Goal: Information Seeking & Learning: Learn about a topic

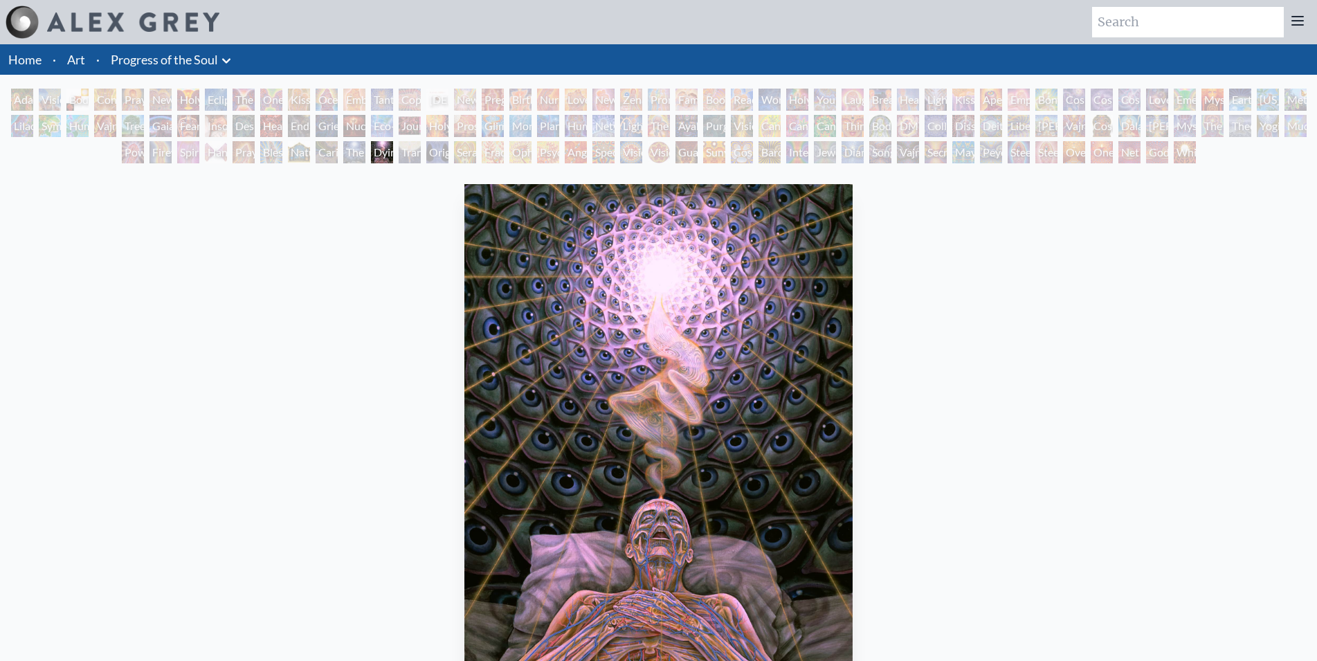
click at [27, 101] on div "Adam & Eve" at bounding box center [22, 100] width 22 height 22
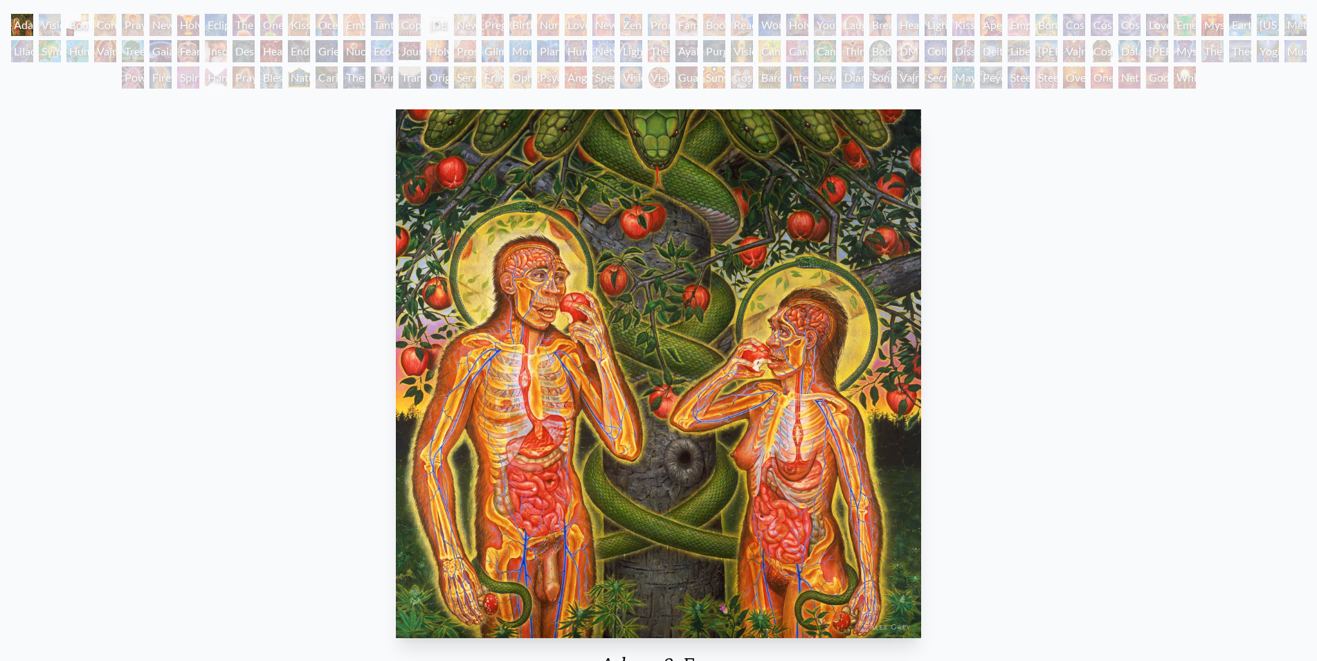
scroll to position [71, 0]
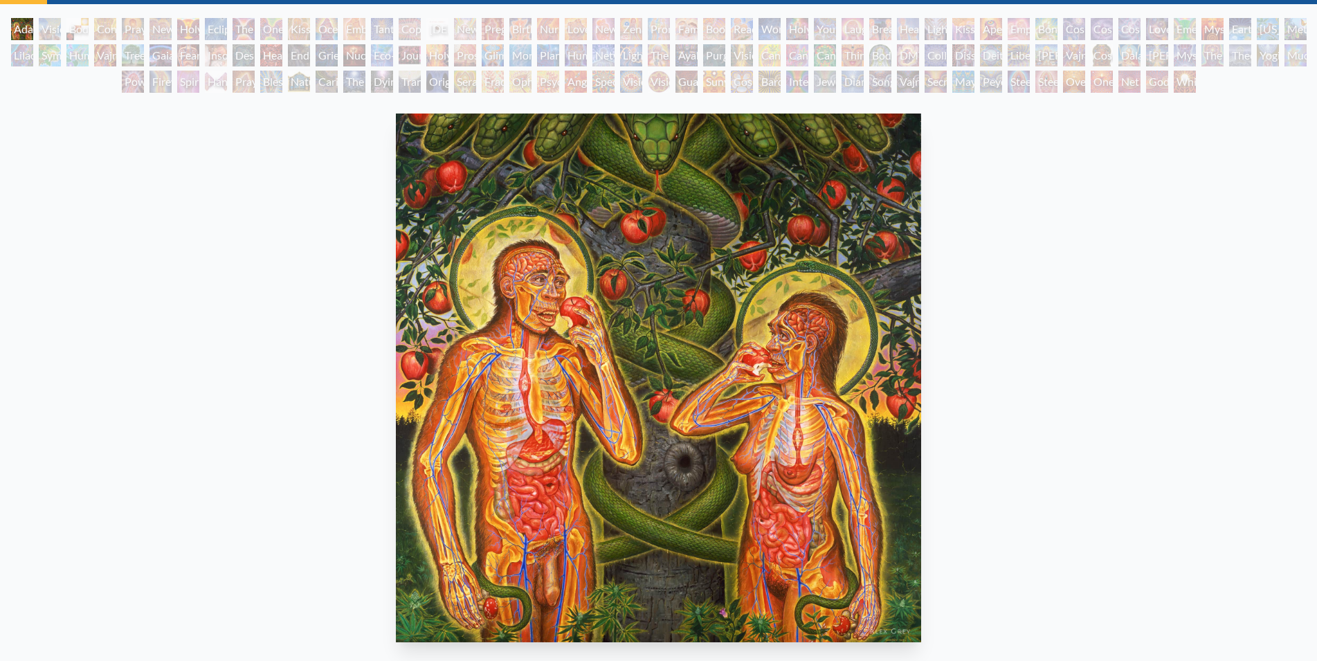
click at [46, 29] on div "Visionary Origin of Language" at bounding box center [50, 29] width 22 height 22
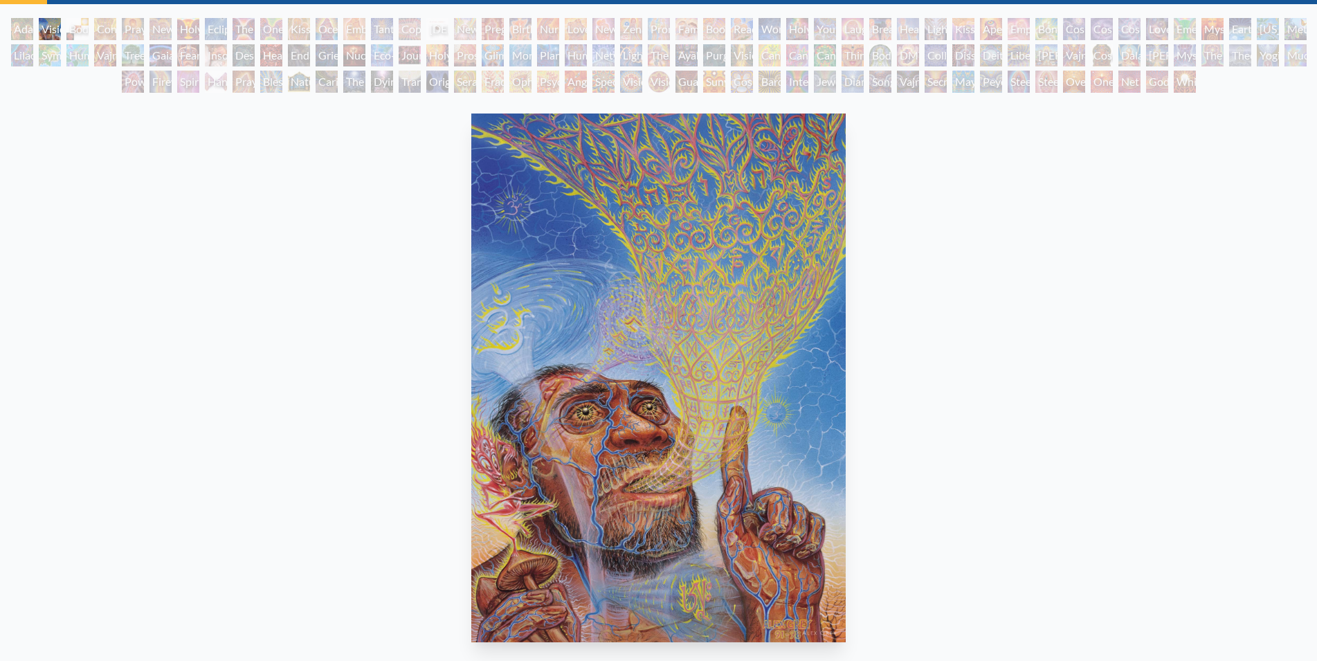
click at [85, 26] on div "Body, Mind, Spirit" at bounding box center [77, 29] width 22 height 22
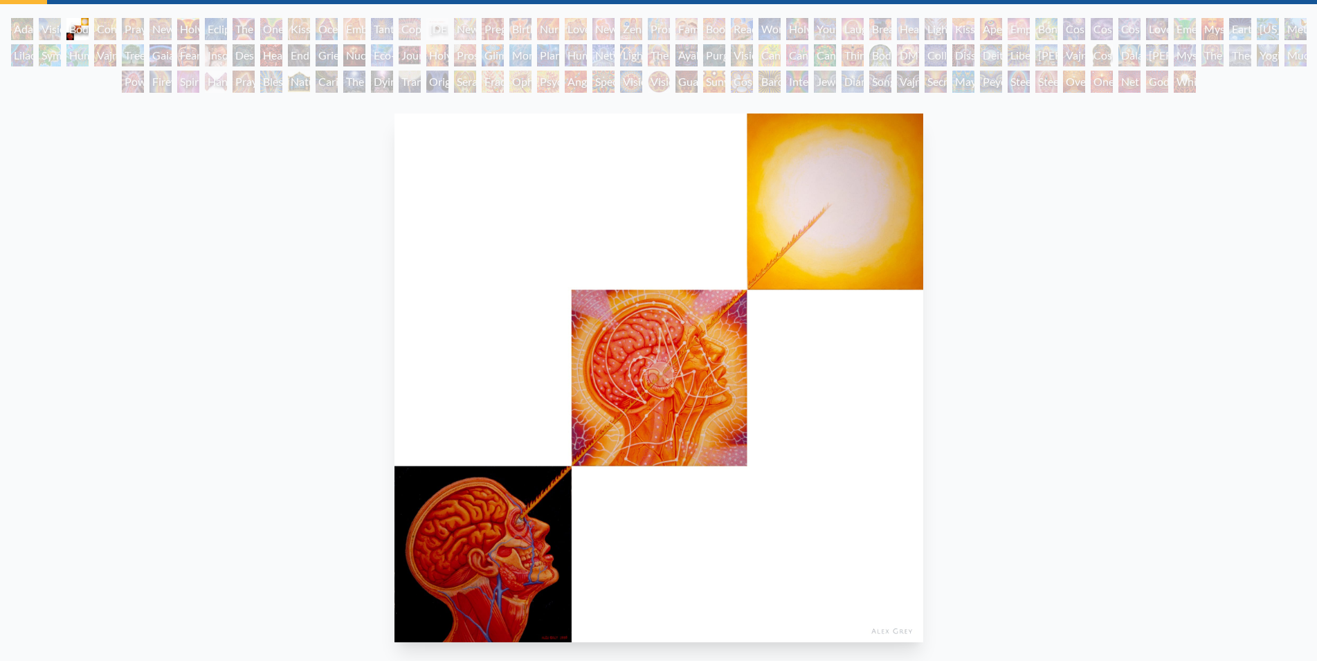
click at [89, 33] on div "Body, Mind, Spirit" at bounding box center [77, 29] width 22 height 22
click at [116, 31] on div "Contemplation" at bounding box center [105, 29] width 22 height 22
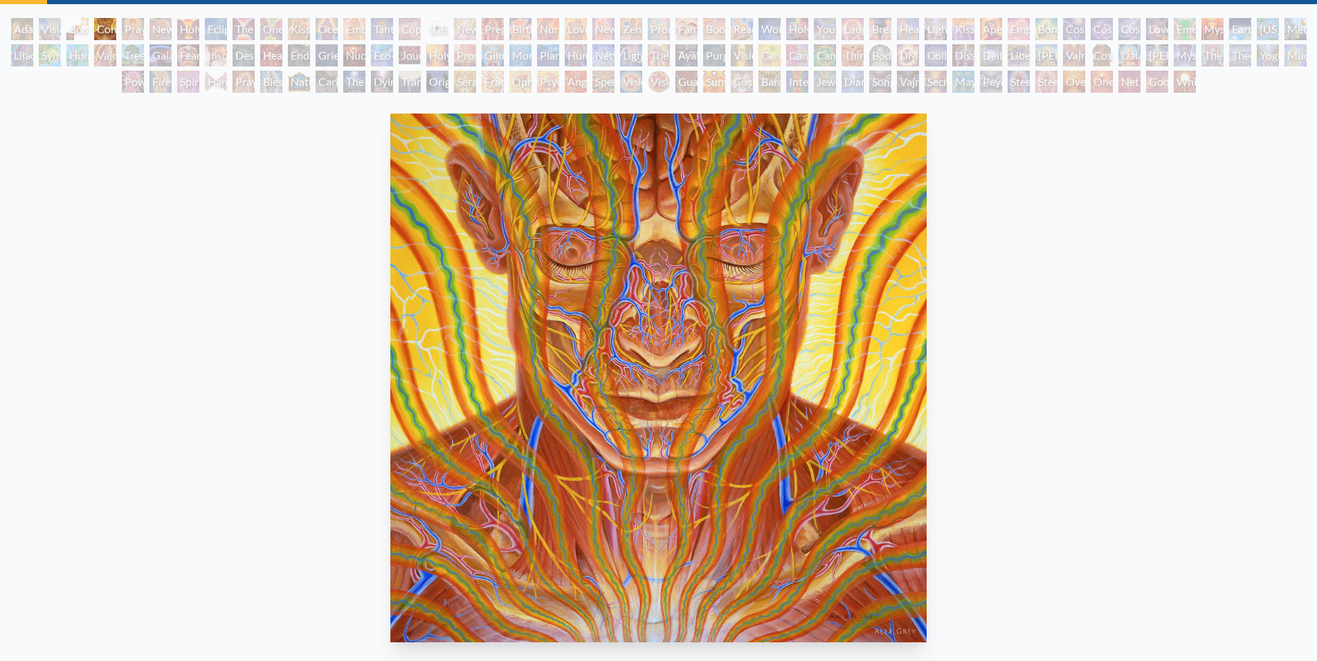
click at [138, 30] on div "Praying" at bounding box center [133, 29] width 22 height 22
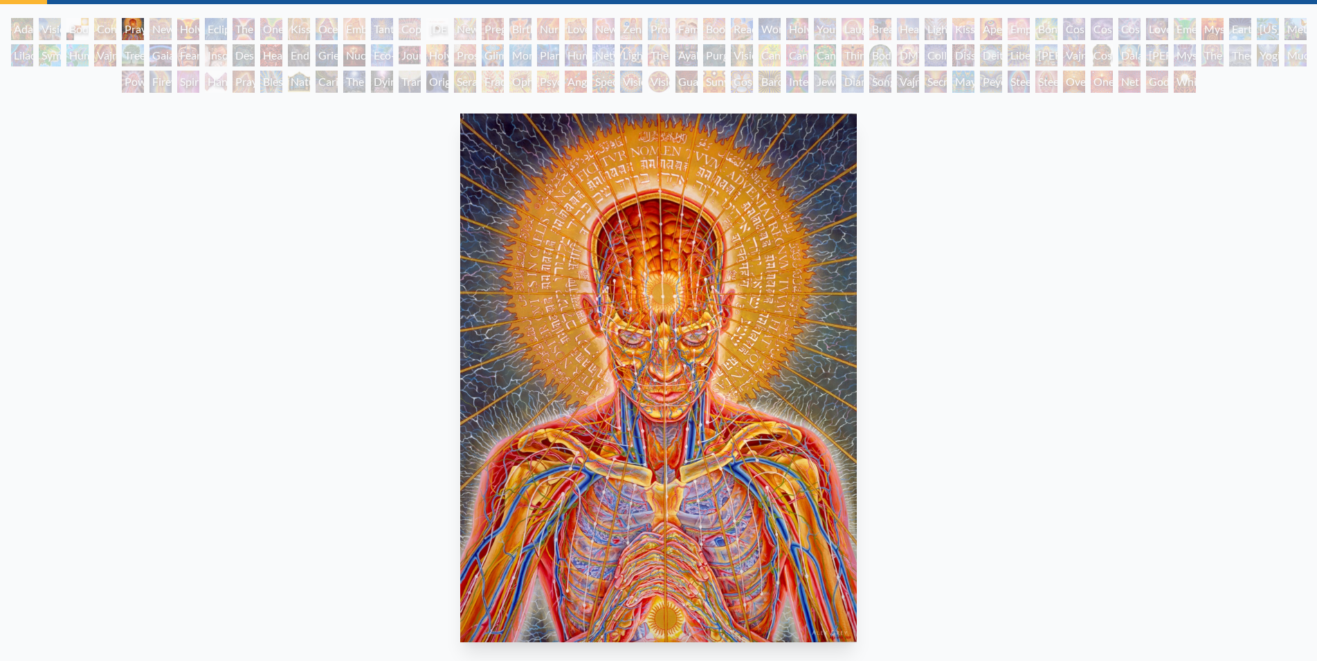
click at [162, 26] on div "New Man New Woman" at bounding box center [161, 29] width 22 height 22
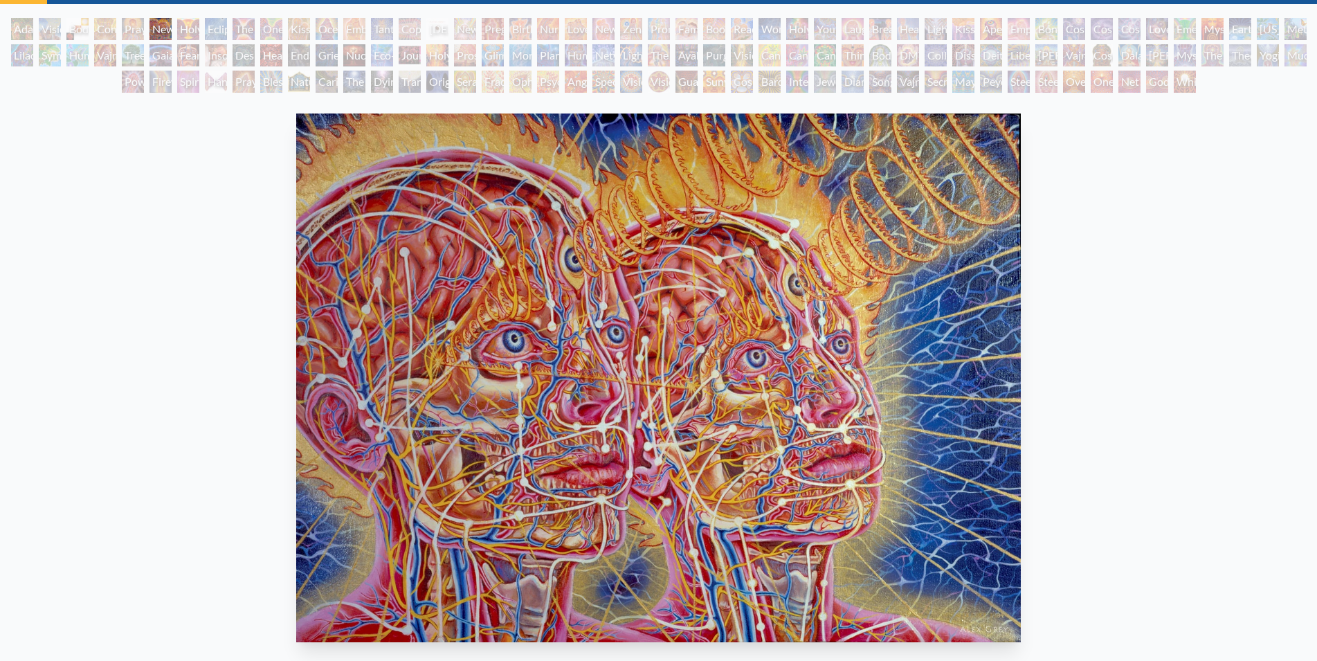
click at [183, 30] on div "Holy Grail" at bounding box center [188, 29] width 22 height 22
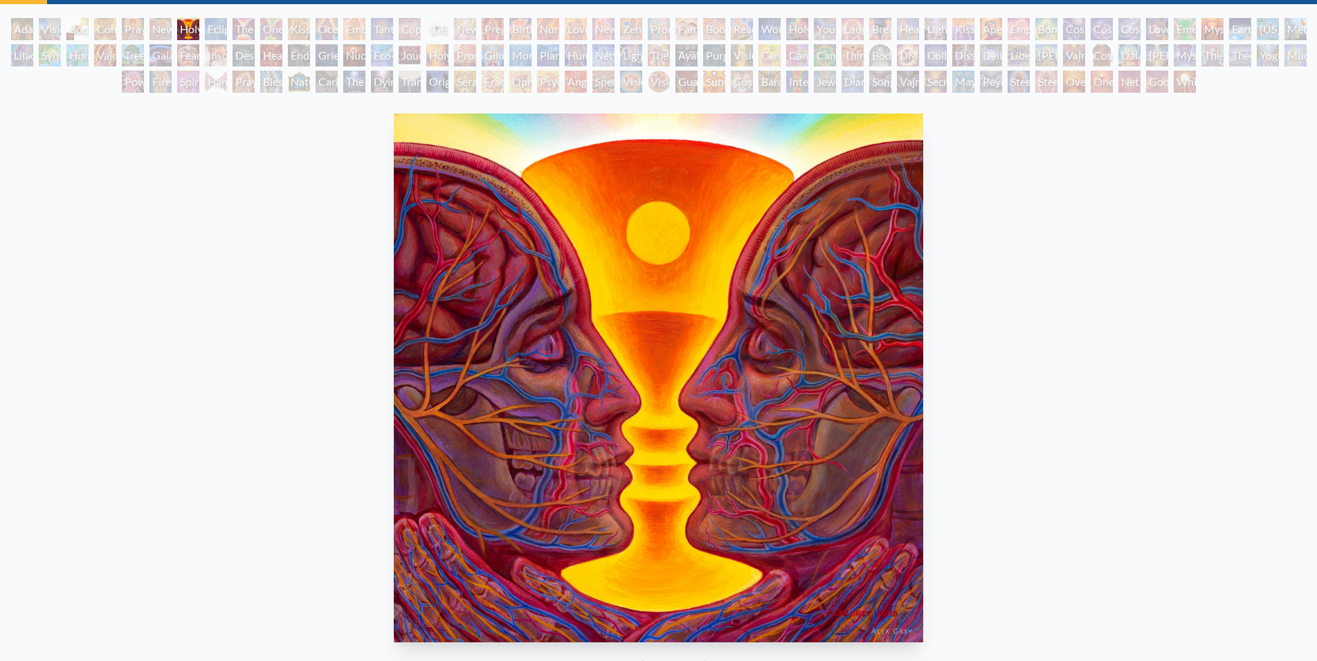
click at [222, 33] on div "Eclipse" at bounding box center [216, 29] width 22 height 22
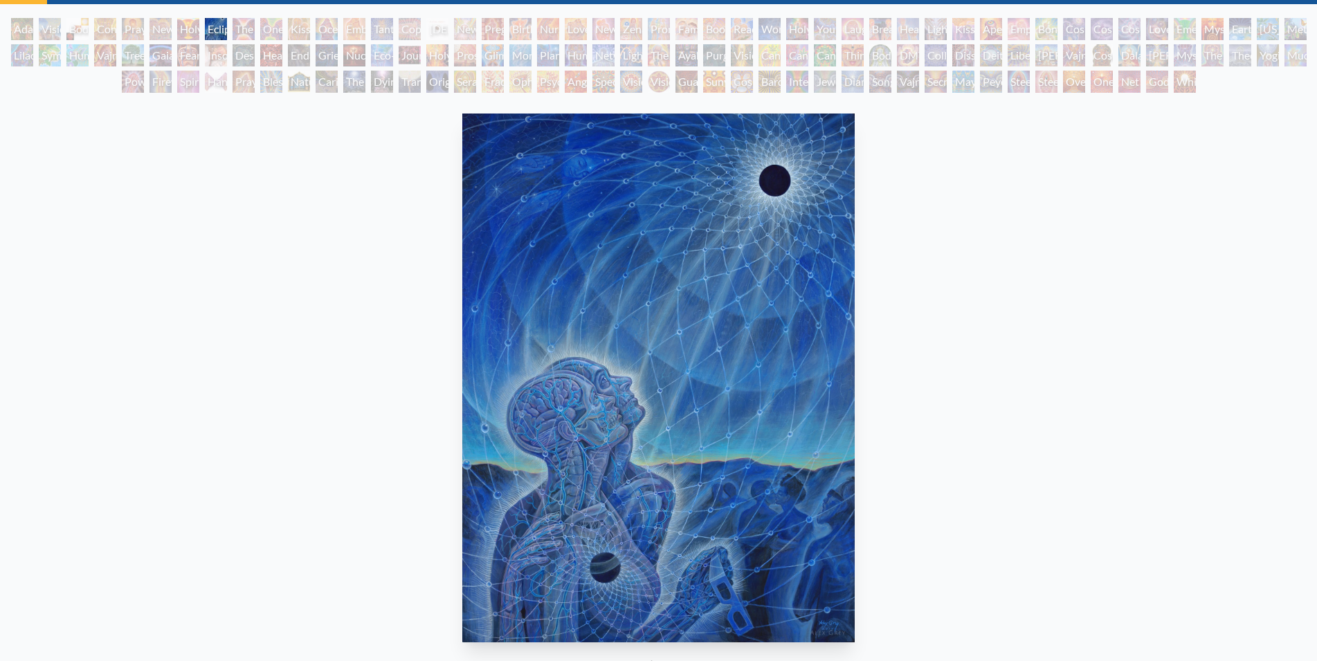
click at [243, 26] on div "The Kiss" at bounding box center [244, 29] width 22 height 22
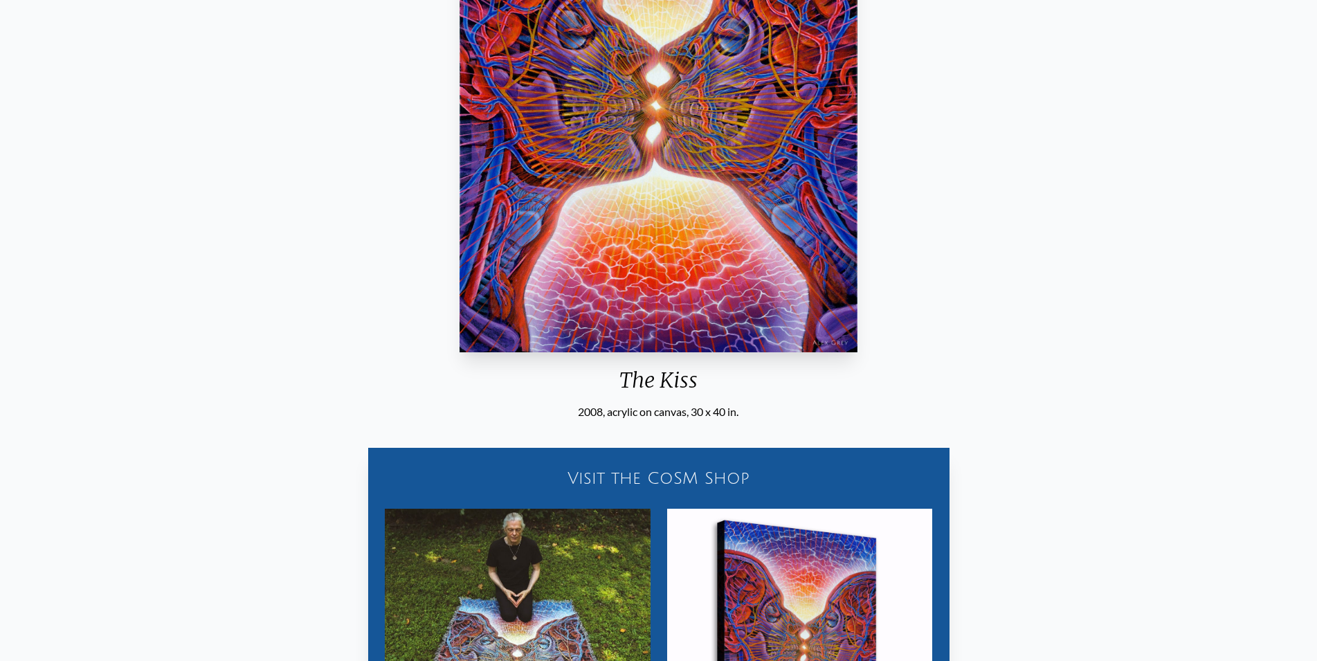
scroll to position [212, 0]
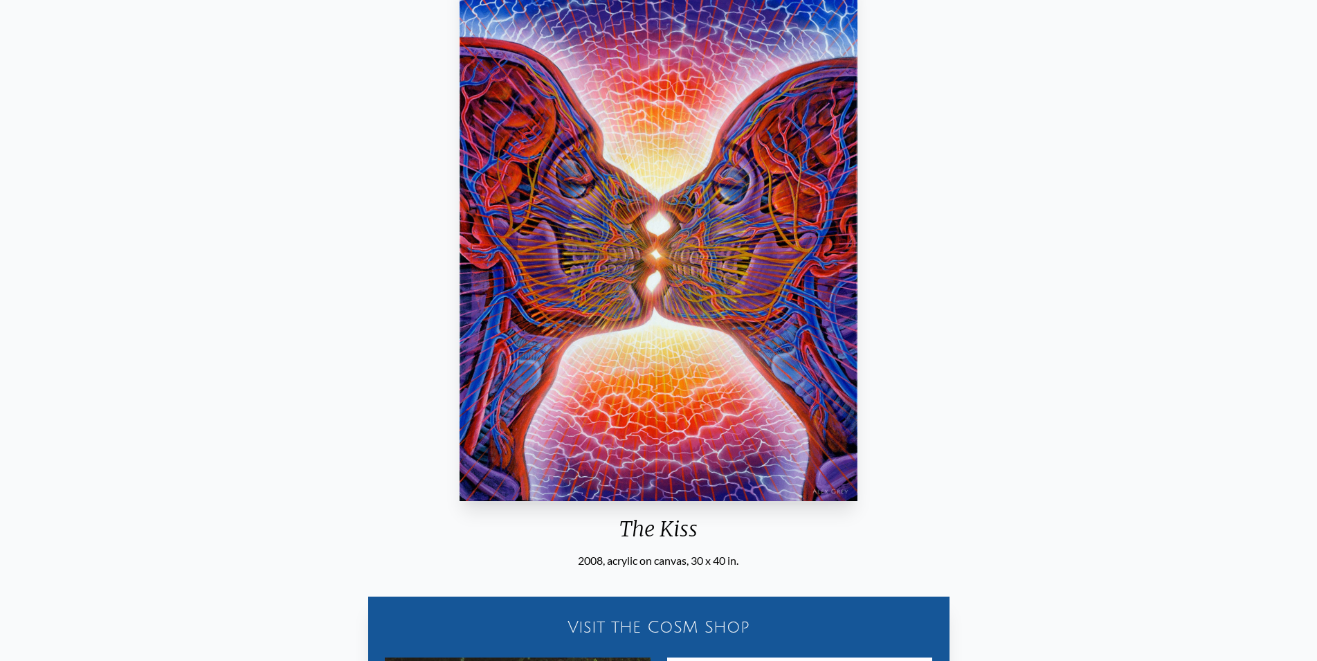
click at [727, 235] on img "9 / 133" at bounding box center [659, 236] width 398 height 529
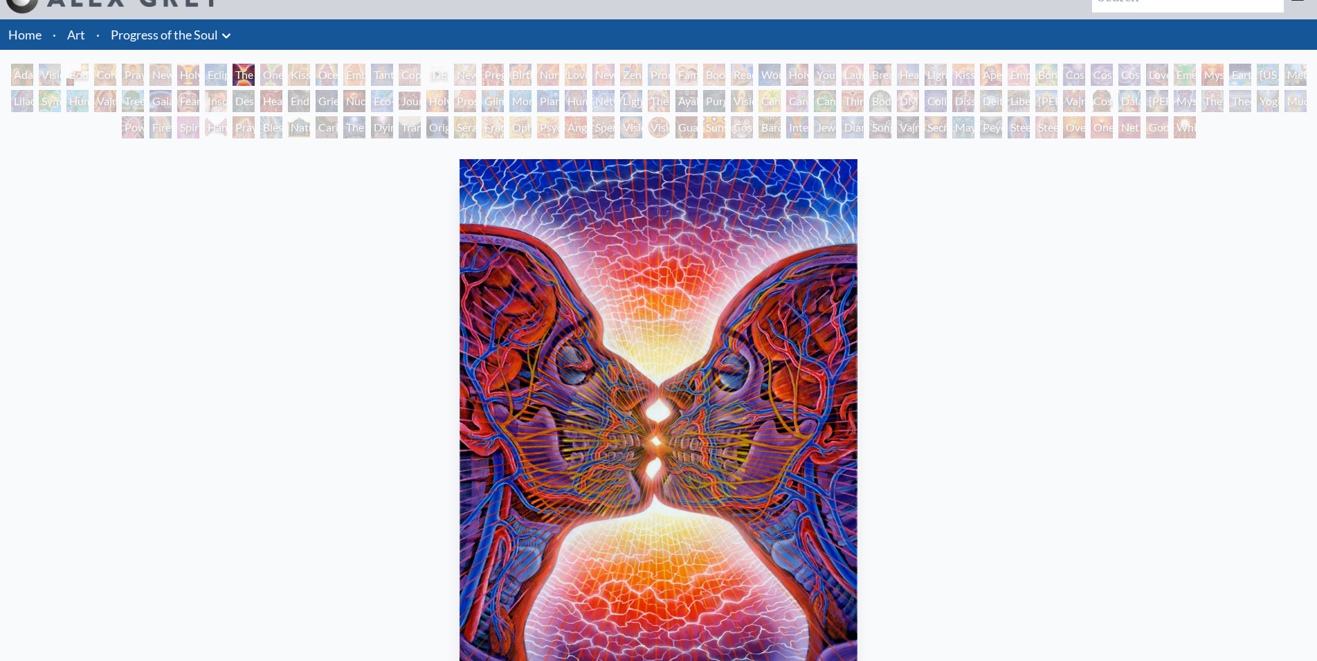
scroll to position [0, 0]
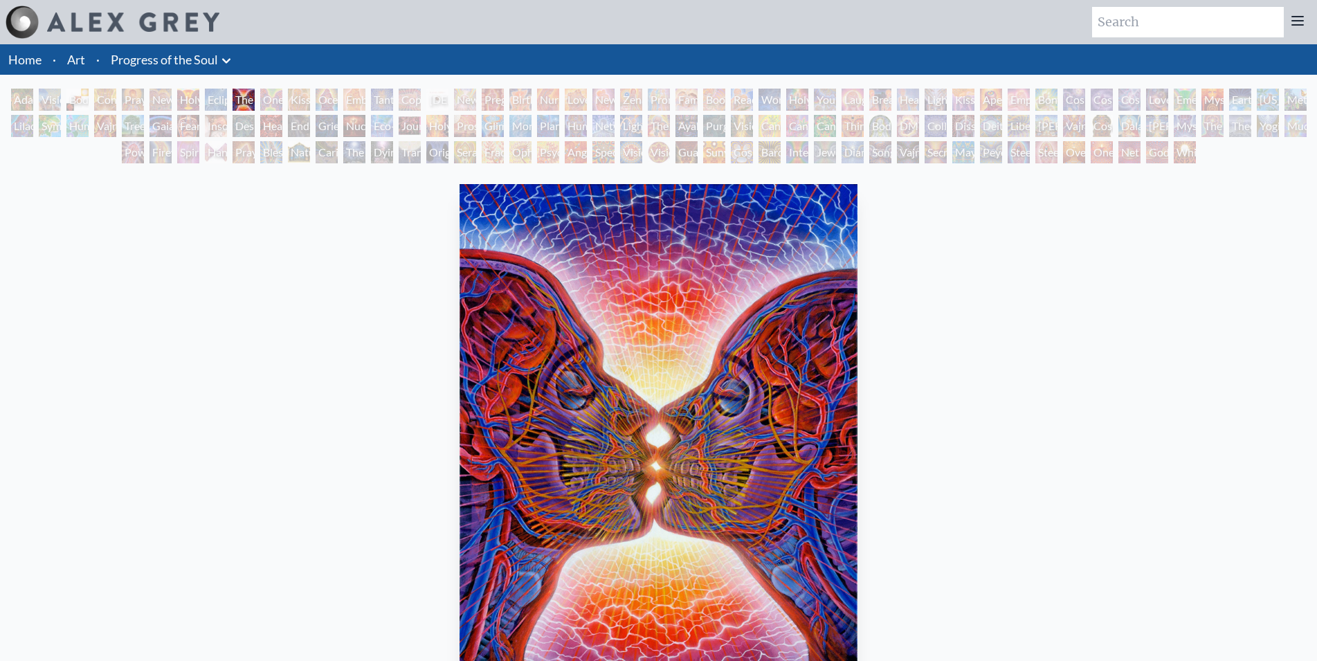
click at [269, 104] on div "One Taste" at bounding box center [271, 100] width 22 height 22
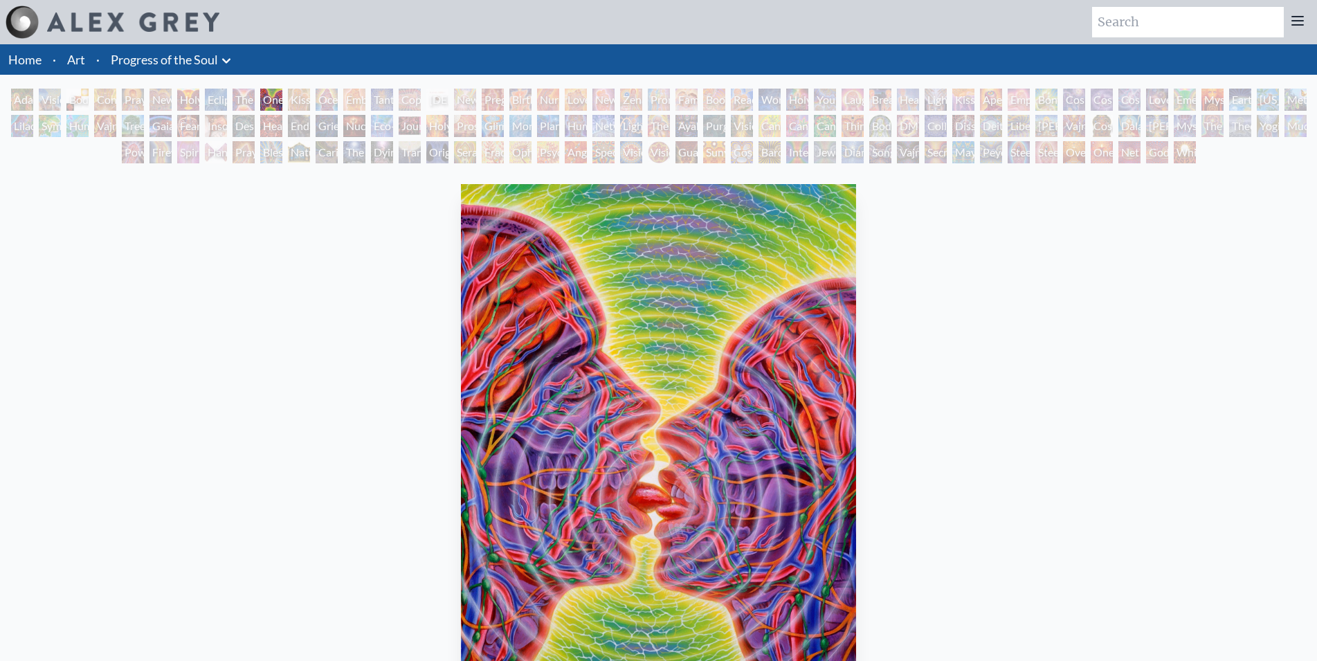
click at [299, 96] on div "Kissing" at bounding box center [299, 100] width 22 height 22
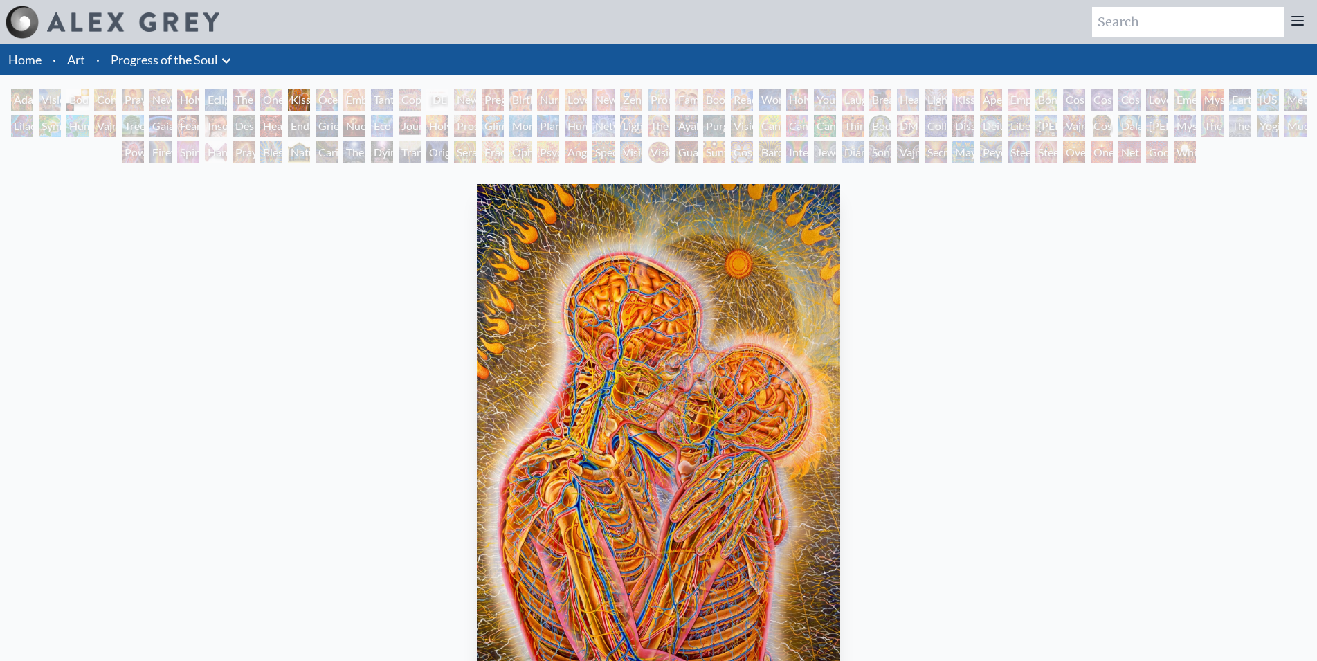
click at [325, 97] on div "Ocean of Love Bliss" at bounding box center [327, 100] width 22 height 22
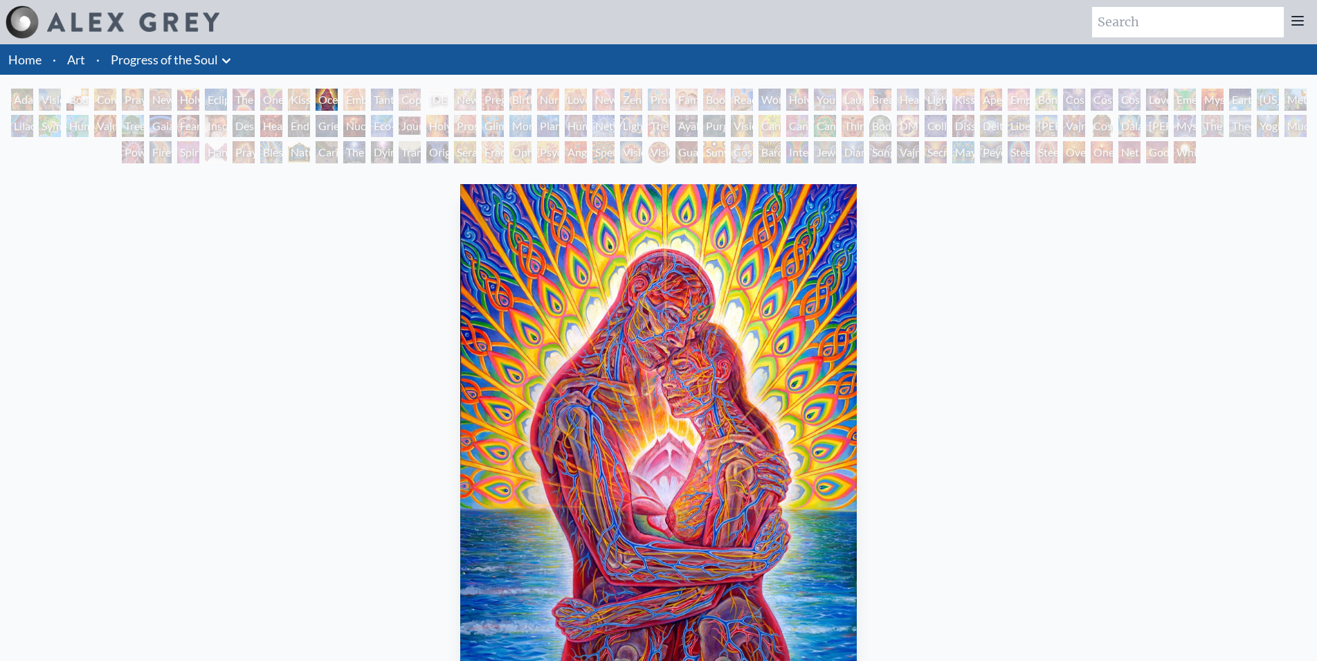
click at [348, 101] on div "Embracing" at bounding box center [354, 100] width 22 height 22
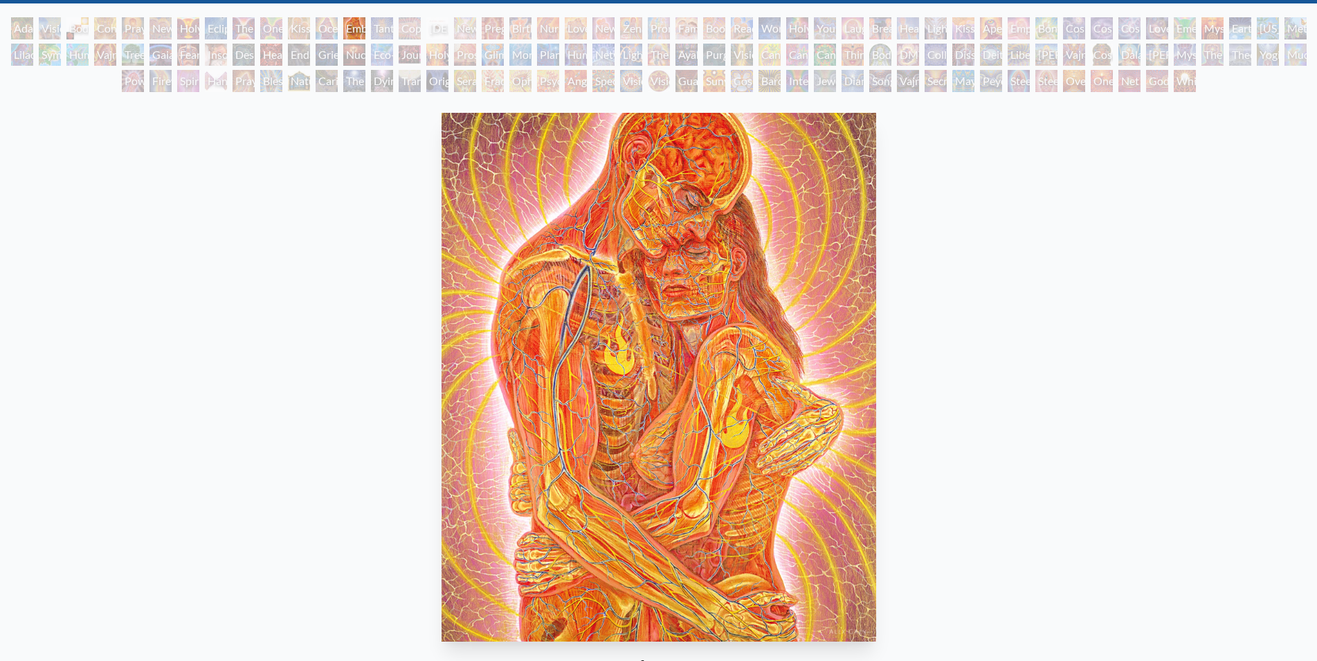
scroll to position [71, 0]
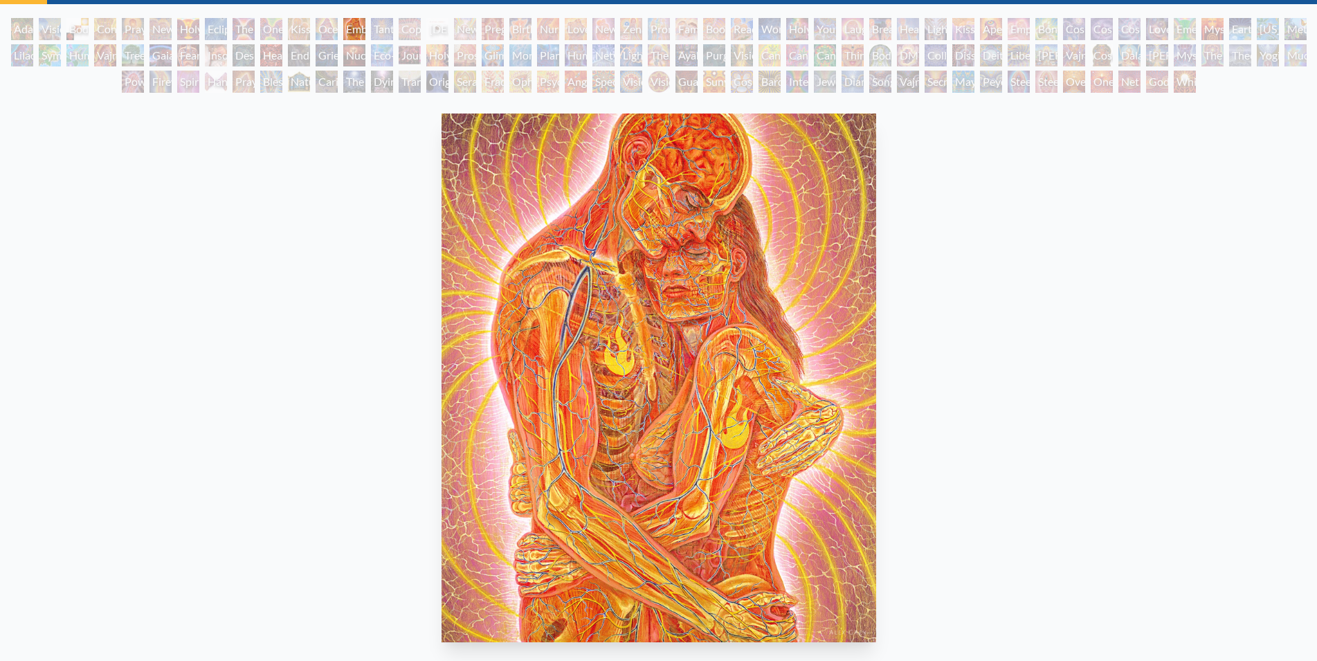
click at [382, 26] on div "Tantra" at bounding box center [382, 29] width 22 height 22
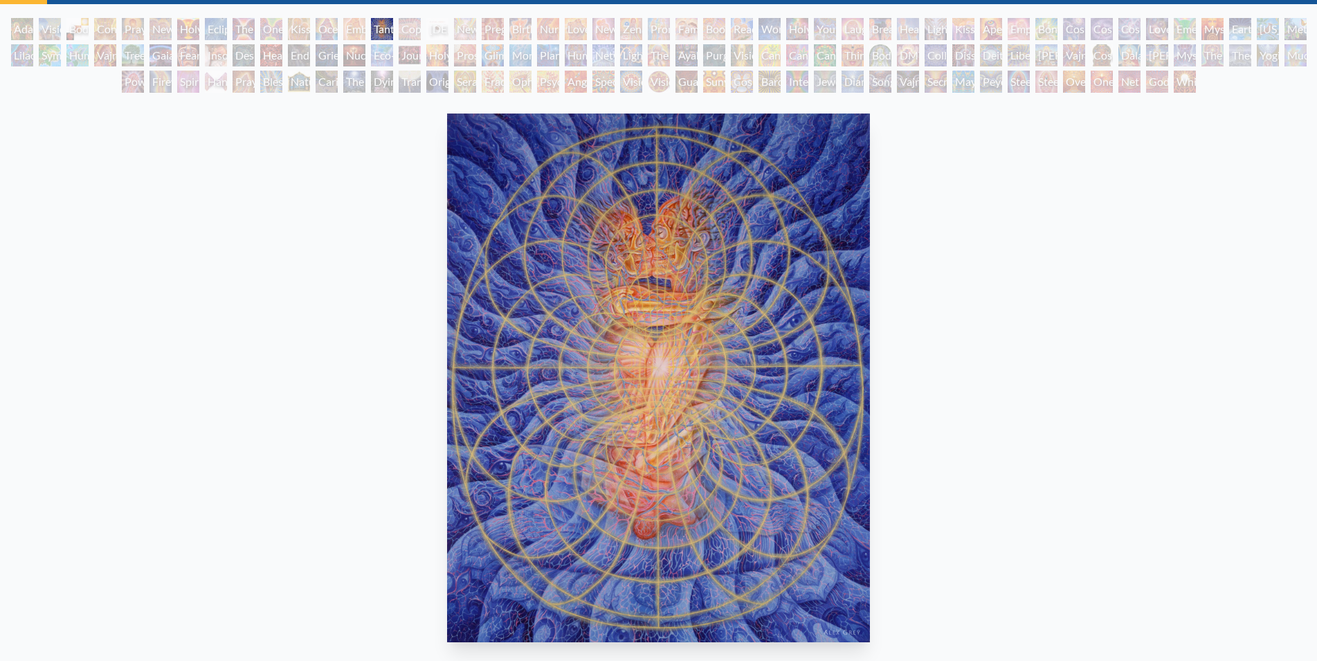
click at [415, 28] on div "Copulating" at bounding box center [410, 29] width 22 height 22
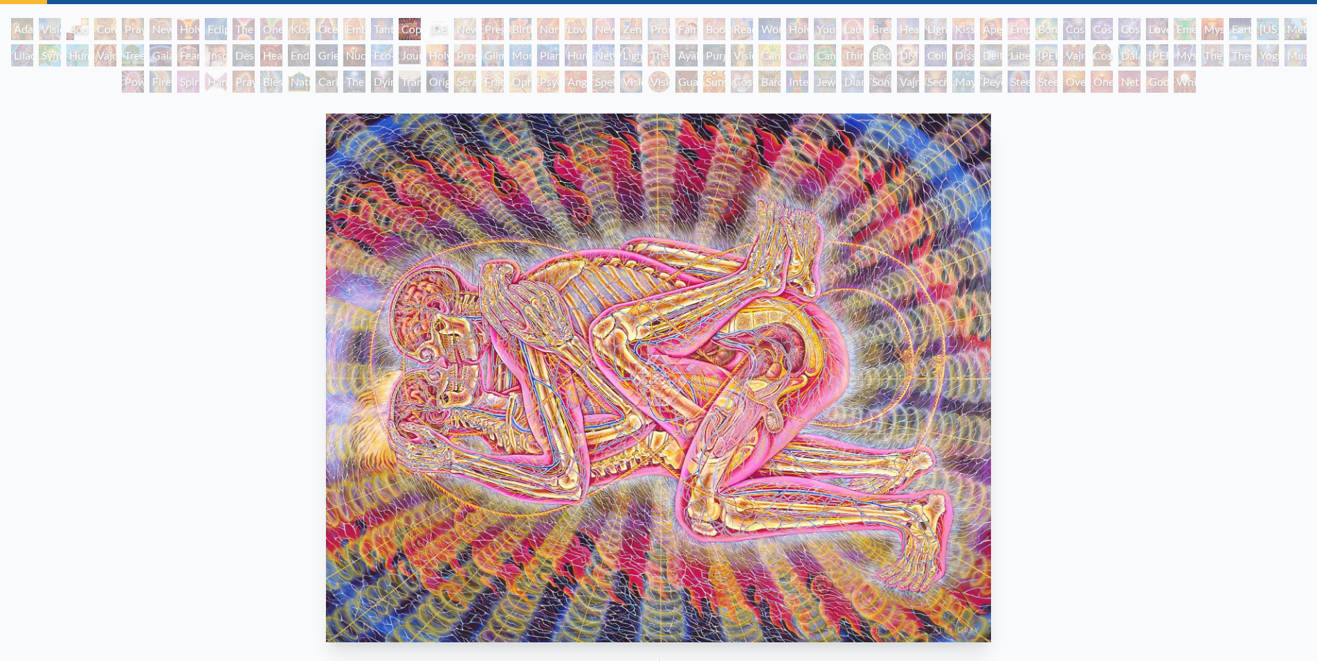
click at [449, 30] on div "[DEMOGRAPHIC_DATA] Embryo" at bounding box center [437, 29] width 22 height 22
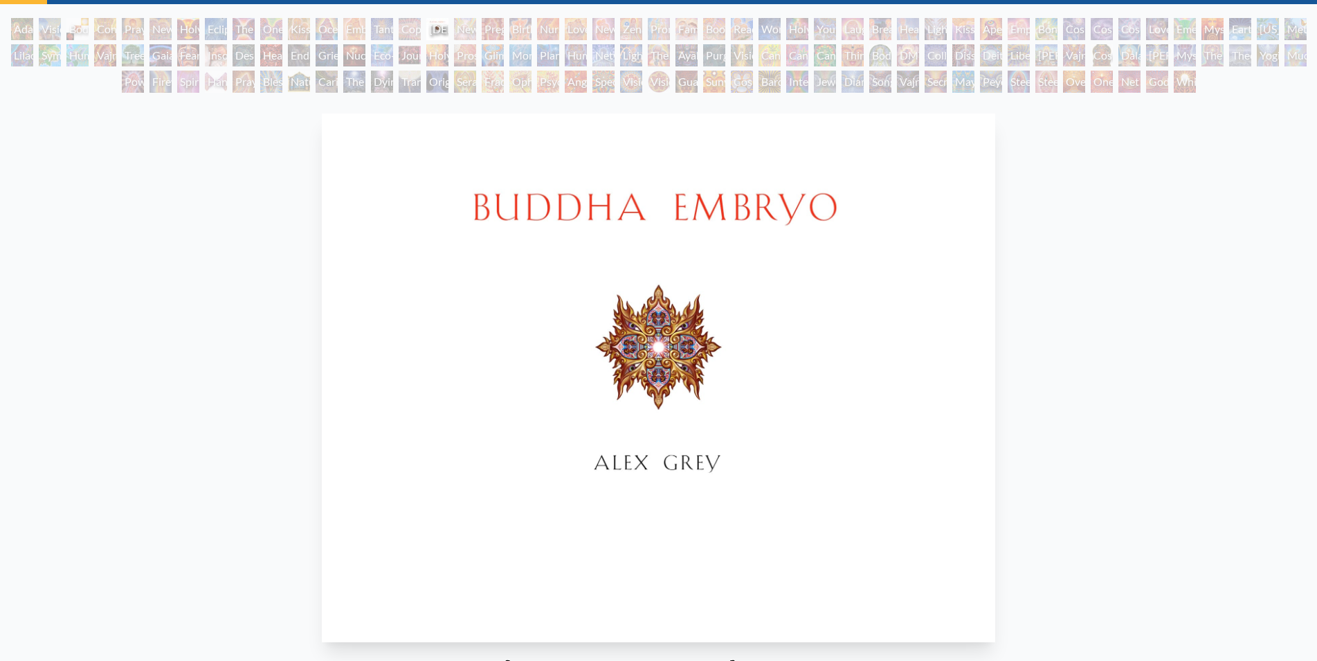
click at [471, 29] on div "Newborn" at bounding box center [465, 29] width 22 height 22
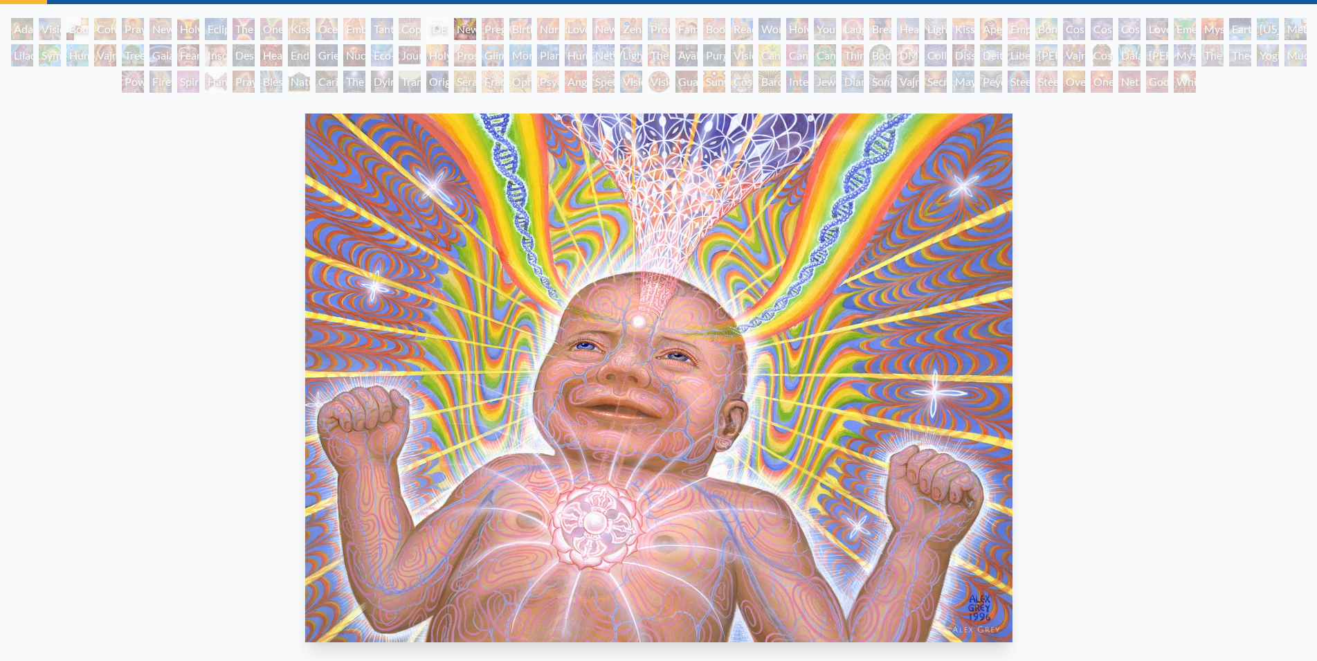
click at [501, 29] on div "Pregnancy" at bounding box center [493, 29] width 22 height 22
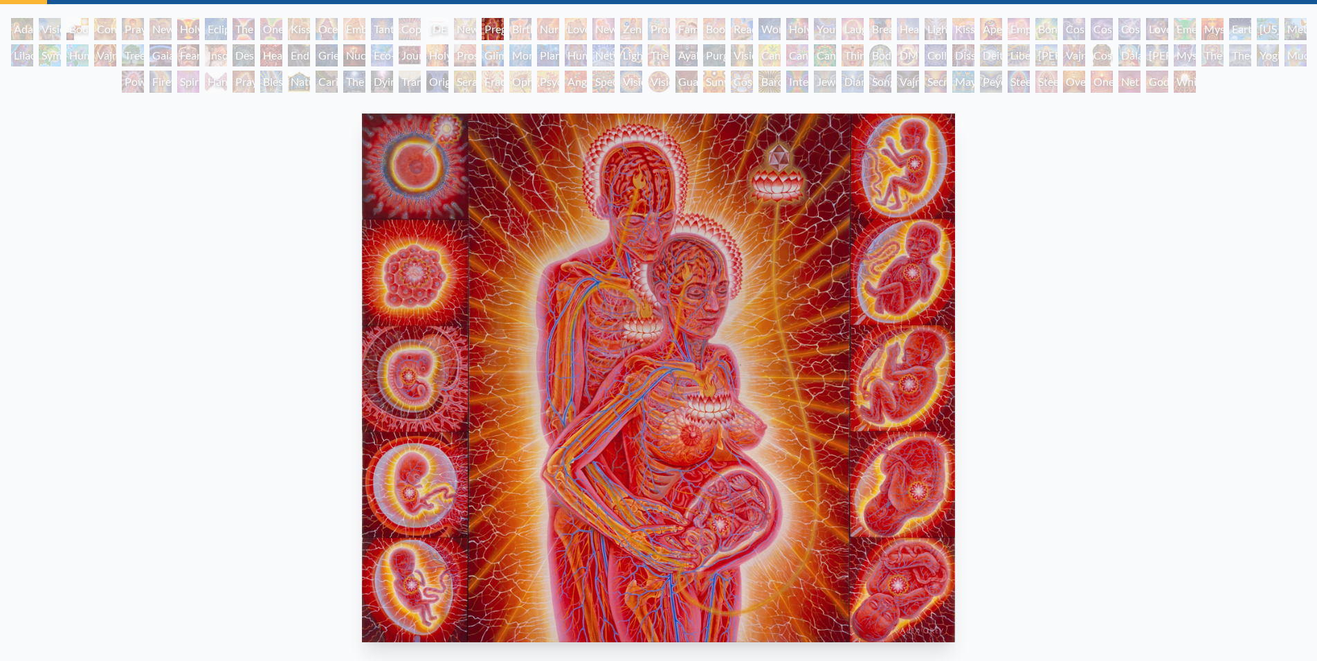
click at [559, 26] on div "Nursing" at bounding box center [548, 29] width 22 height 22
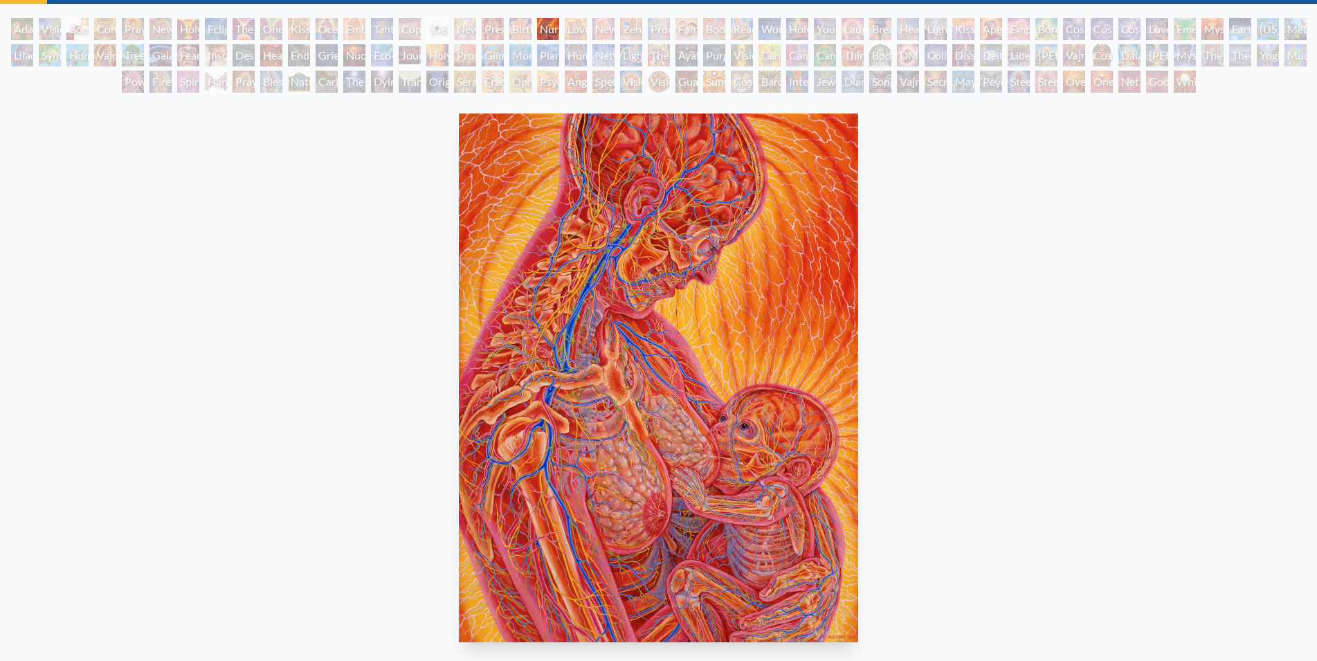
click at [575, 28] on div "Love Circuit" at bounding box center [576, 29] width 22 height 22
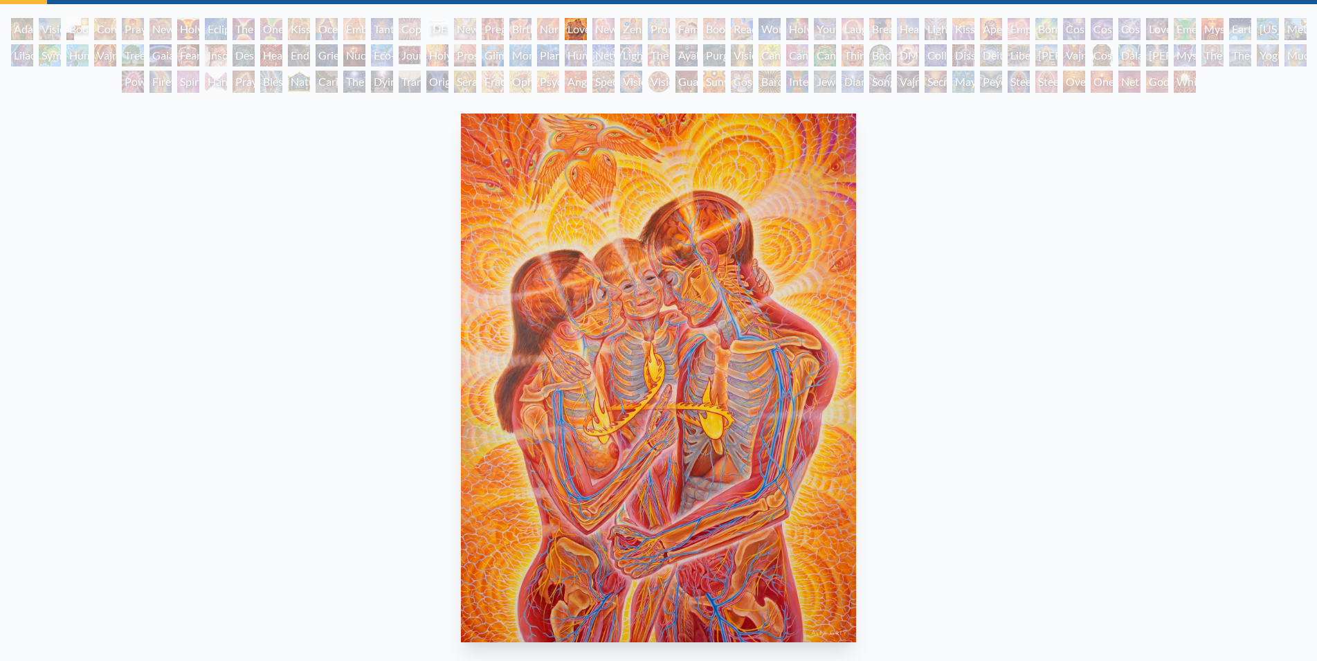
click at [615, 27] on div "New Family" at bounding box center [604, 29] width 22 height 22
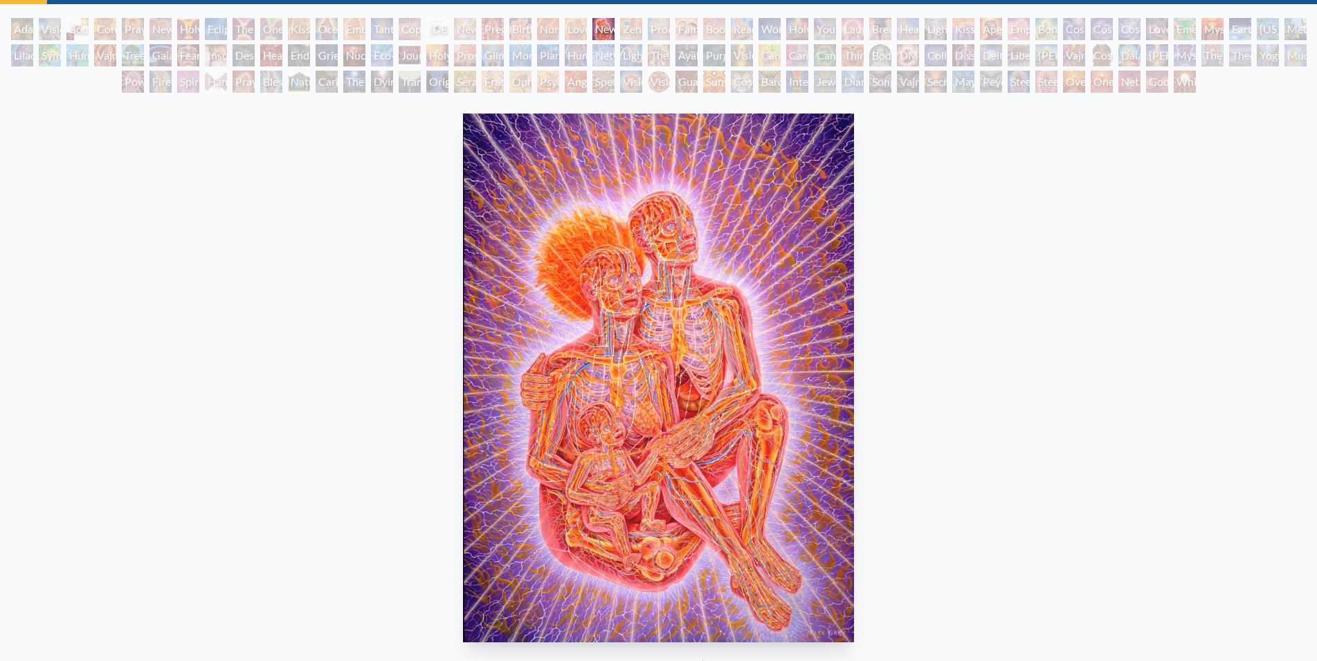
click at [642, 25] on div "Zena Lotus" at bounding box center [631, 29] width 22 height 22
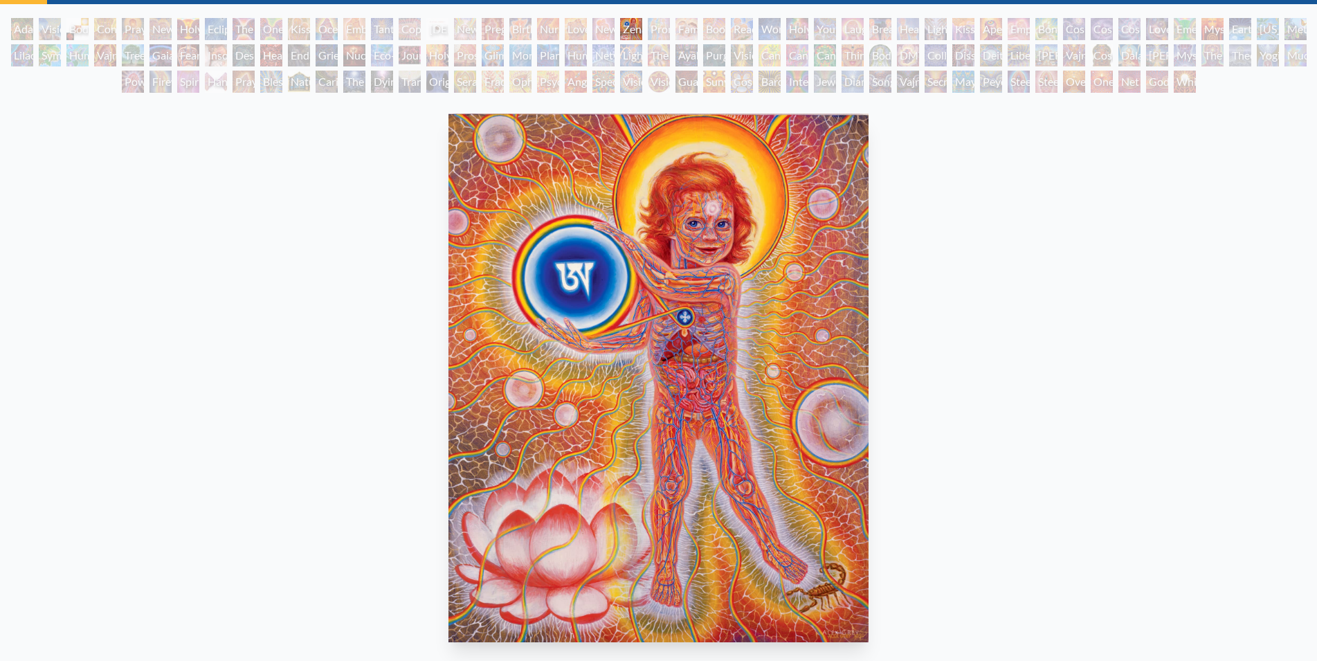
click at [698, 29] on div "Family" at bounding box center [687, 29] width 22 height 22
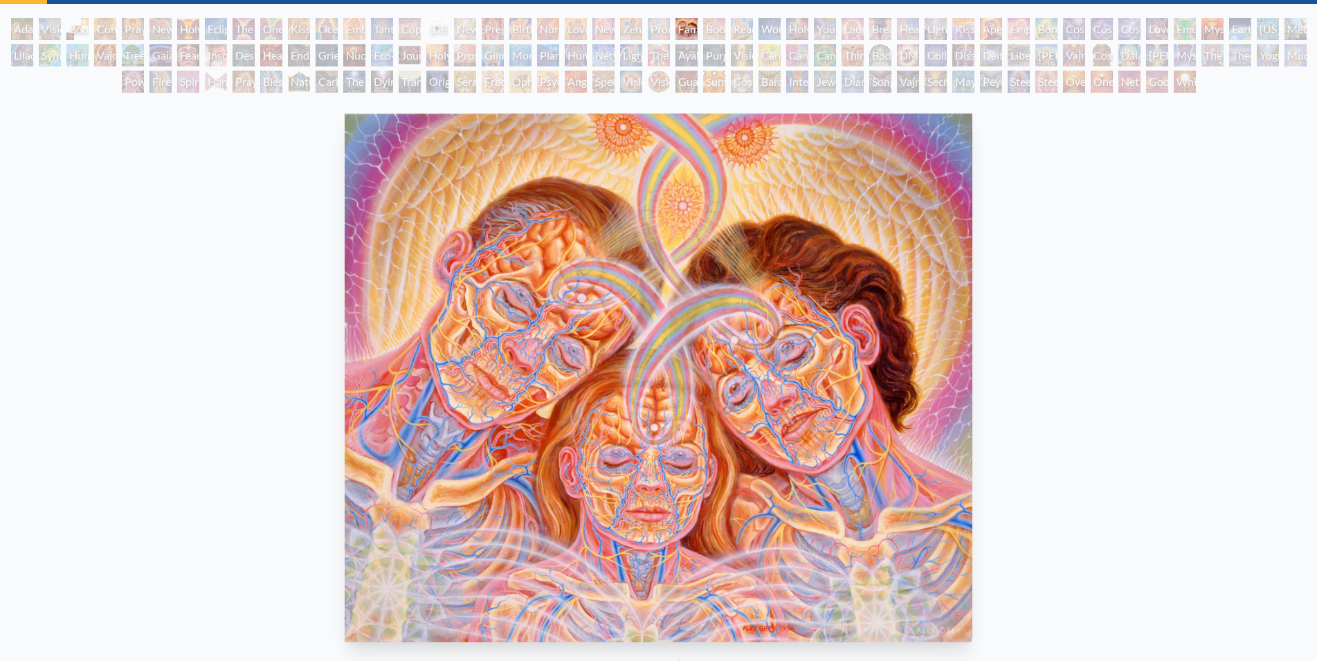
click at [668, 27] on div "Promise" at bounding box center [659, 29] width 22 height 22
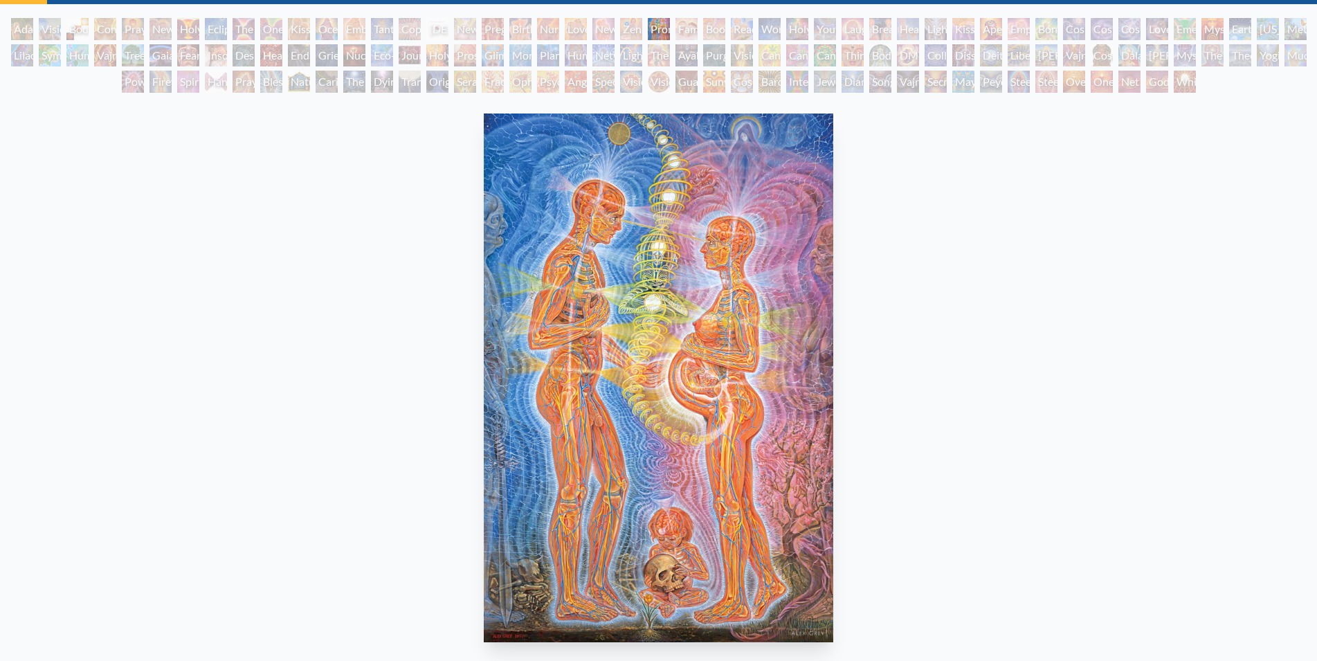
click at [753, 26] on div "Reading" at bounding box center [742, 29] width 22 height 22
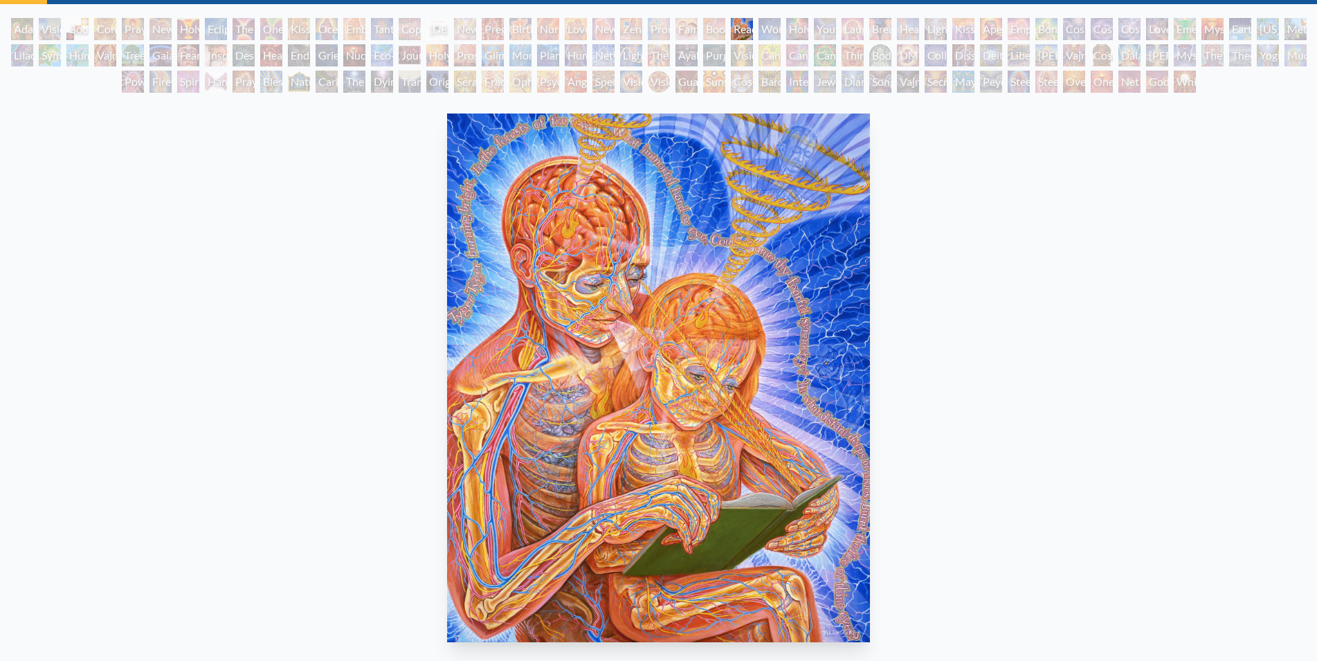
click at [775, 26] on div "Wonder" at bounding box center [770, 29] width 22 height 22
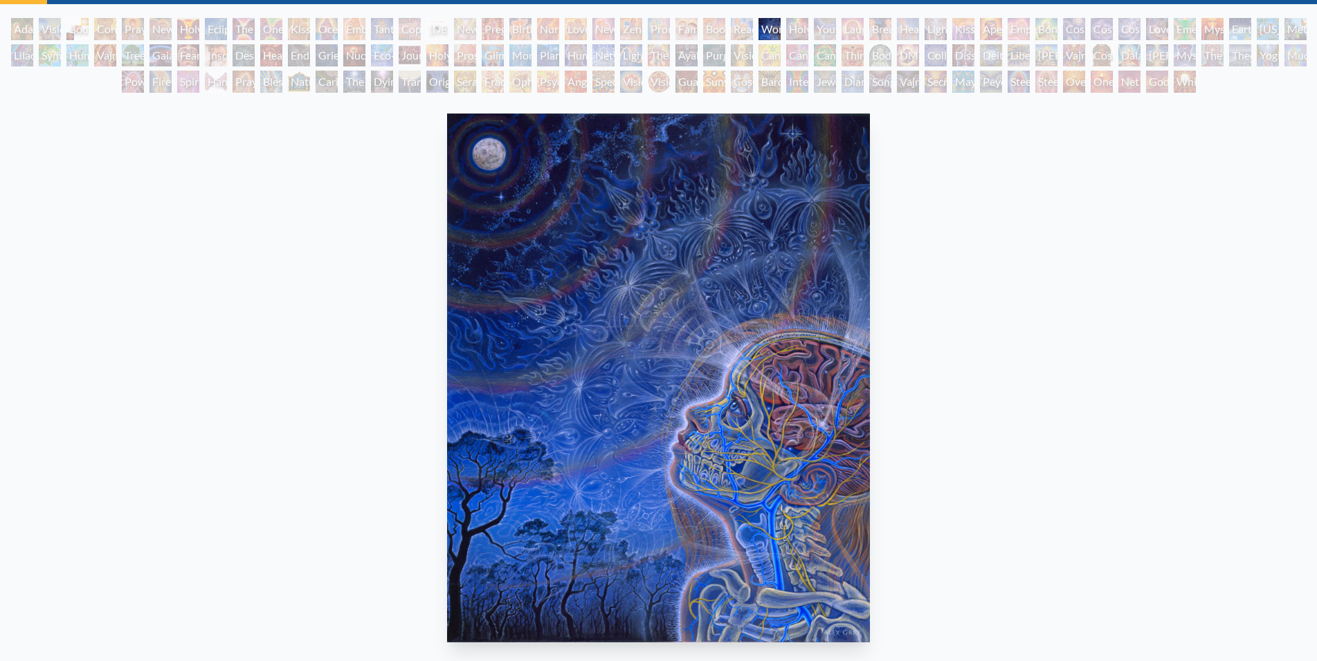
click at [806, 33] on div "Holy Family" at bounding box center [797, 29] width 22 height 22
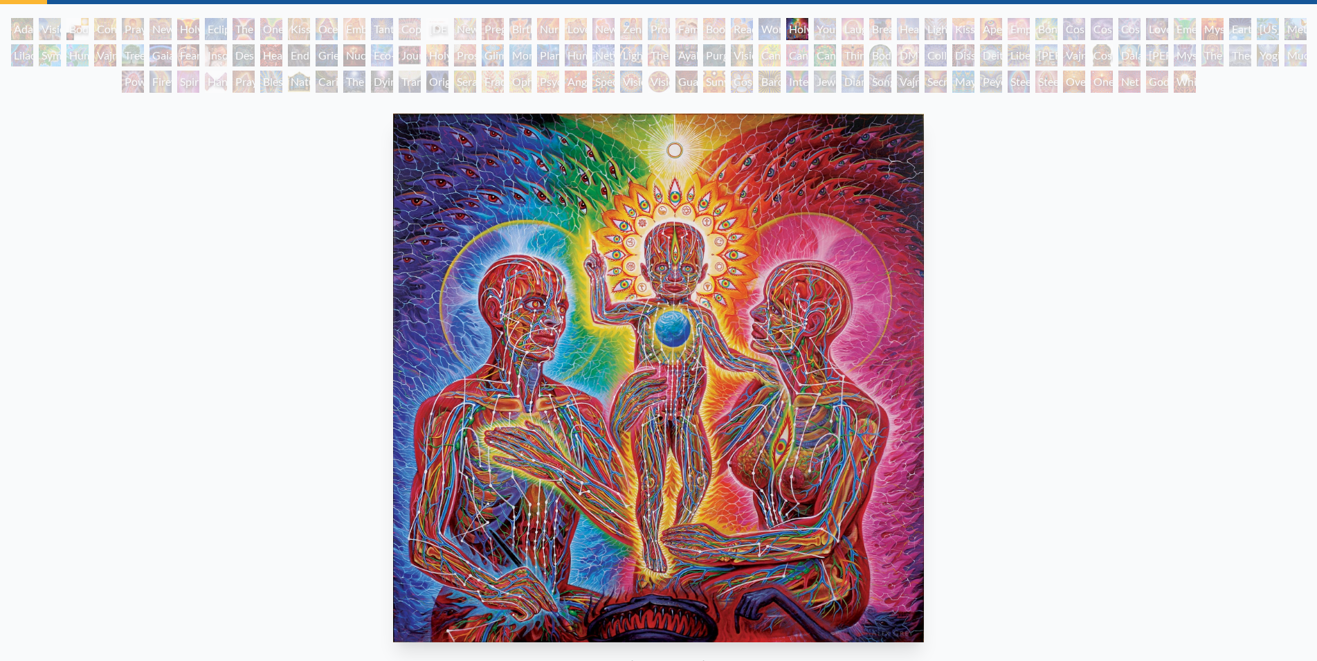
click at [864, 26] on div "Laughing Man" at bounding box center [853, 29] width 22 height 22
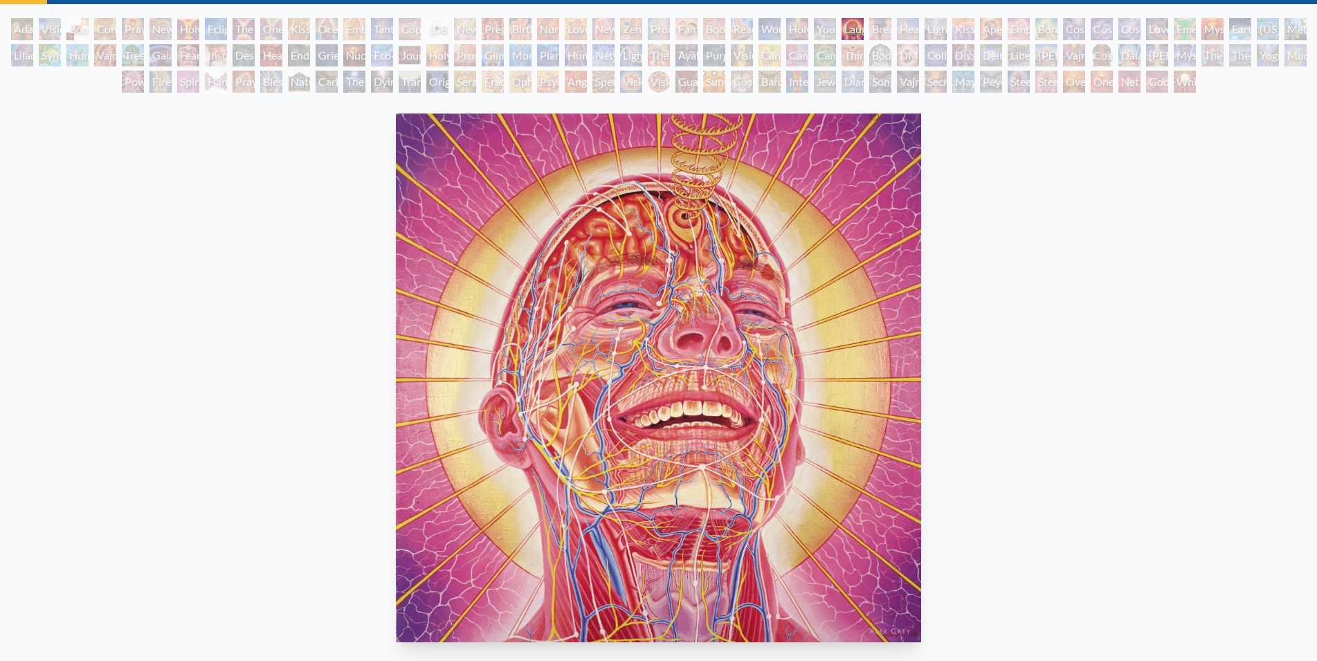
click at [833, 27] on div "Young & Old" at bounding box center [825, 29] width 22 height 22
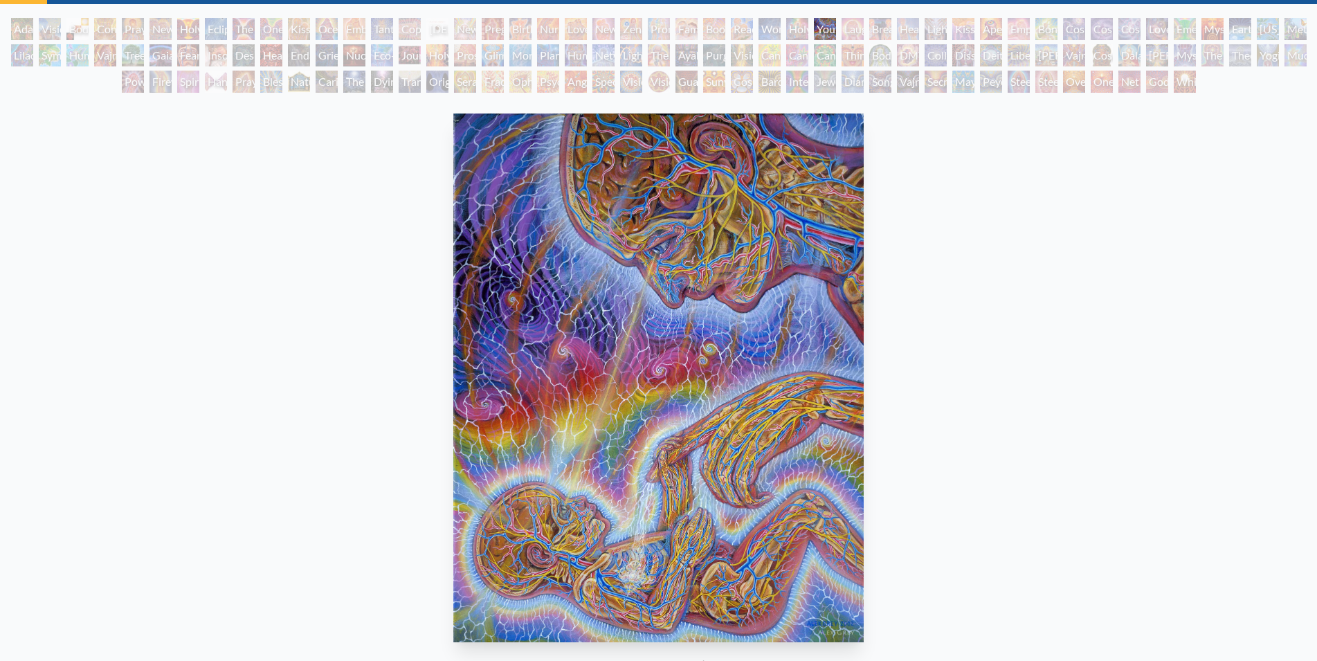
click at [919, 24] on div "Healing" at bounding box center [908, 29] width 22 height 22
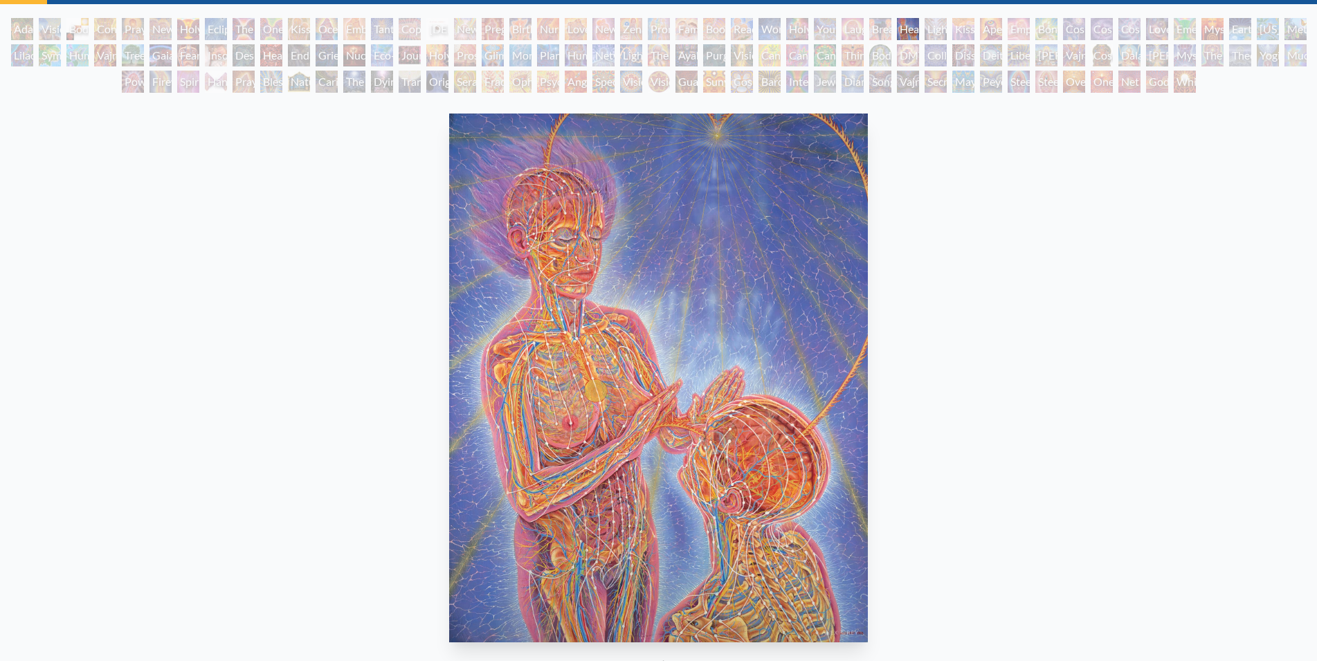
click at [945, 27] on div "Lightweaver" at bounding box center [936, 29] width 22 height 22
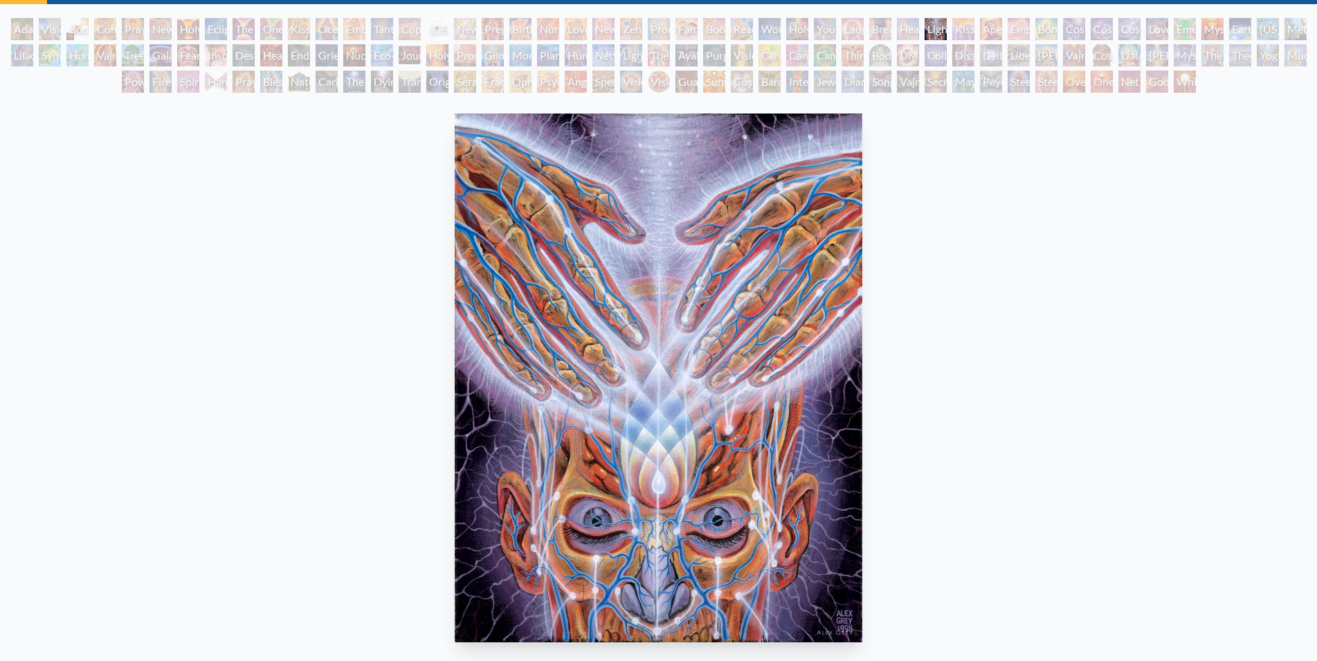
click at [971, 30] on div "Kiss of the [MEDICAL_DATA]" at bounding box center [964, 29] width 22 height 22
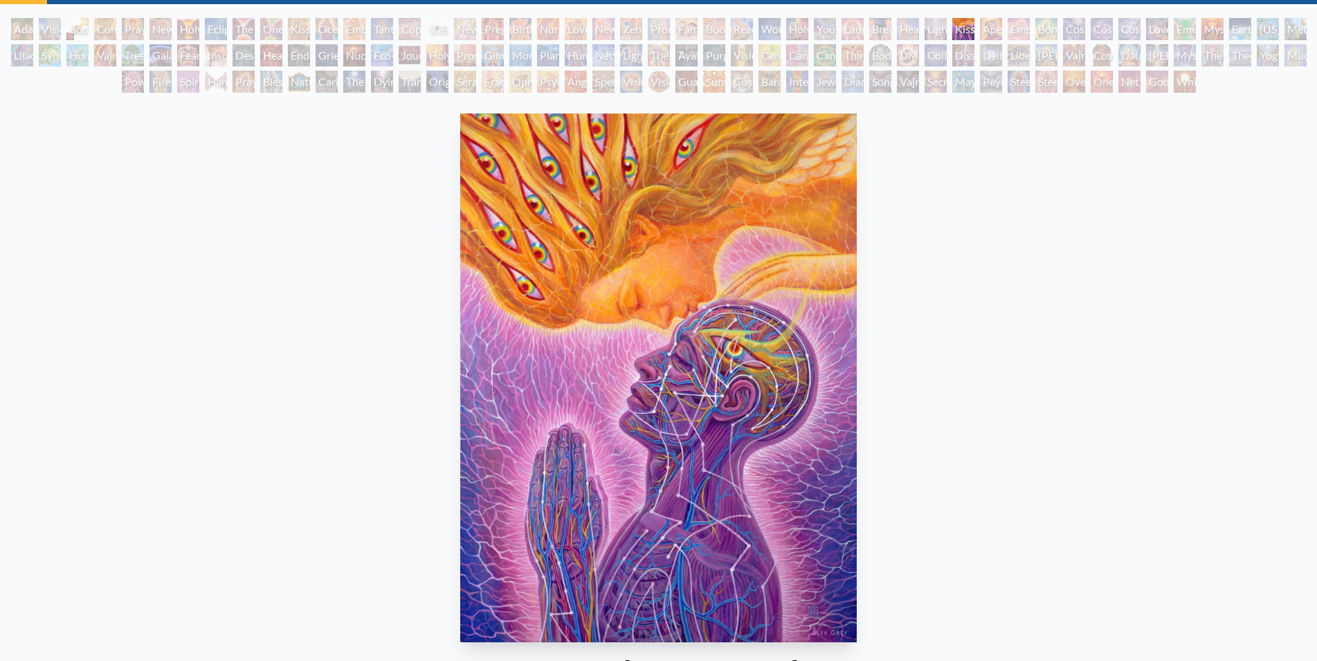
click at [993, 29] on div "Aperture" at bounding box center [991, 29] width 22 height 22
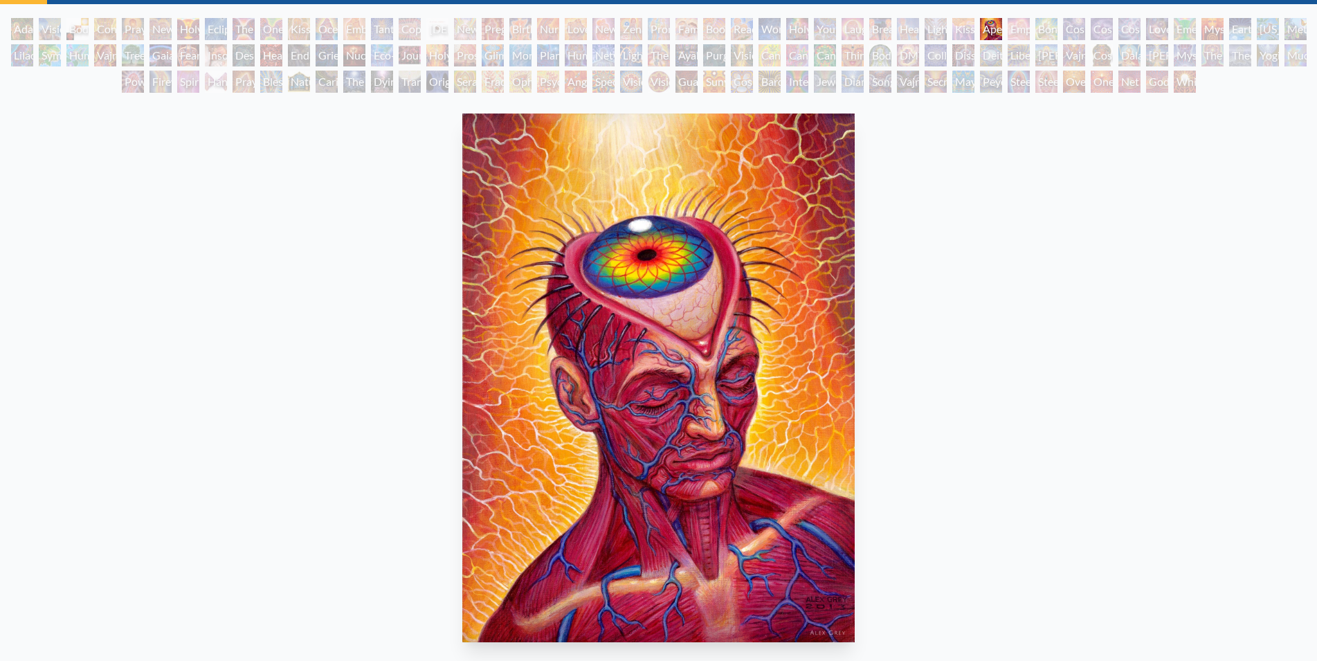
click at [1020, 27] on div "Empowerment" at bounding box center [1019, 29] width 22 height 22
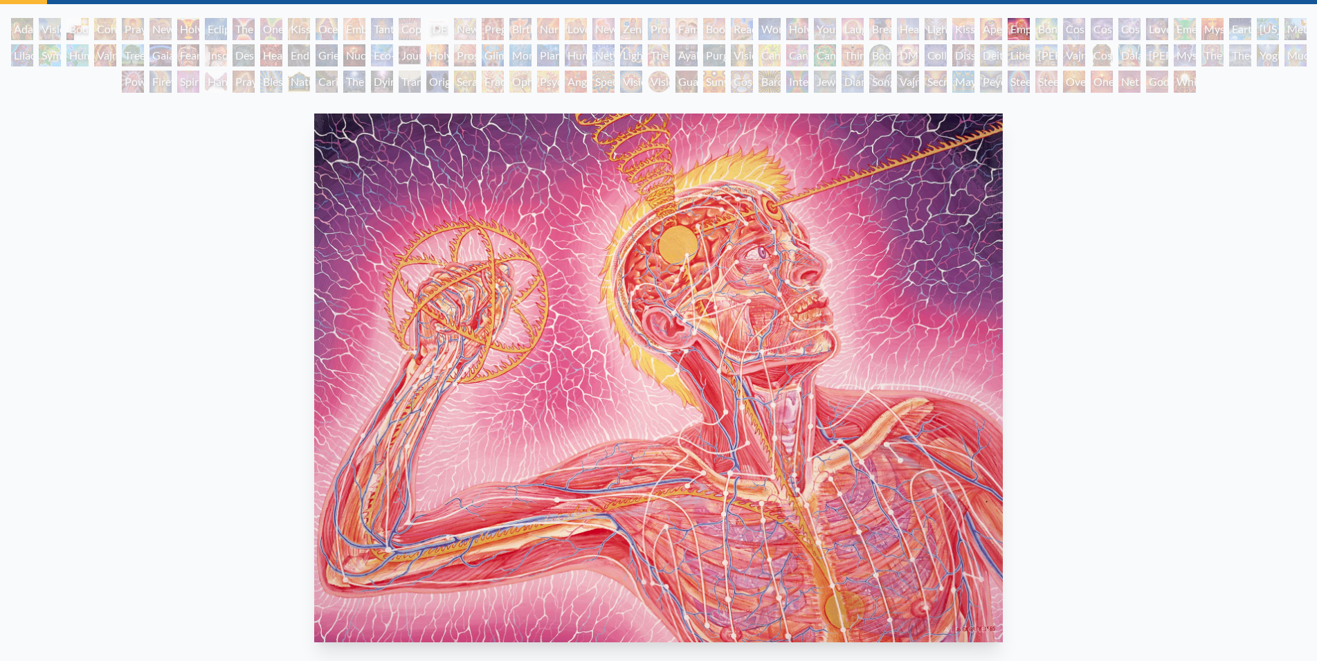
click at [1056, 28] on div "Bond" at bounding box center [1047, 29] width 22 height 22
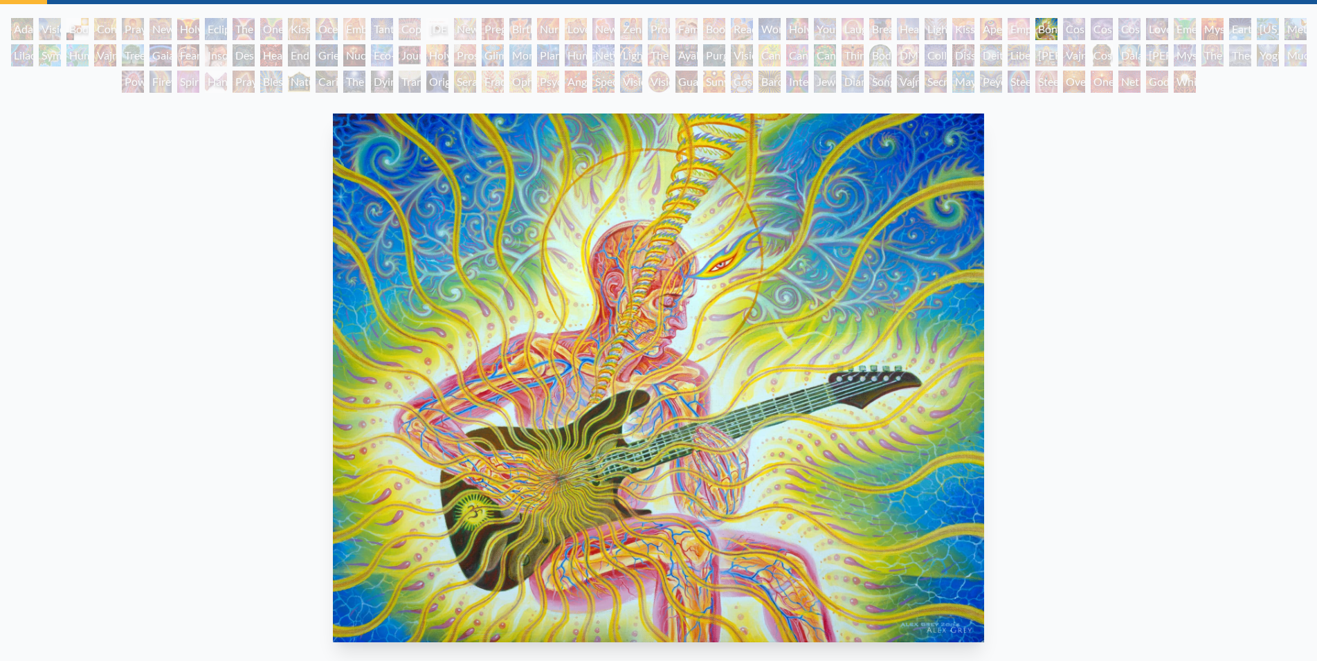
click at [1084, 28] on div "Cosmic Creativity" at bounding box center [1074, 29] width 22 height 22
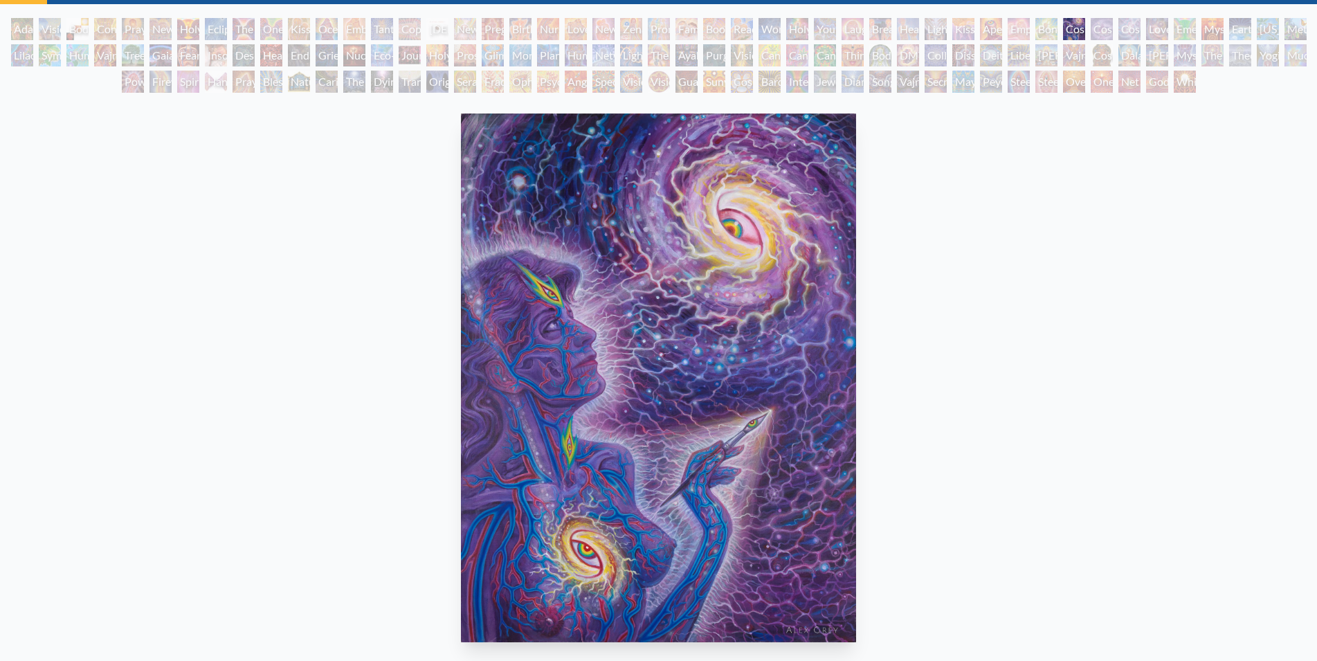
click at [1110, 32] on div "Cosmic Artist" at bounding box center [1102, 29] width 22 height 22
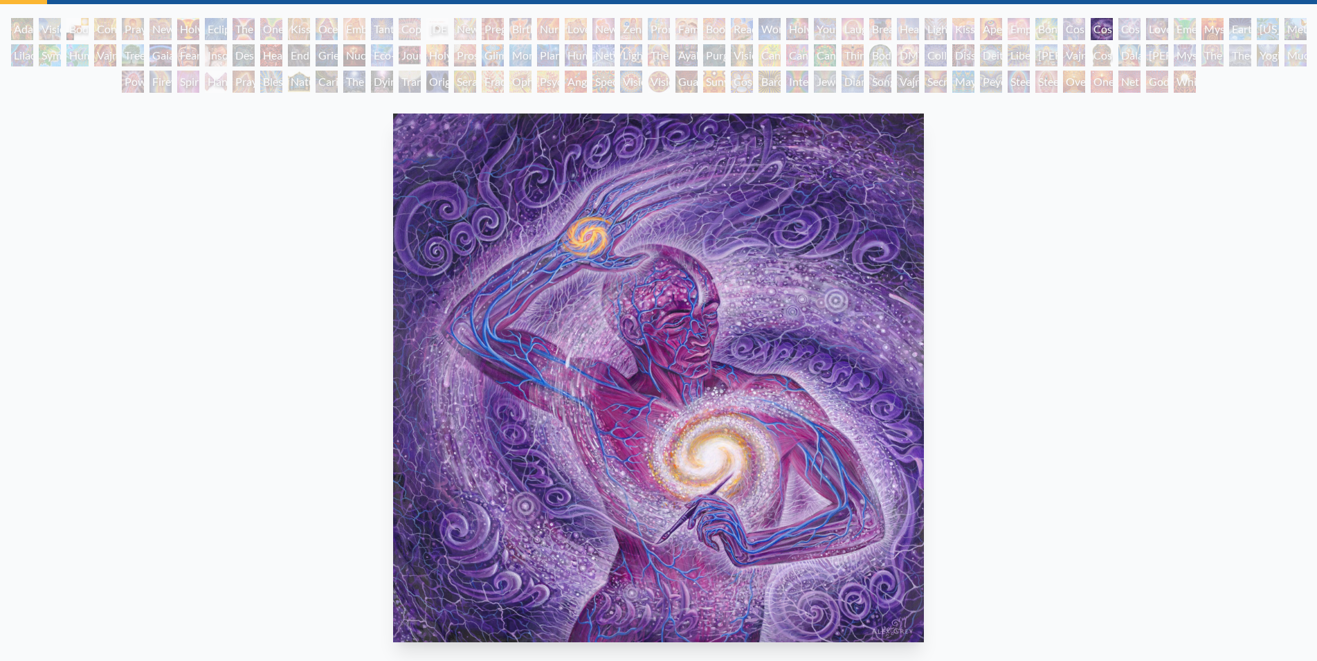
click at [1135, 28] on div "Cosmic Lovers" at bounding box center [1130, 29] width 22 height 22
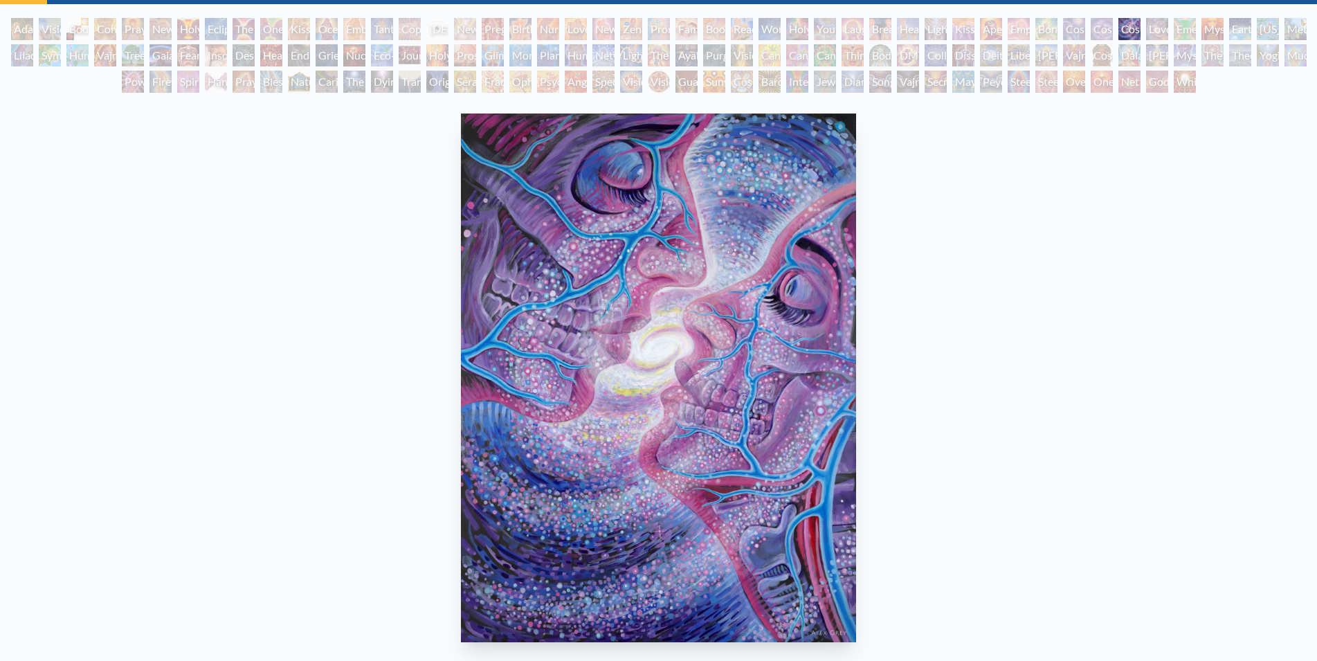
click at [1180, 27] on div "Emerald Grail" at bounding box center [1185, 29] width 22 height 22
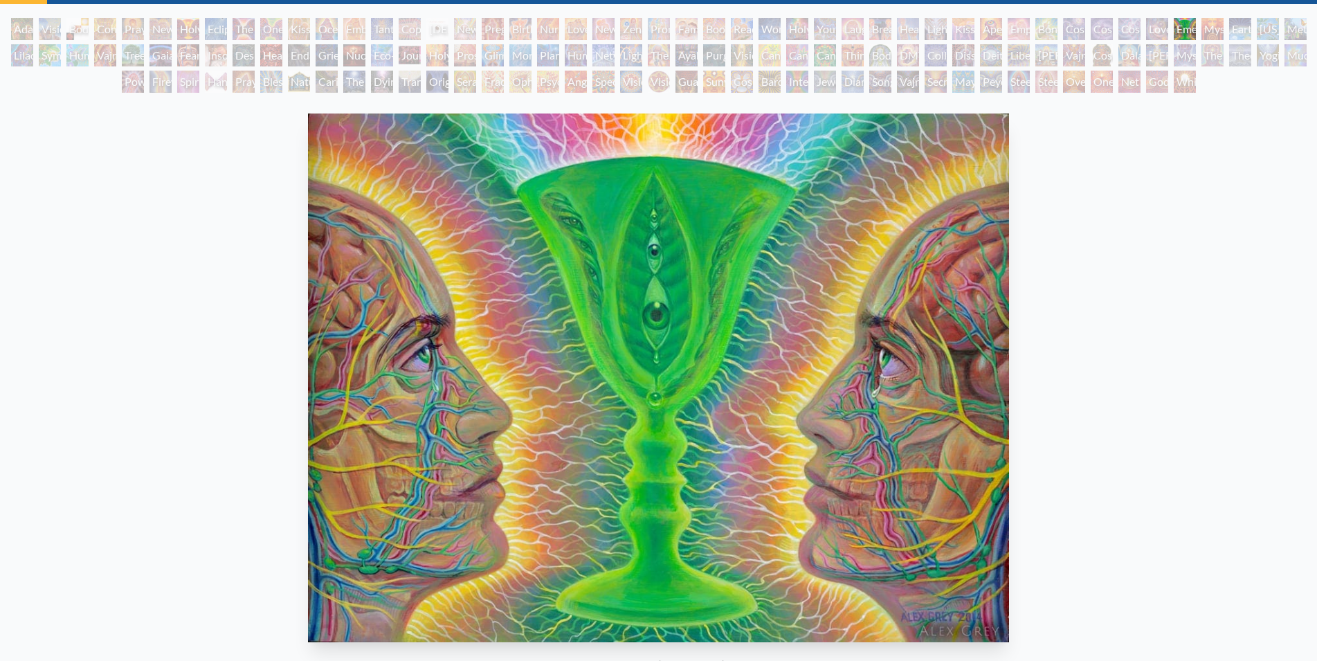
click at [1252, 28] on div "Earth Energies" at bounding box center [1241, 29] width 22 height 22
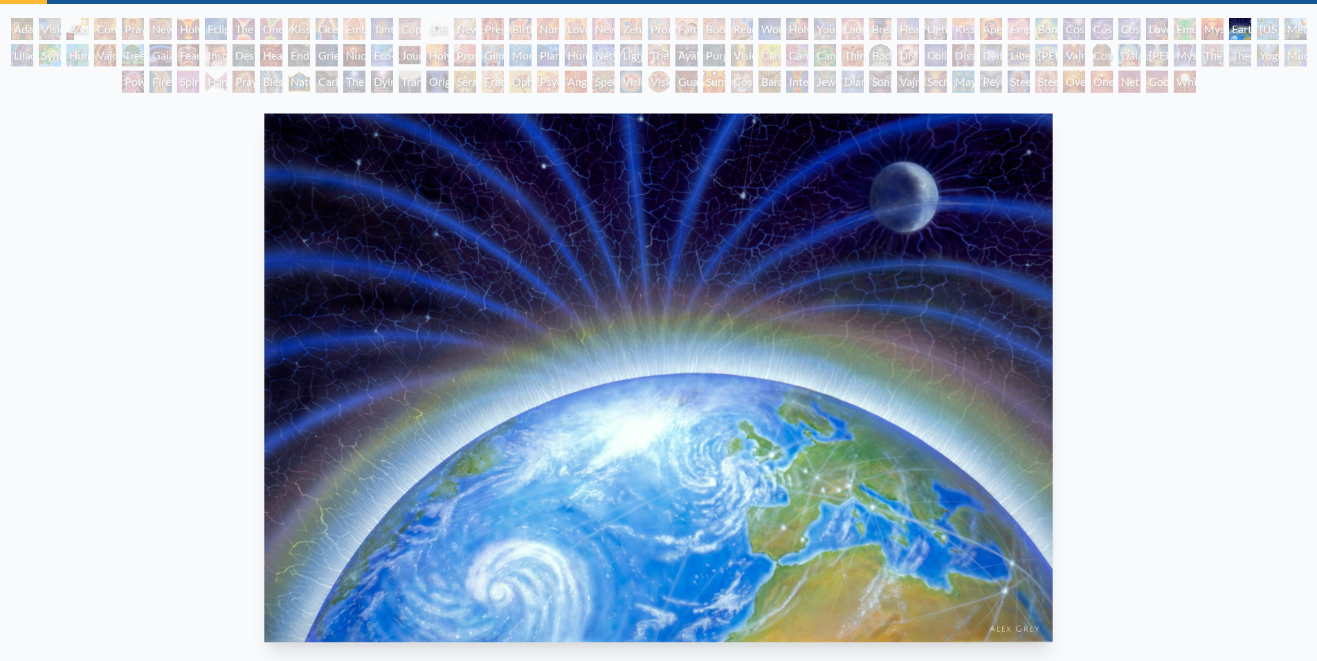
click at [1223, 24] on div "Mysteriosa 2" at bounding box center [1213, 29] width 22 height 22
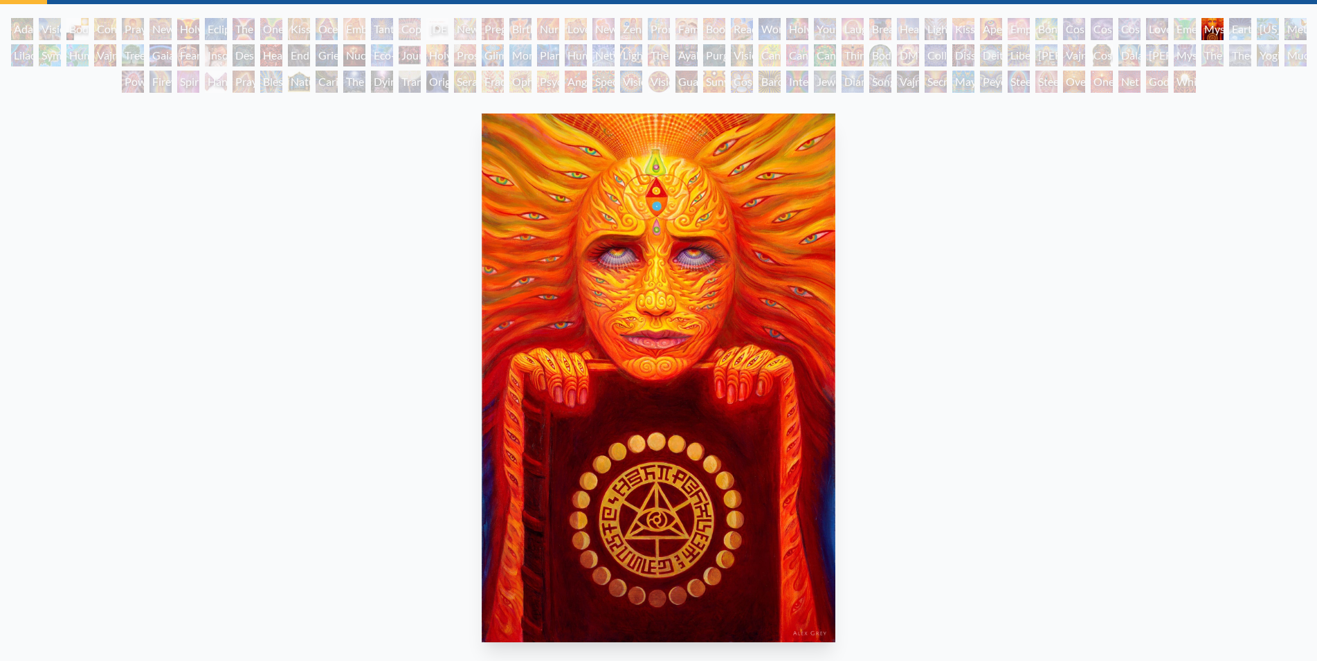
click at [1187, 30] on div "Emerald Grail" at bounding box center [1185, 29] width 22 height 22
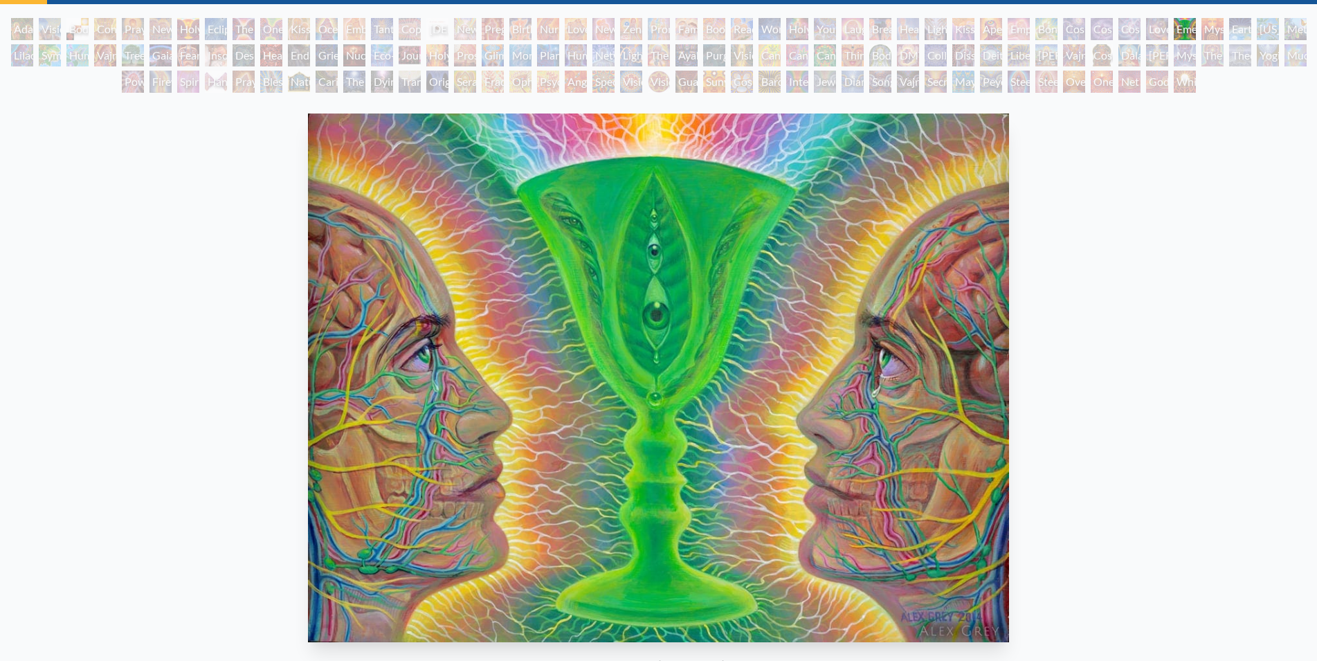
click at [1252, 56] on div "Theologue" at bounding box center [1241, 55] width 22 height 22
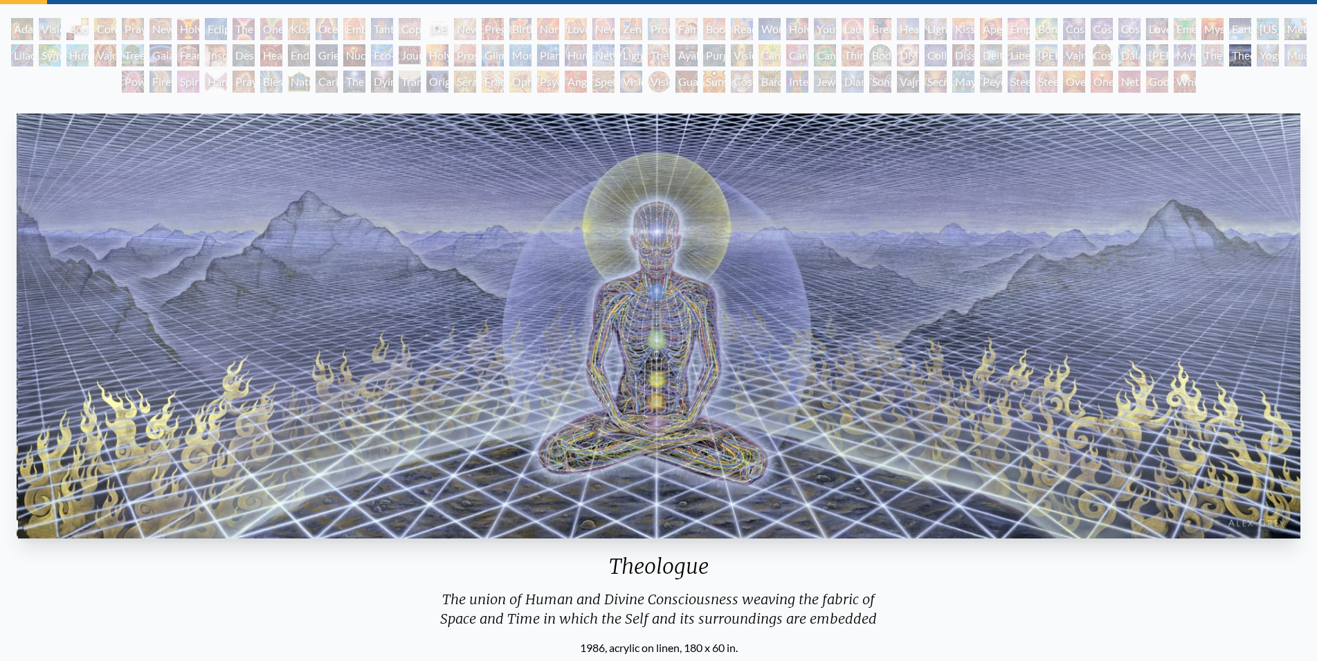
click at [1219, 57] on div "The Seer" at bounding box center [1213, 55] width 22 height 22
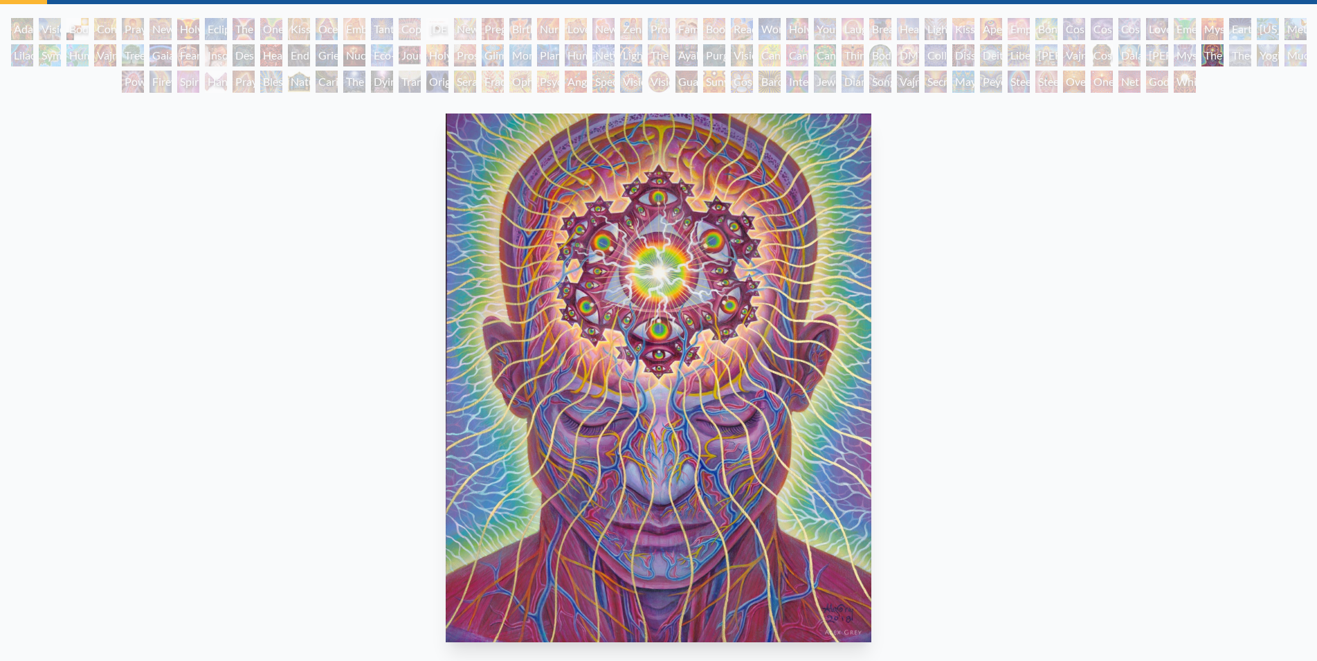
click at [1196, 58] on div "Mystic Eye" at bounding box center [1185, 55] width 22 height 22
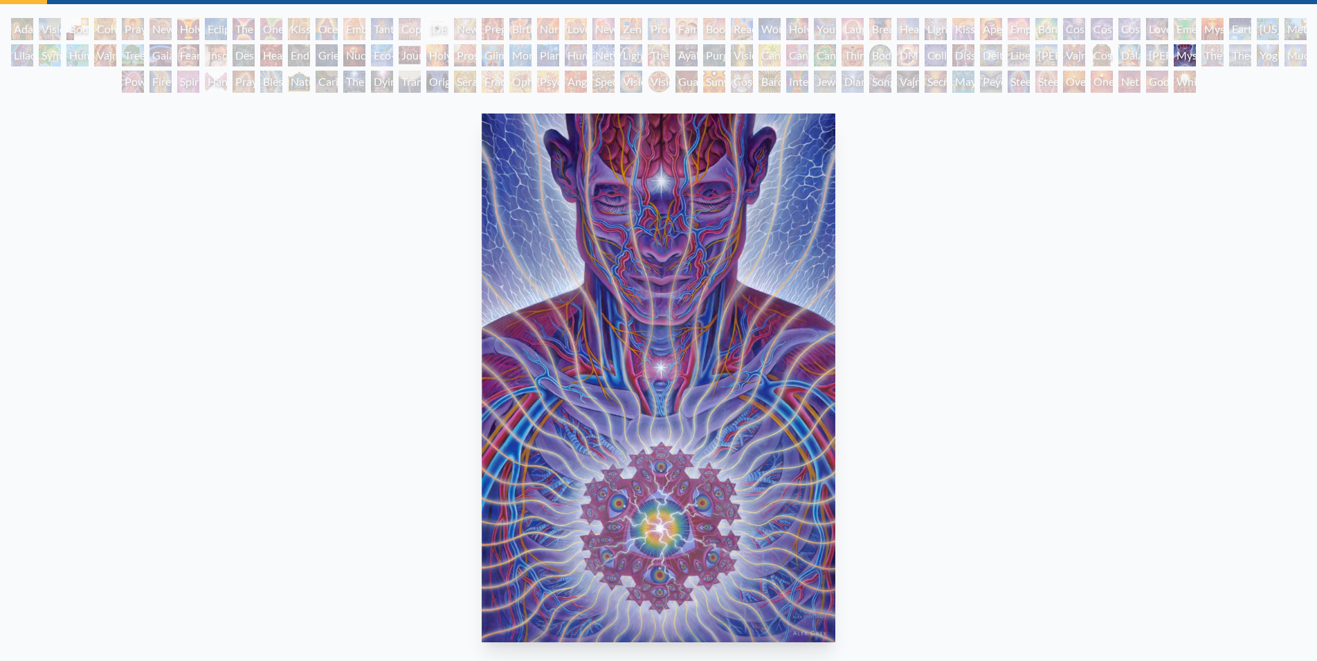
click at [1156, 56] on div "[PERSON_NAME]" at bounding box center [1157, 55] width 22 height 22
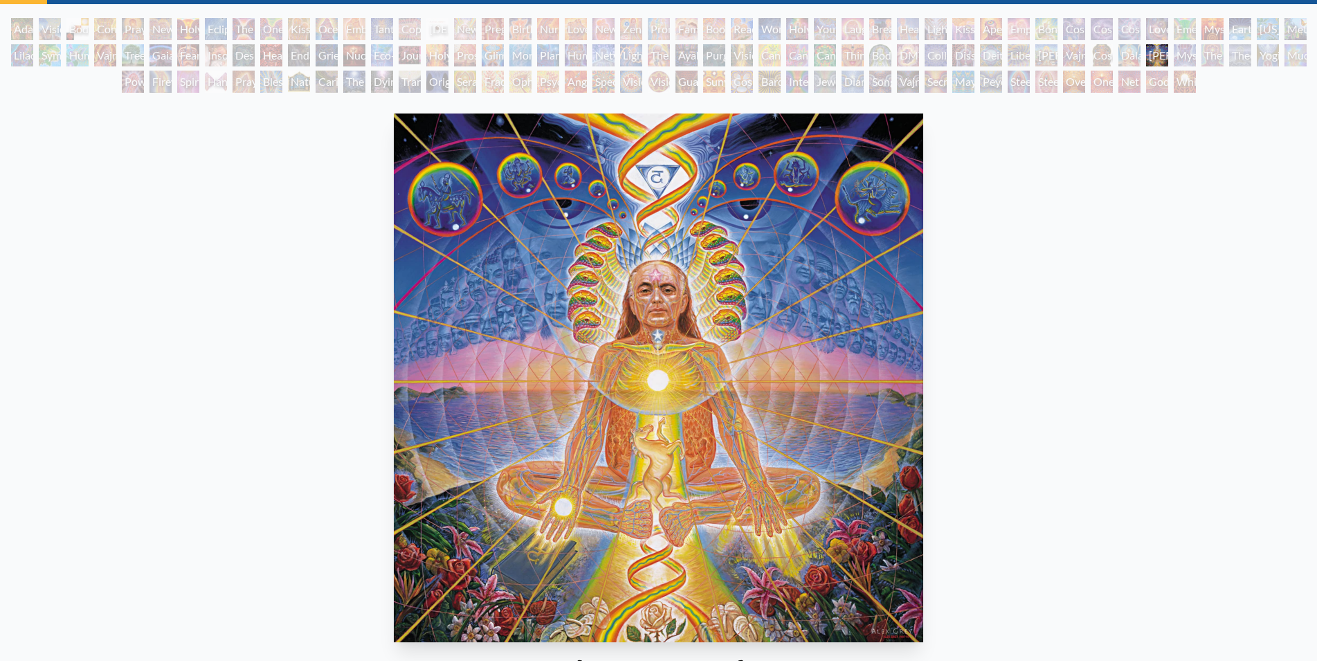
click at [1140, 57] on div "Dalai Lama" at bounding box center [1130, 55] width 22 height 22
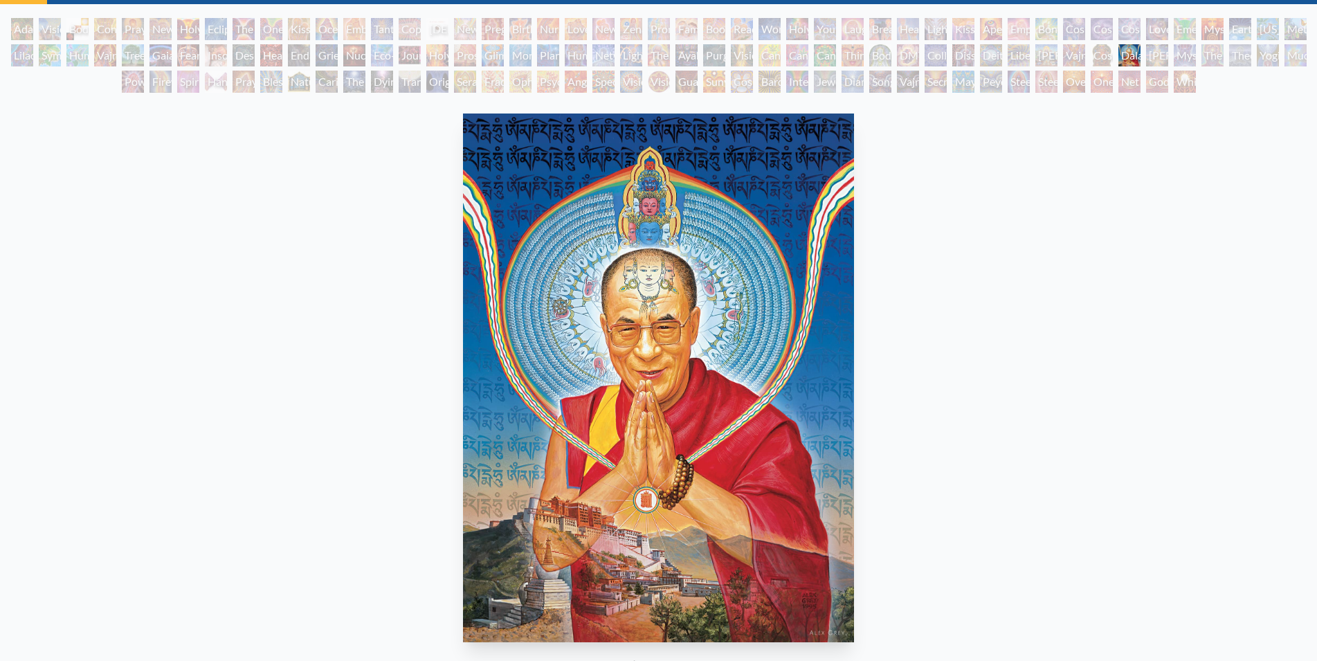
click at [1107, 53] on div "Cosmic [DEMOGRAPHIC_DATA]" at bounding box center [1102, 55] width 22 height 22
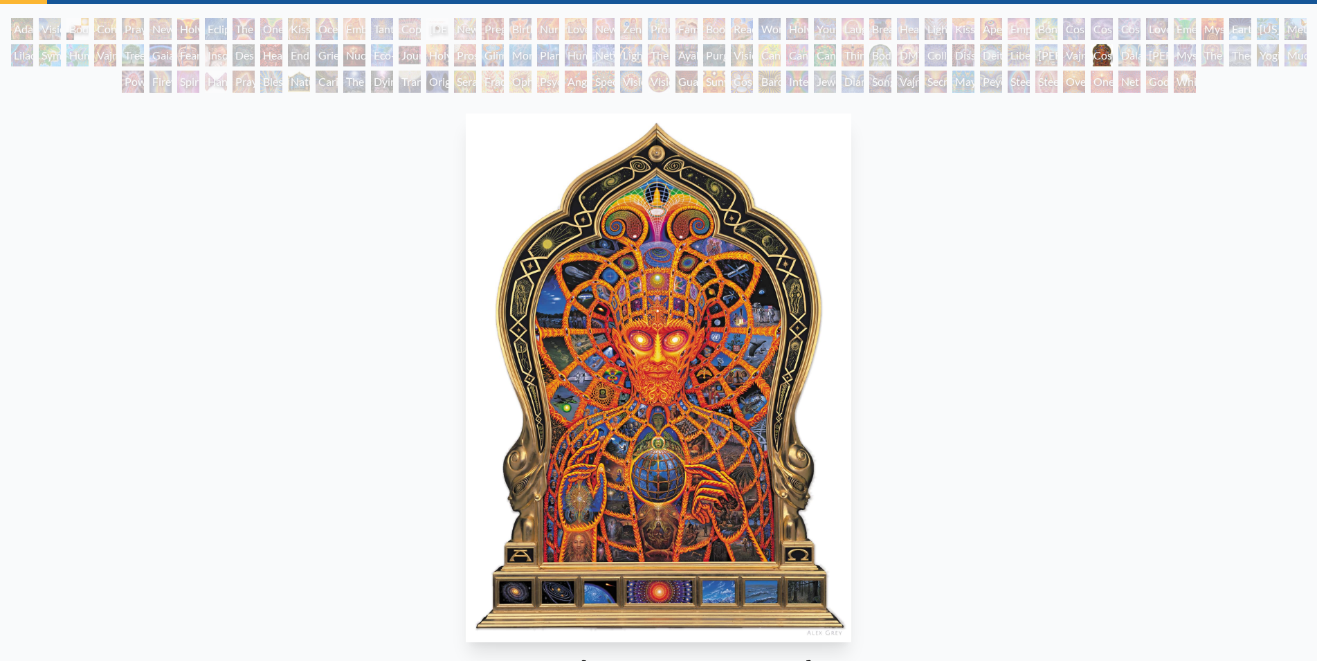
click at [1076, 53] on div "Vajra Guru" at bounding box center [1074, 55] width 22 height 22
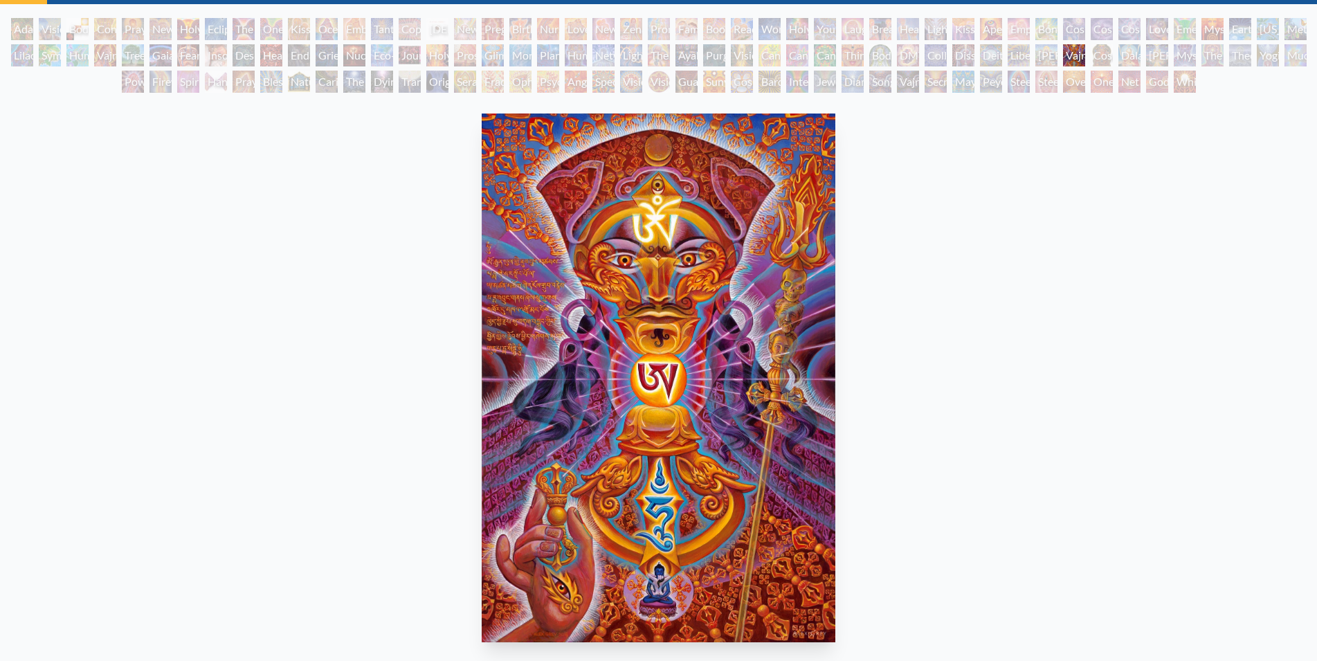
click at [1058, 54] on div "[PERSON_NAME]" at bounding box center [1047, 55] width 22 height 22
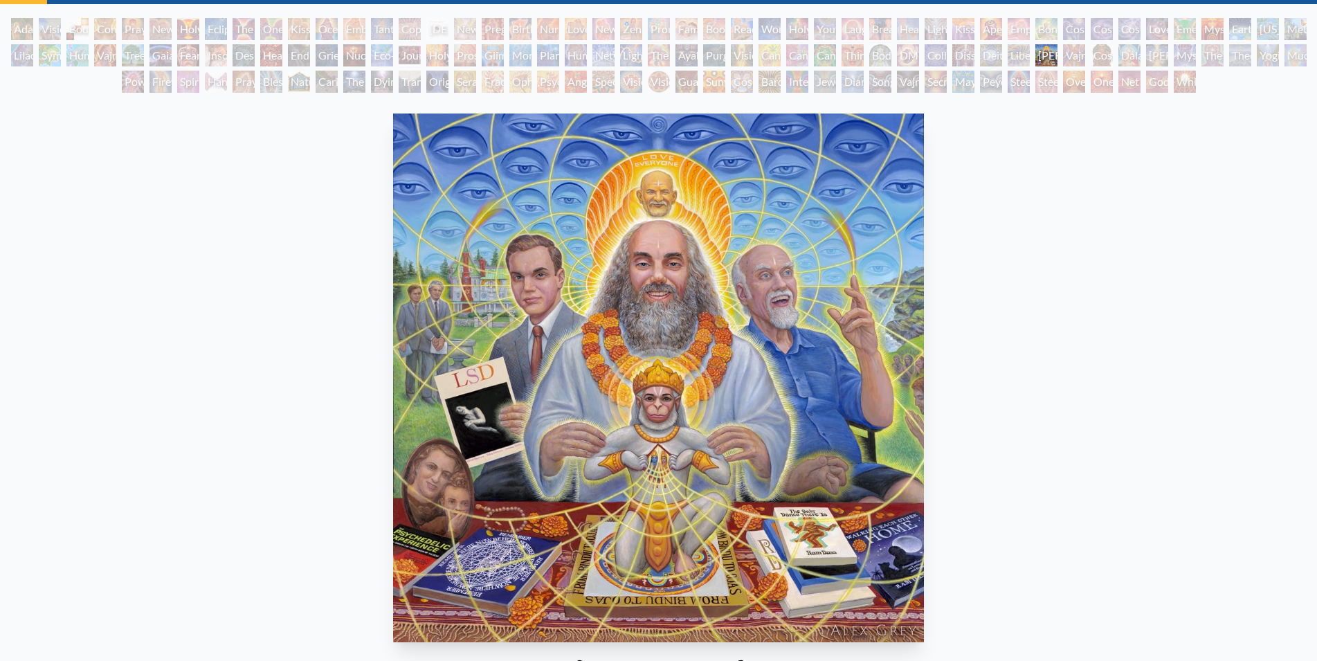
click at [1027, 53] on div "Liberation Through Seeing" at bounding box center [1019, 55] width 22 height 22
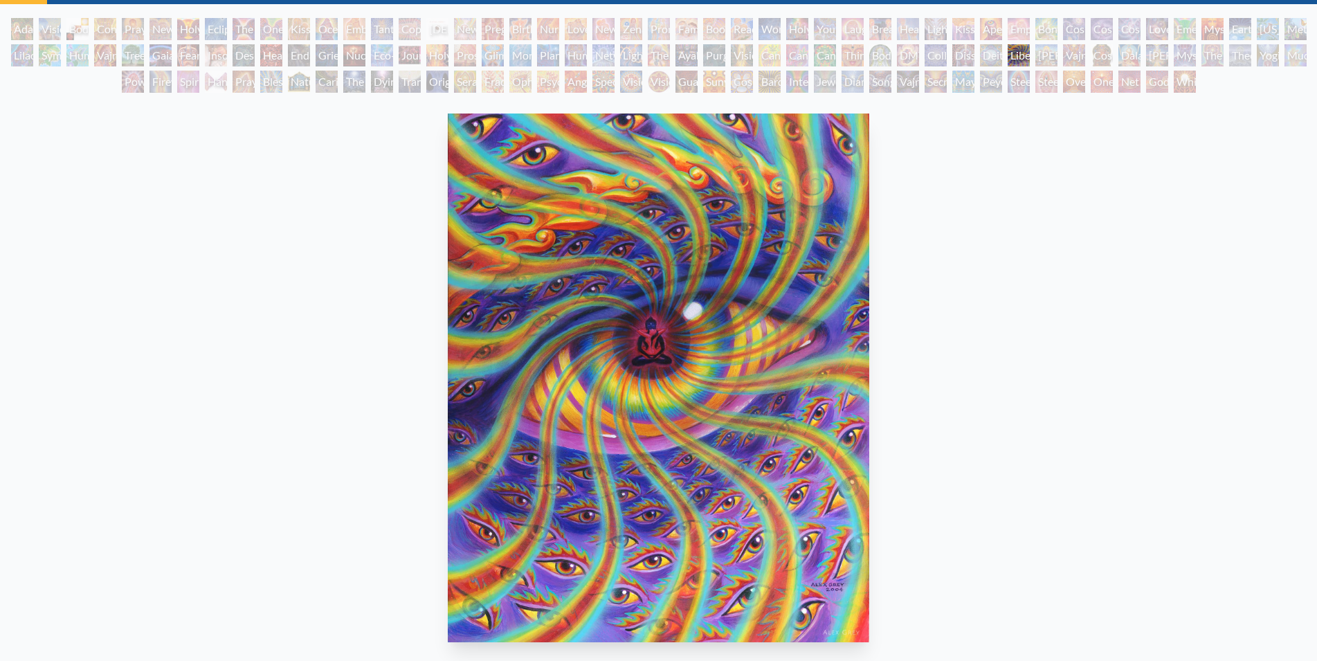
click at [994, 53] on div "Deities & Demons Drinking from the Milky Pool" at bounding box center [991, 55] width 22 height 22
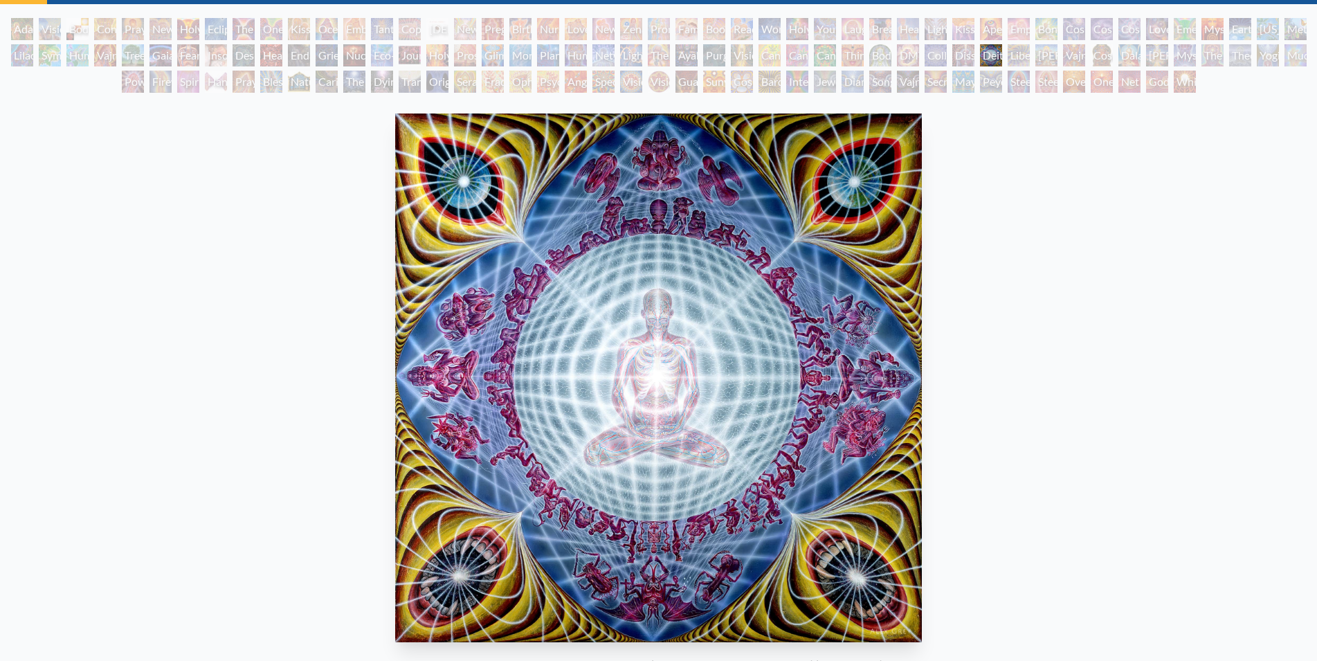
click at [975, 57] on div "Dissectional Art for Tool's Lateralus CD" at bounding box center [964, 55] width 22 height 22
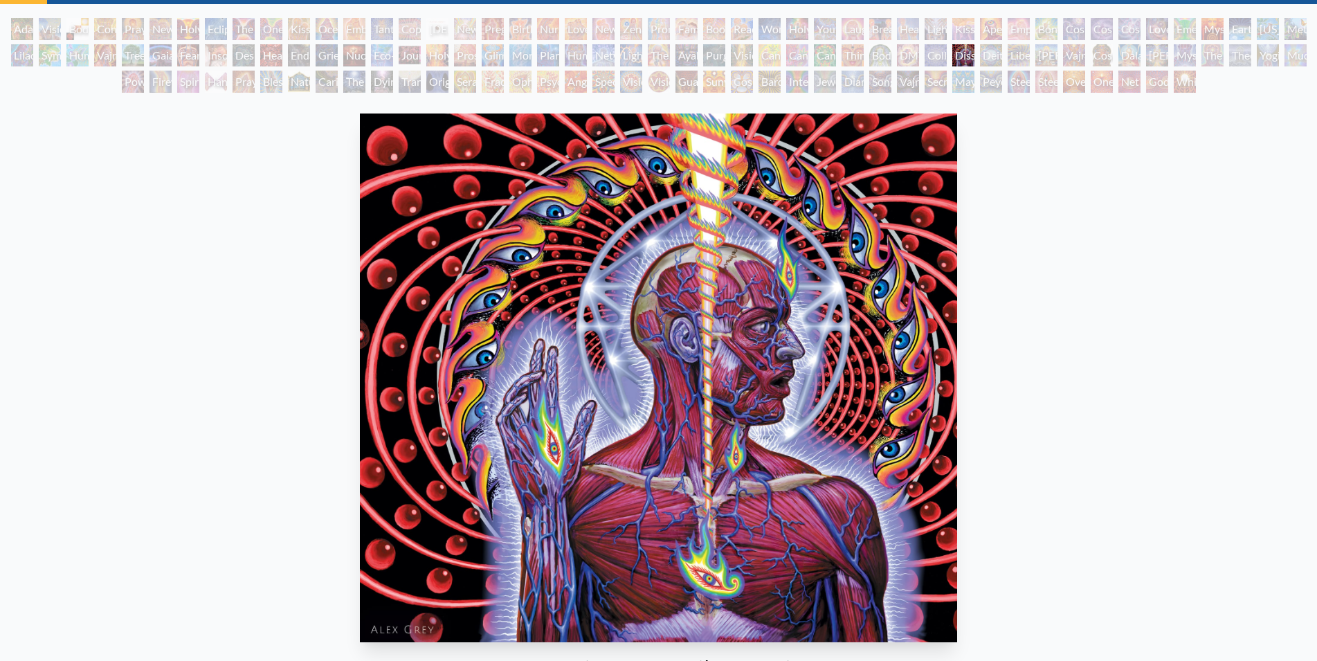
click at [946, 53] on div "Collective Vision" at bounding box center [936, 55] width 22 height 22
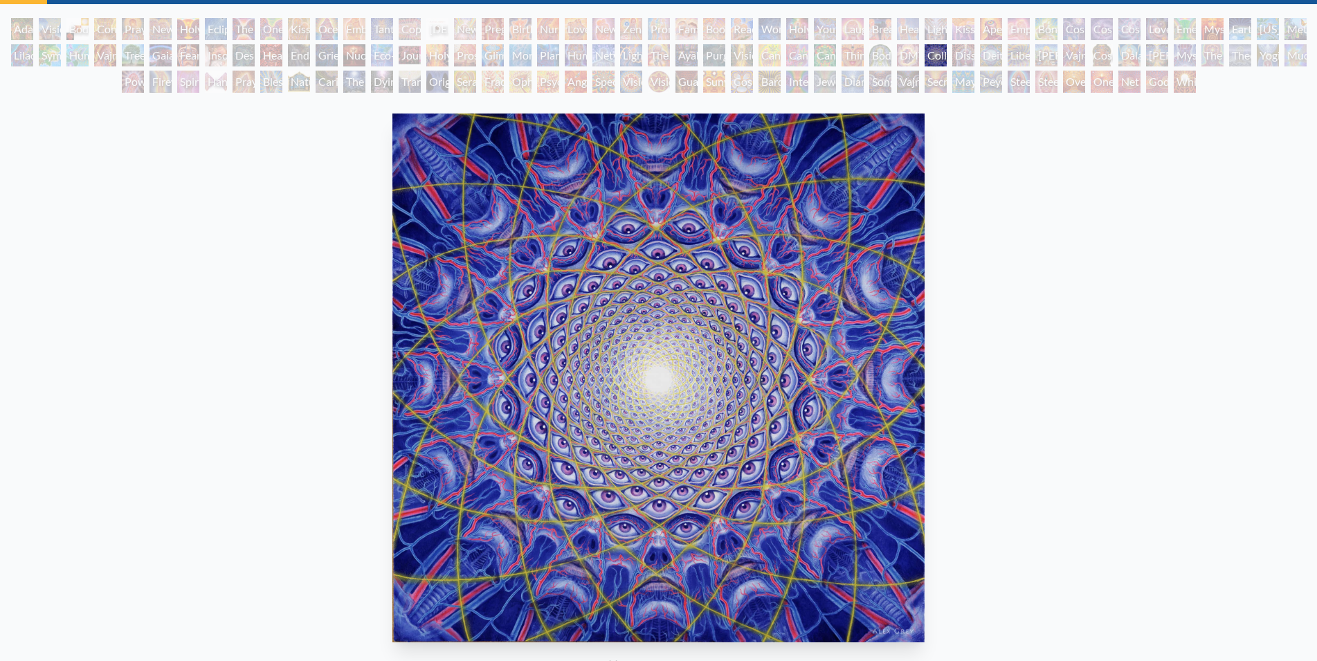
click at [905, 56] on div "DMT - The Spirit Molecule" at bounding box center [908, 55] width 22 height 22
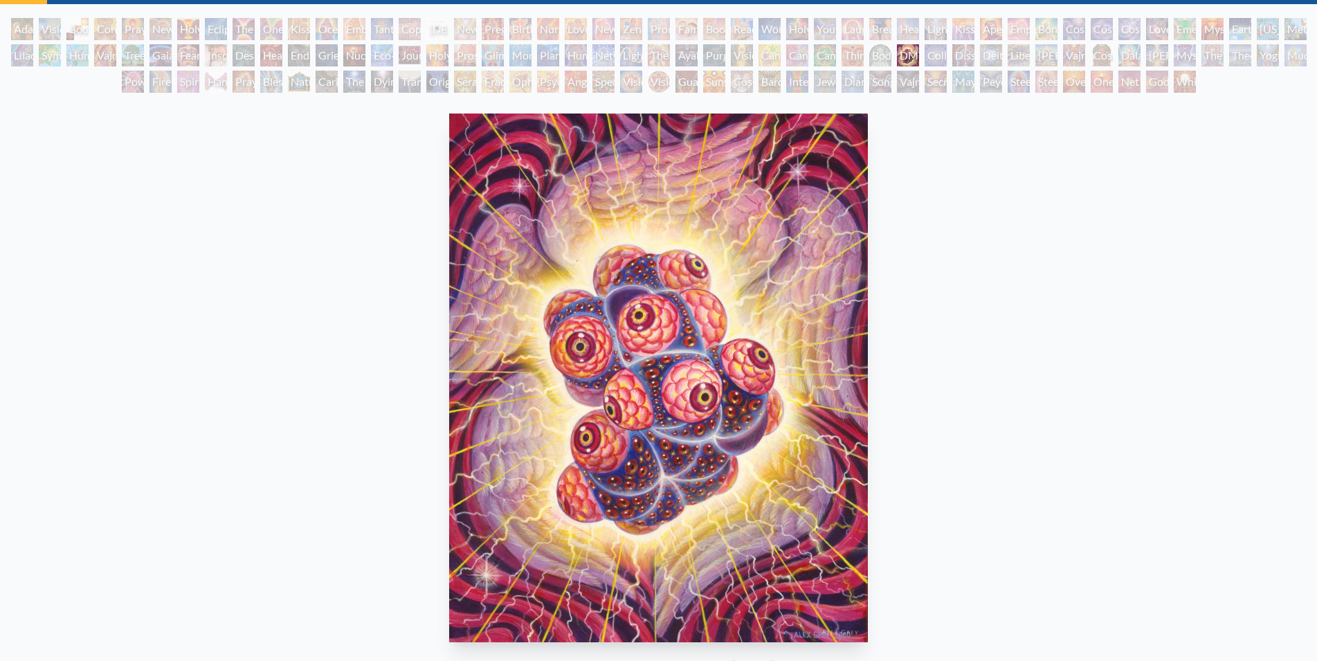
click at [884, 53] on div "Body/Mind as a Vibratory Field of Energy" at bounding box center [881, 55] width 22 height 22
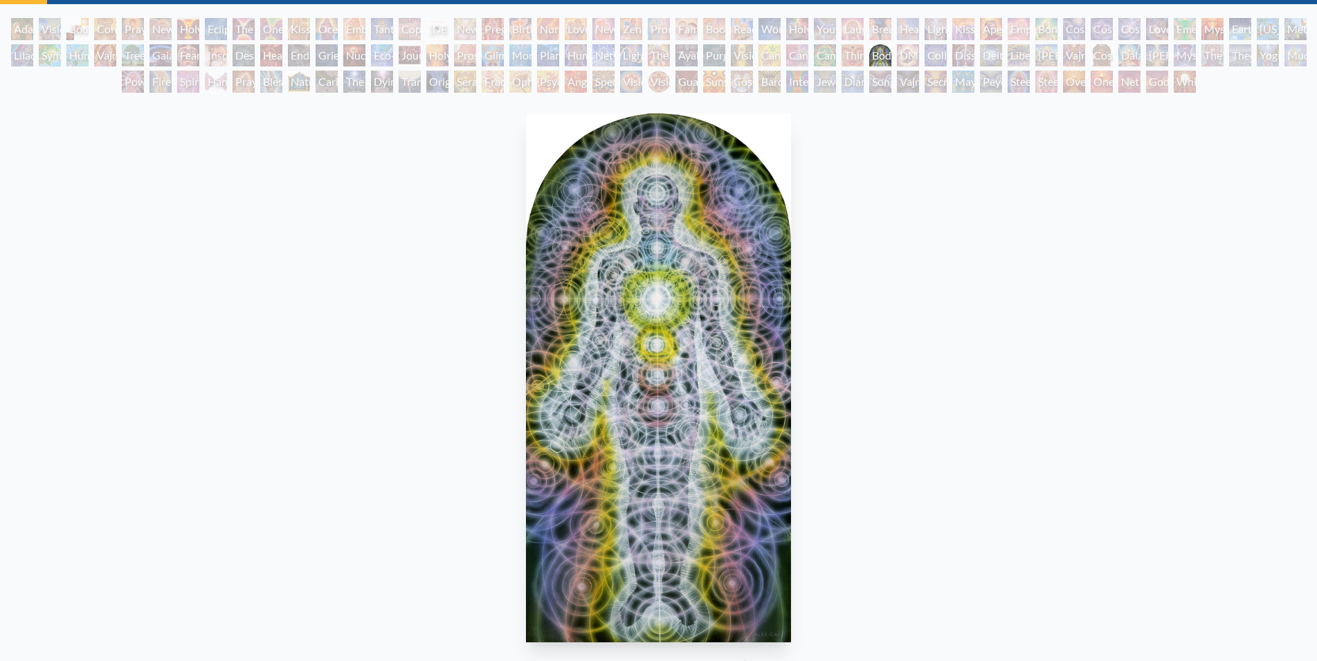
click at [866, 44] on div "[PERSON_NAME] & Eve Visionary Origin of Language Body, Mind, Spirit Contemplati…" at bounding box center [658, 57] width 1317 height 79
click at [856, 51] on div "Third Eye Tears of Joy" at bounding box center [853, 55] width 22 height 22
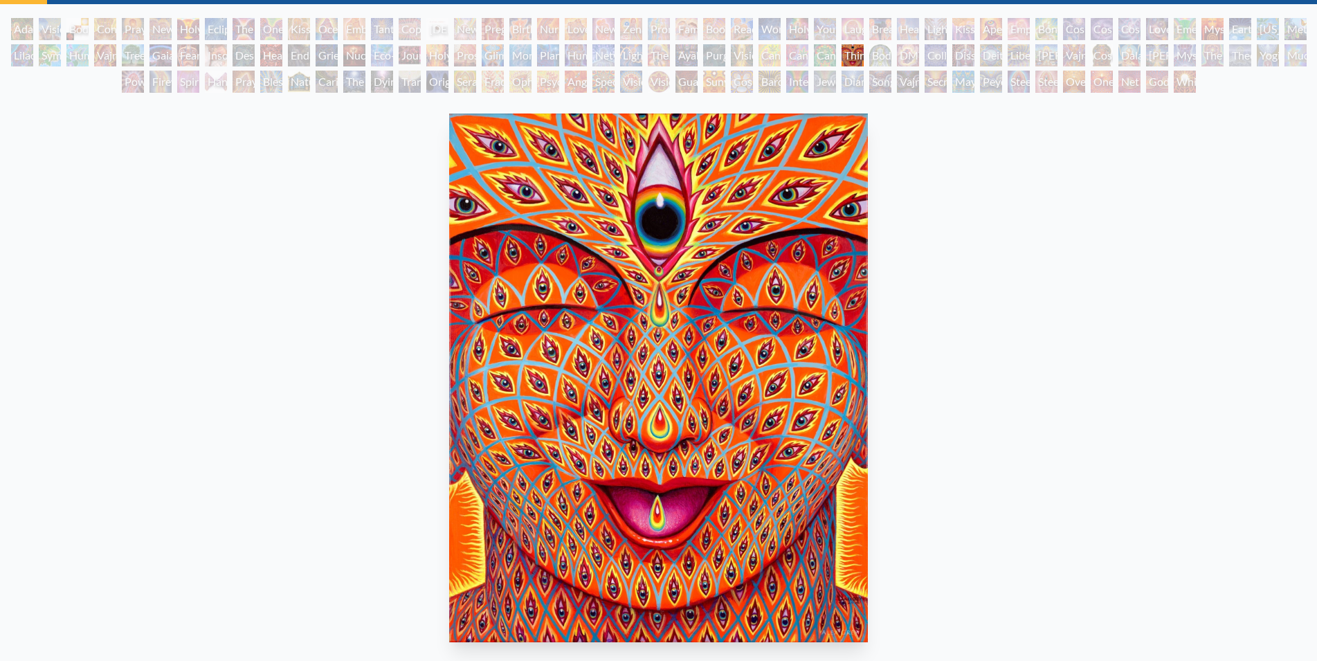
click at [836, 52] on div "Cannabacchus" at bounding box center [825, 55] width 22 height 22
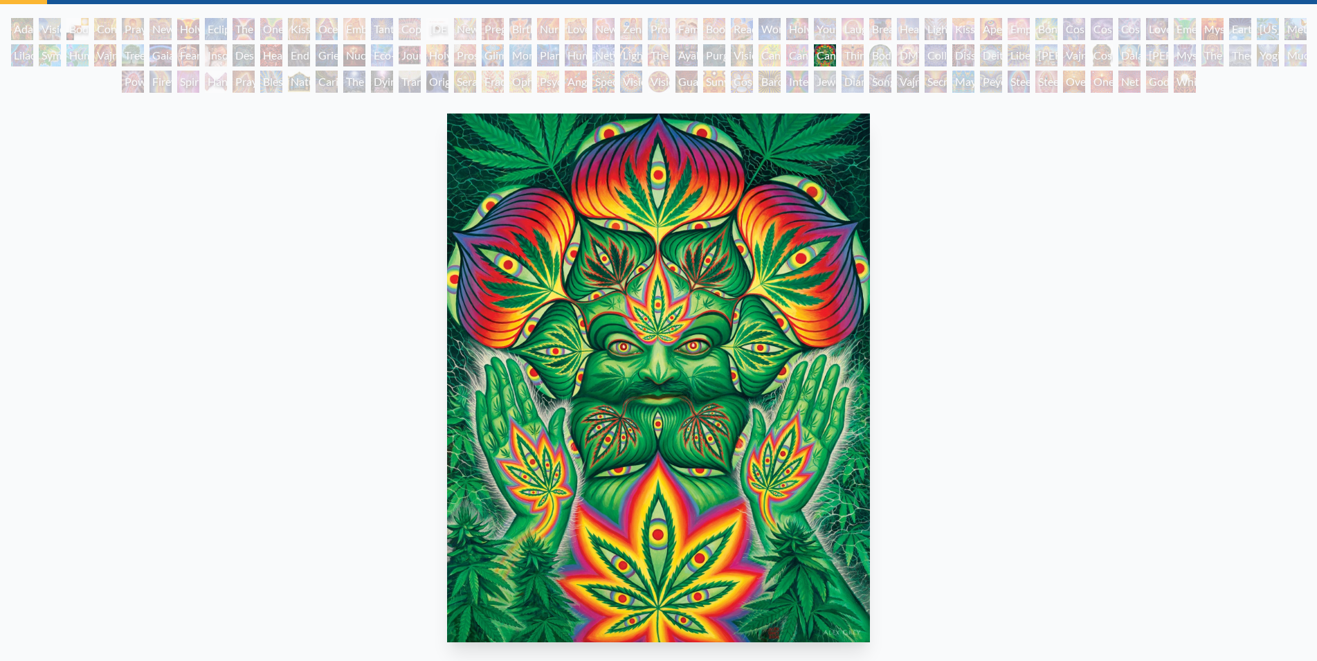
click at [802, 50] on div "Cannabis Sutra" at bounding box center [797, 55] width 22 height 22
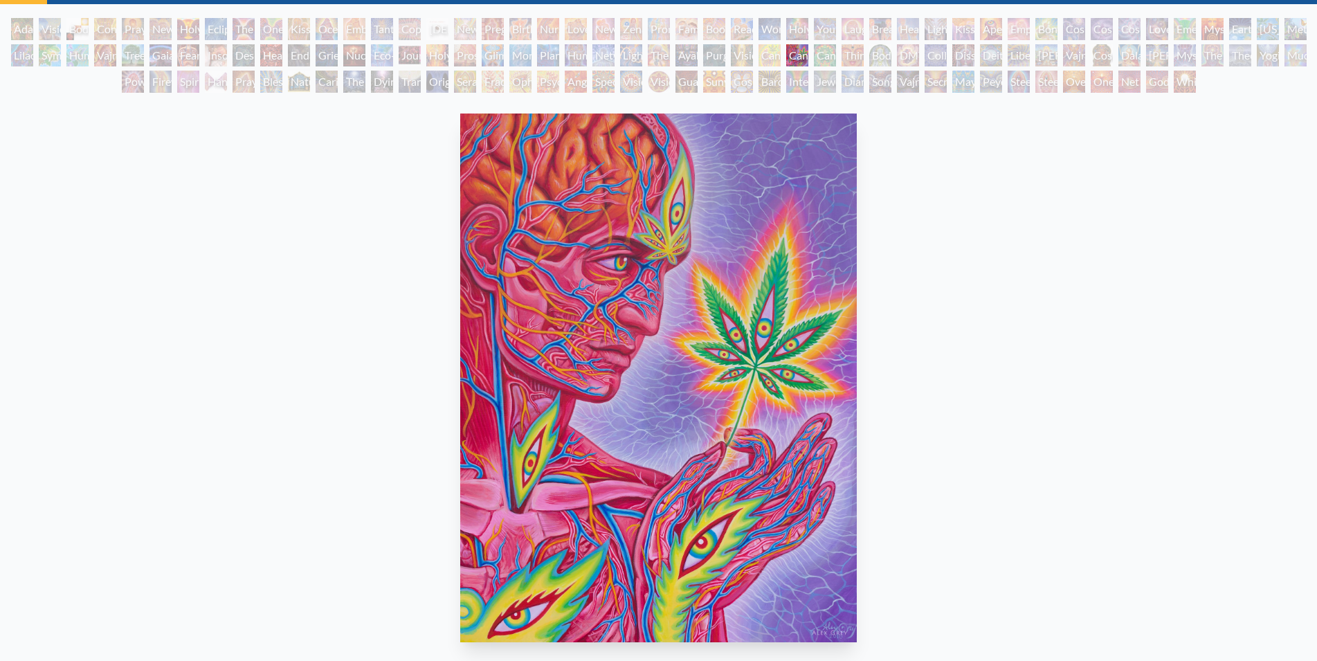
click at [776, 55] on div "Cannabis Mudra" at bounding box center [770, 55] width 22 height 22
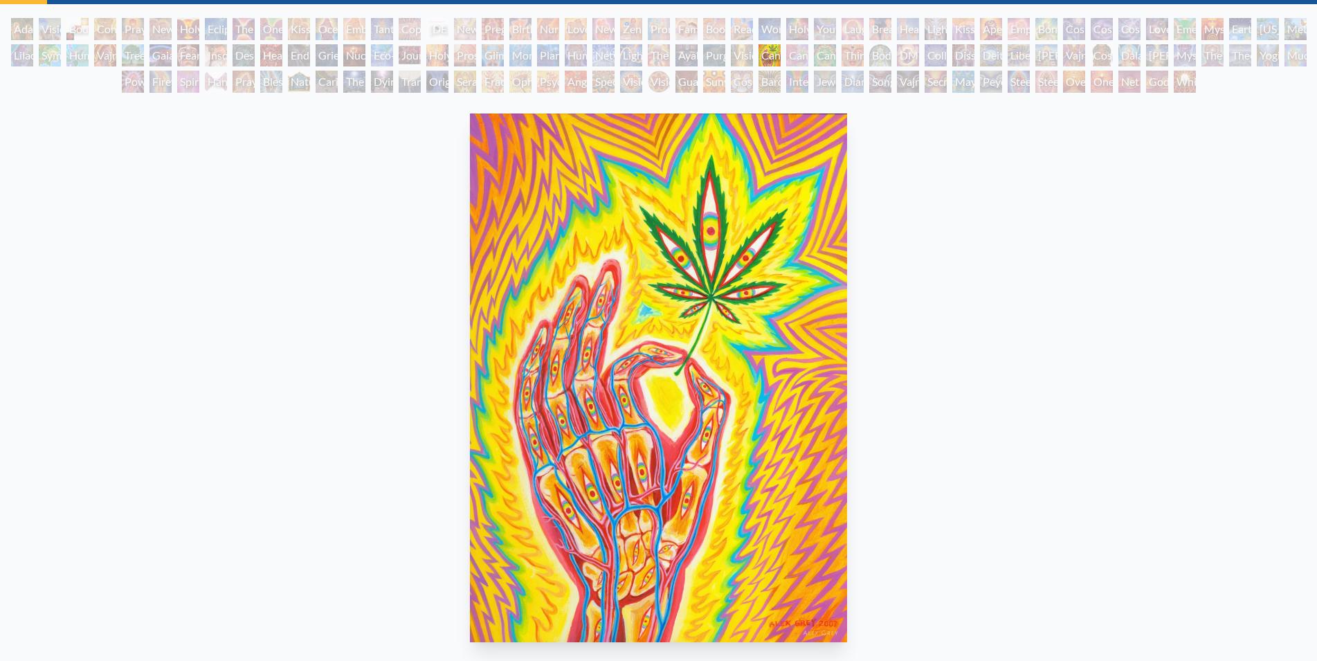
click at [753, 49] on div "Vision Tree" at bounding box center [742, 55] width 22 height 22
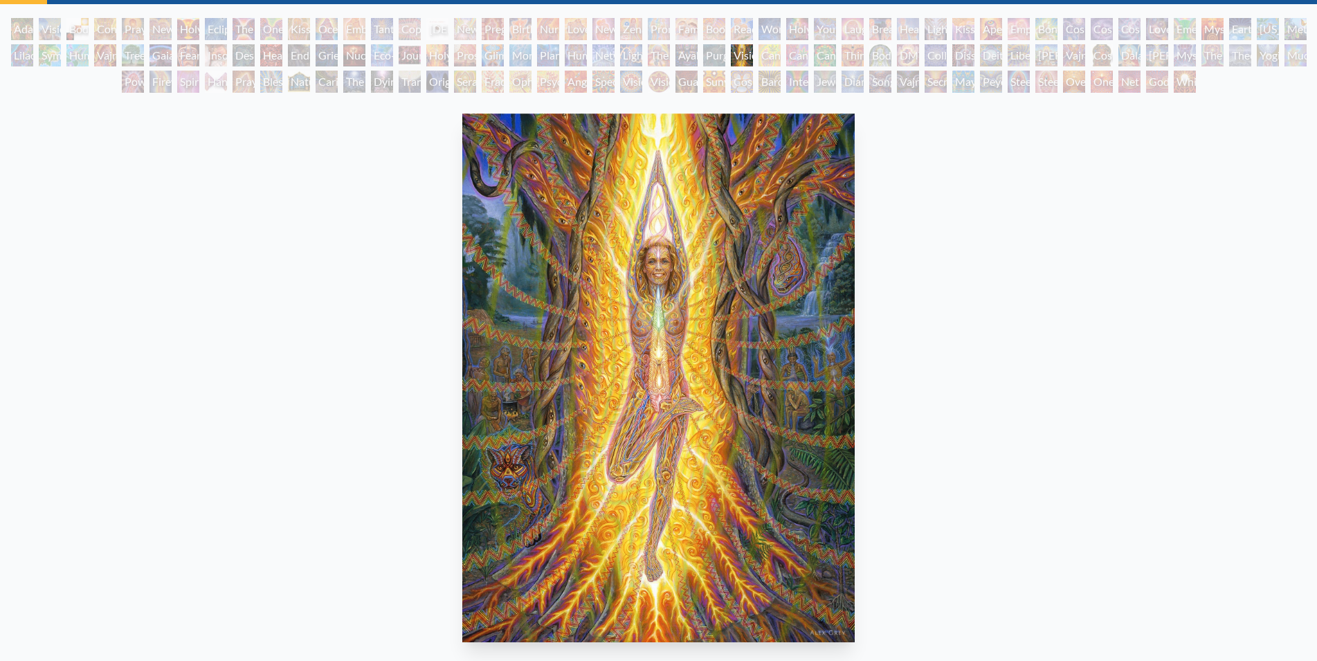
click at [721, 53] on div "Purging" at bounding box center [714, 55] width 22 height 22
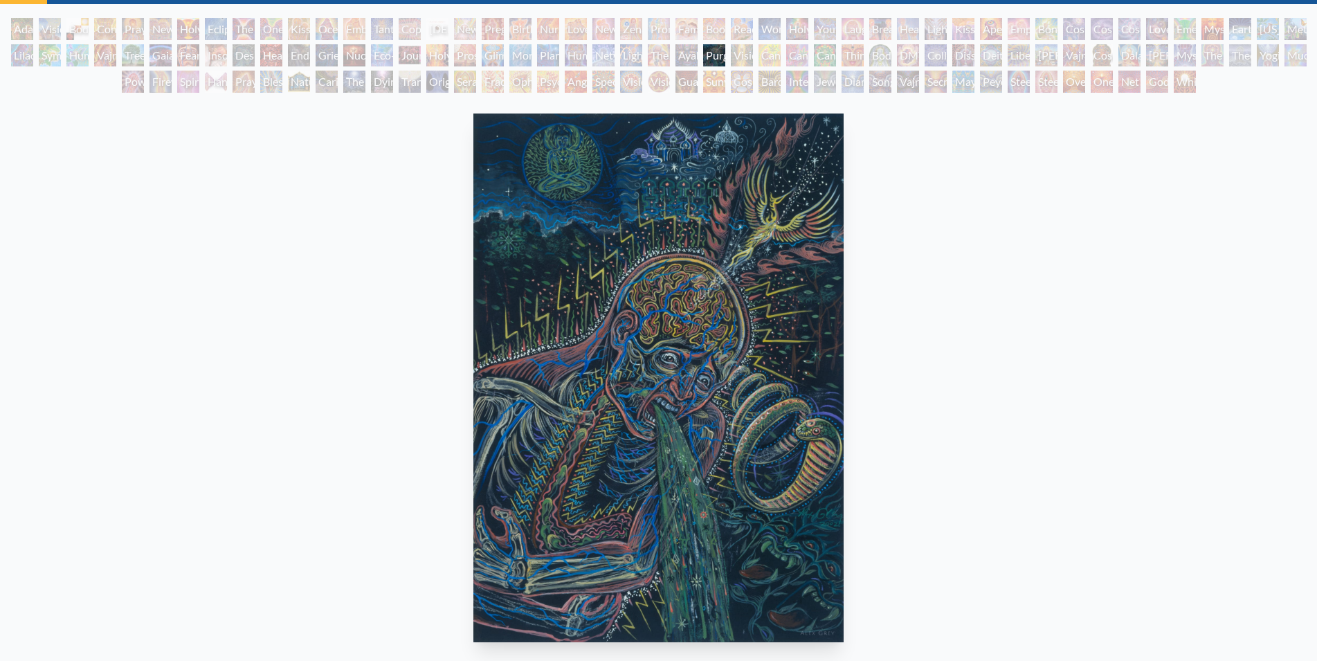
click at [690, 53] on div "Ayahuasca Visitation" at bounding box center [687, 55] width 22 height 22
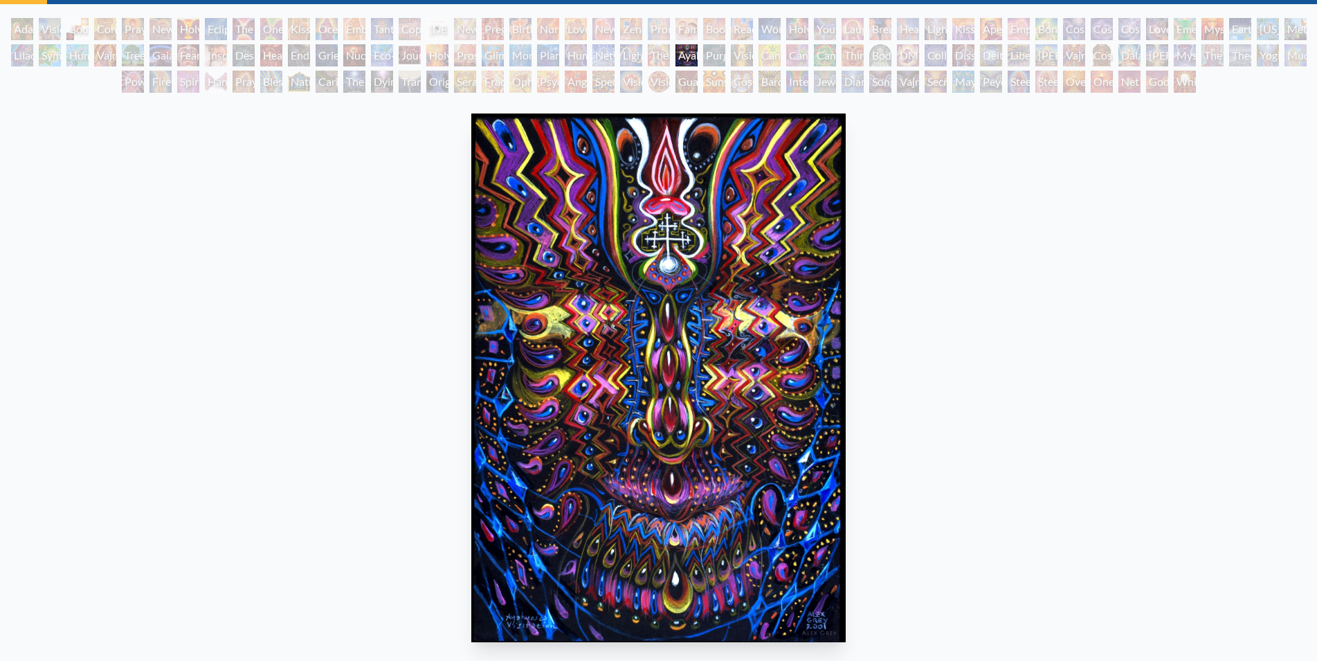
click at [663, 53] on div "The Shulgins and their Alchemical Angels" at bounding box center [659, 55] width 22 height 22
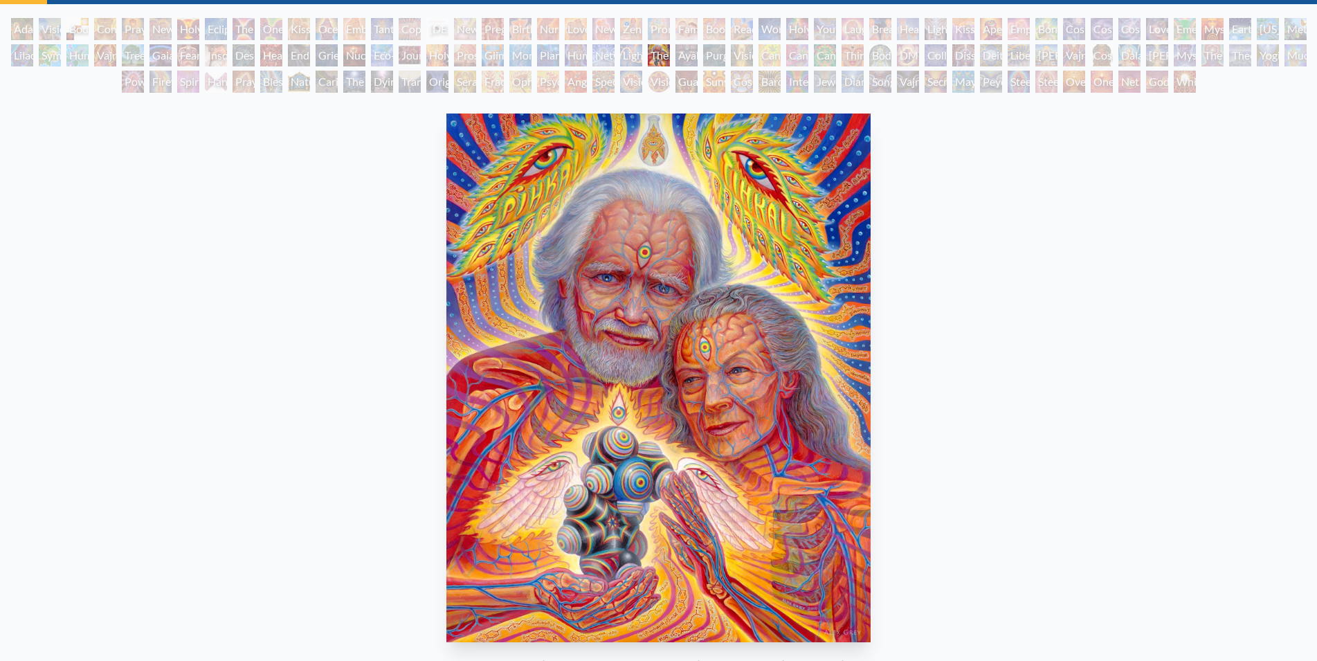
click at [658, 53] on div "The Shulgins and their Alchemical Angels" at bounding box center [659, 55] width 22 height 22
click at [633, 54] on div "Lightworker" at bounding box center [631, 55] width 22 height 22
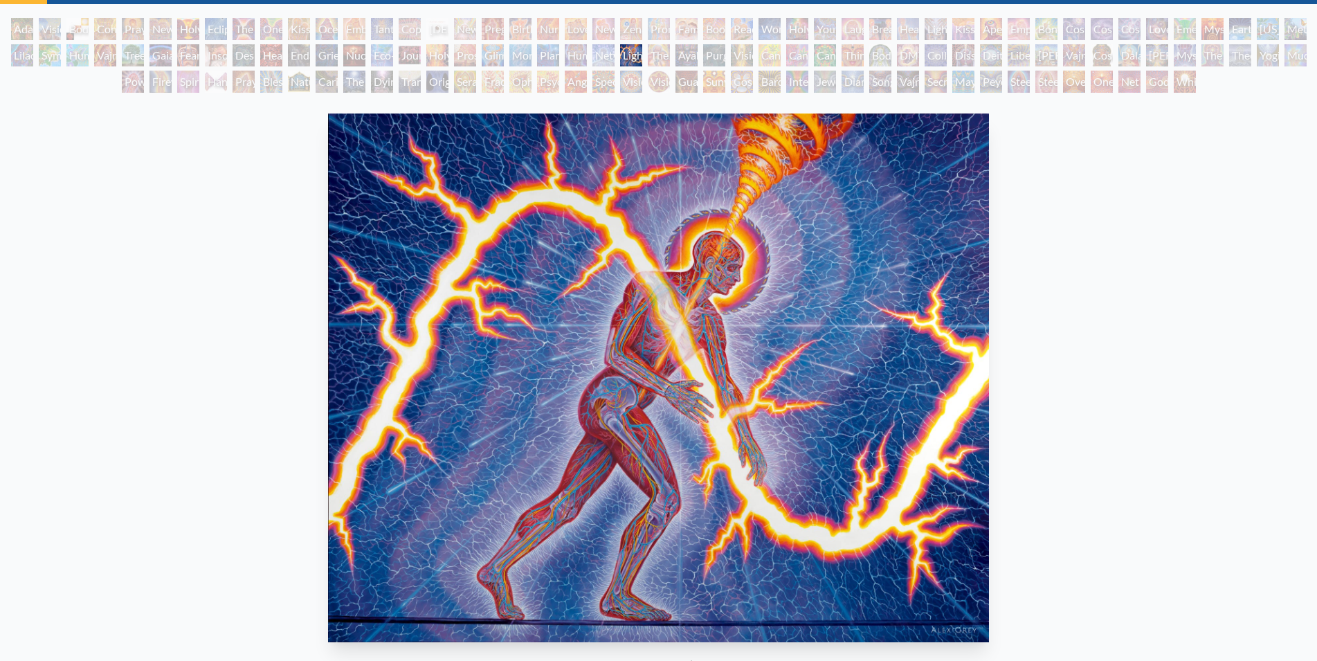
click at [609, 57] on div "Networks" at bounding box center [604, 55] width 22 height 22
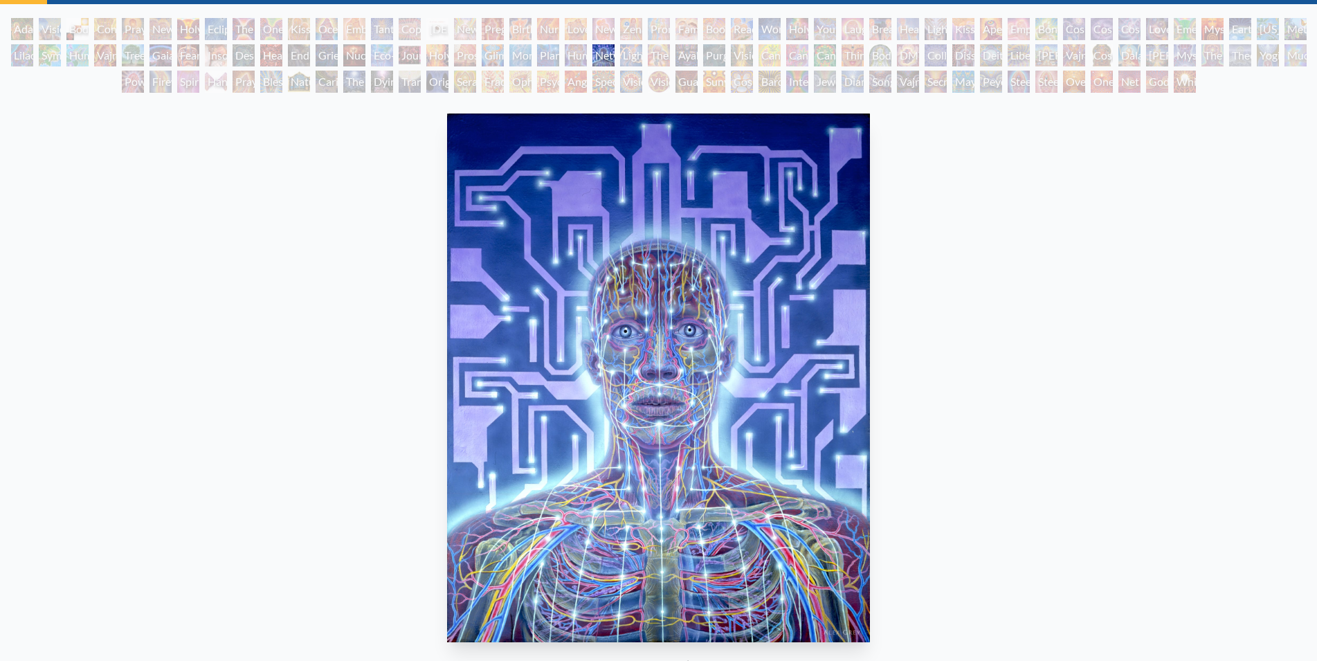
click at [569, 55] on div "Human Geometry" at bounding box center [576, 55] width 22 height 22
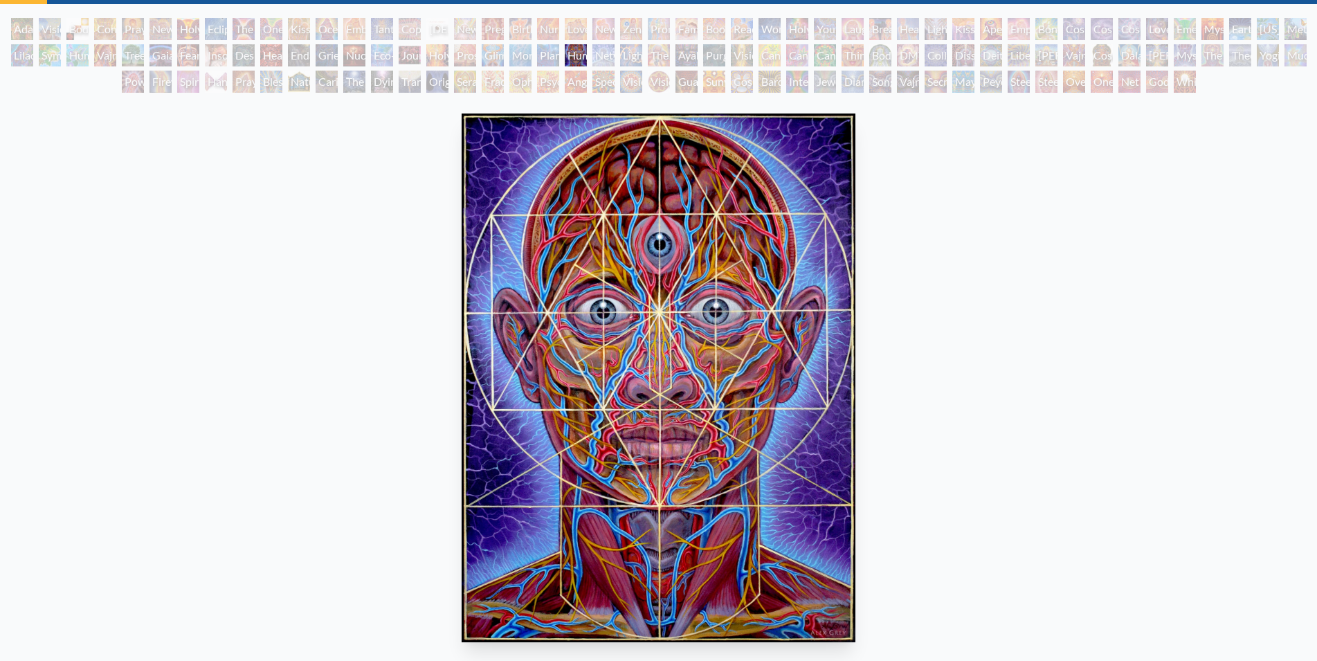
click at [552, 53] on div "Planetary Prayers" at bounding box center [548, 55] width 22 height 22
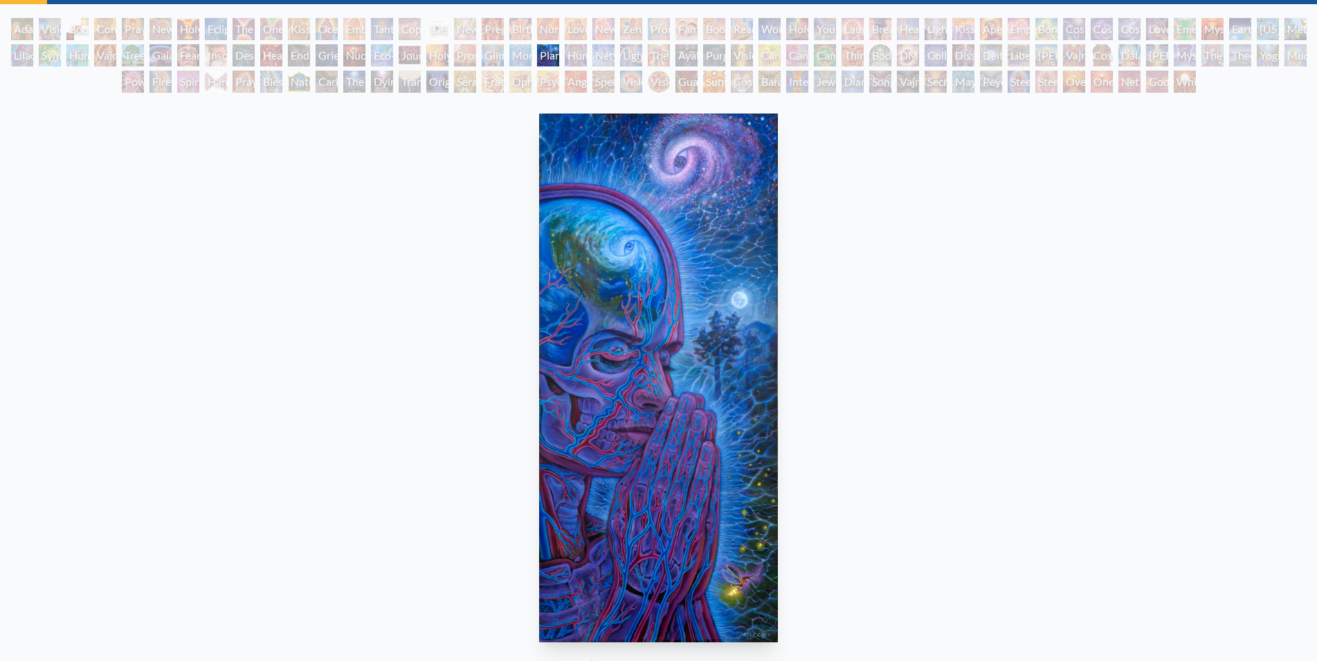
click at [529, 51] on div "Monochord" at bounding box center [521, 55] width 22 height 22
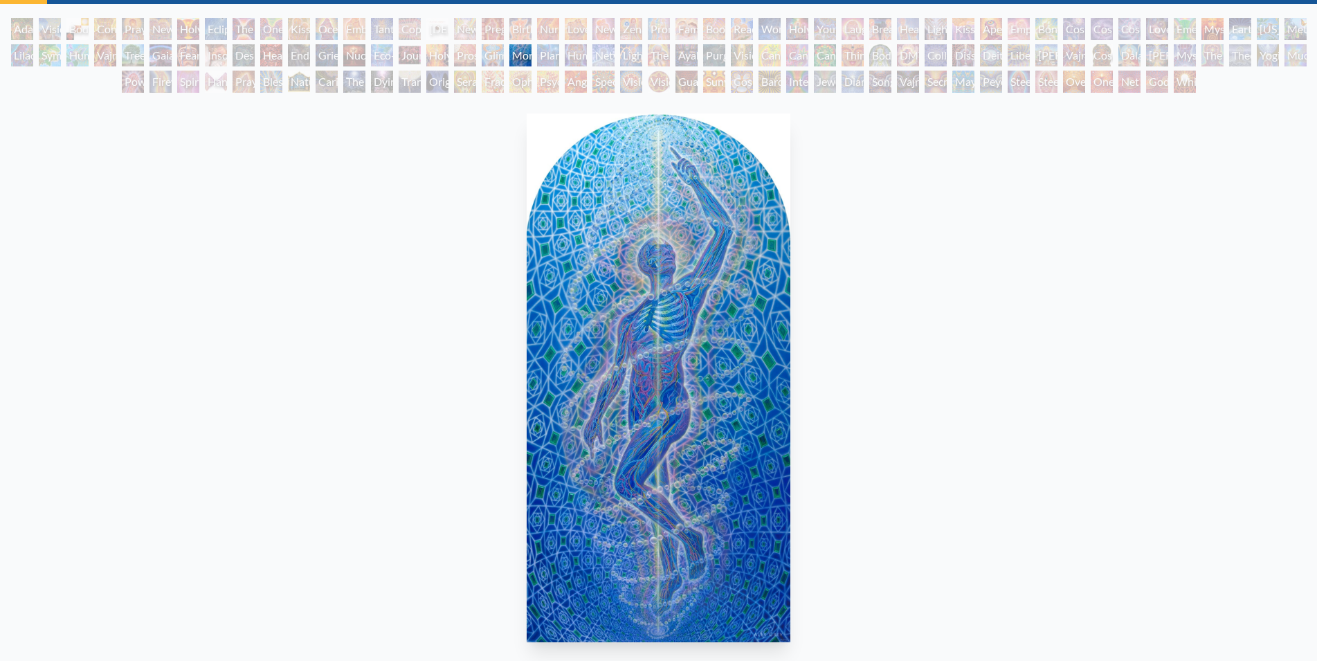
click at [498, 51] on div "Glimpsing the Empyrean" at bounding box center [493, 55] width 22 height 22
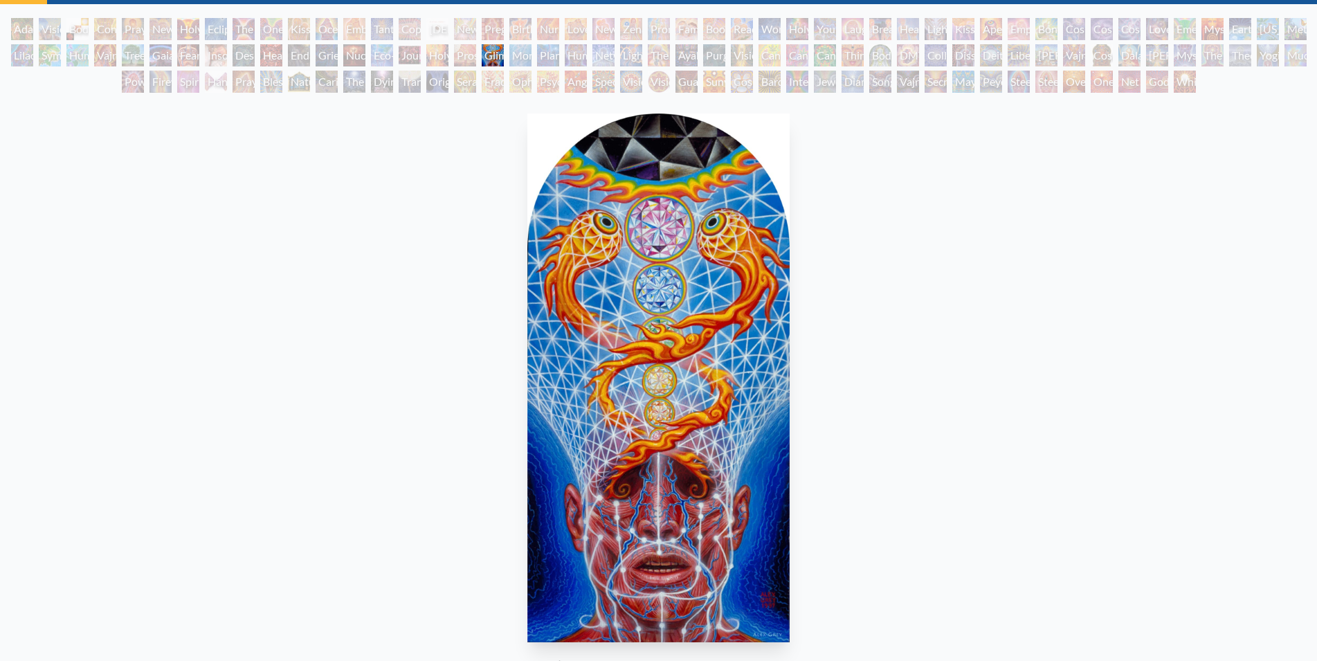
click at [465, 51] on div "Prostration" at bounding box center [465, 55] width 22 height 22
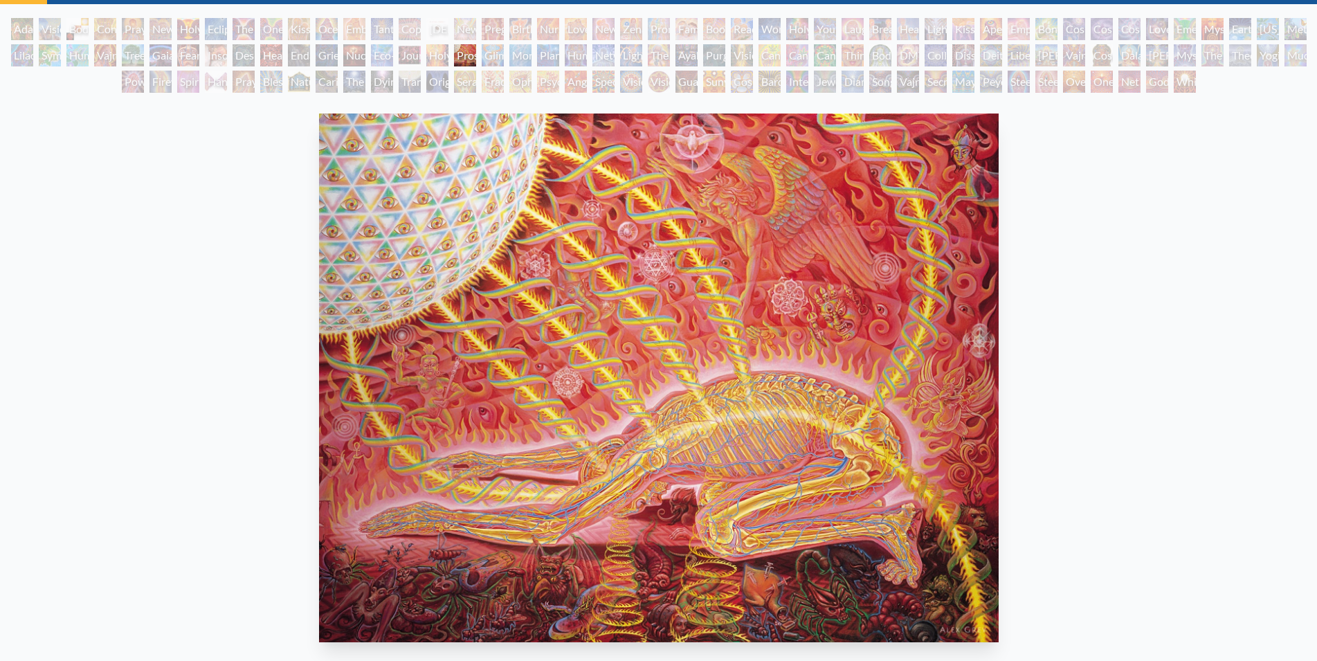
click at [443, 52] on div "Holy Fire" at bounding box center [437, 55] width 22 height 22
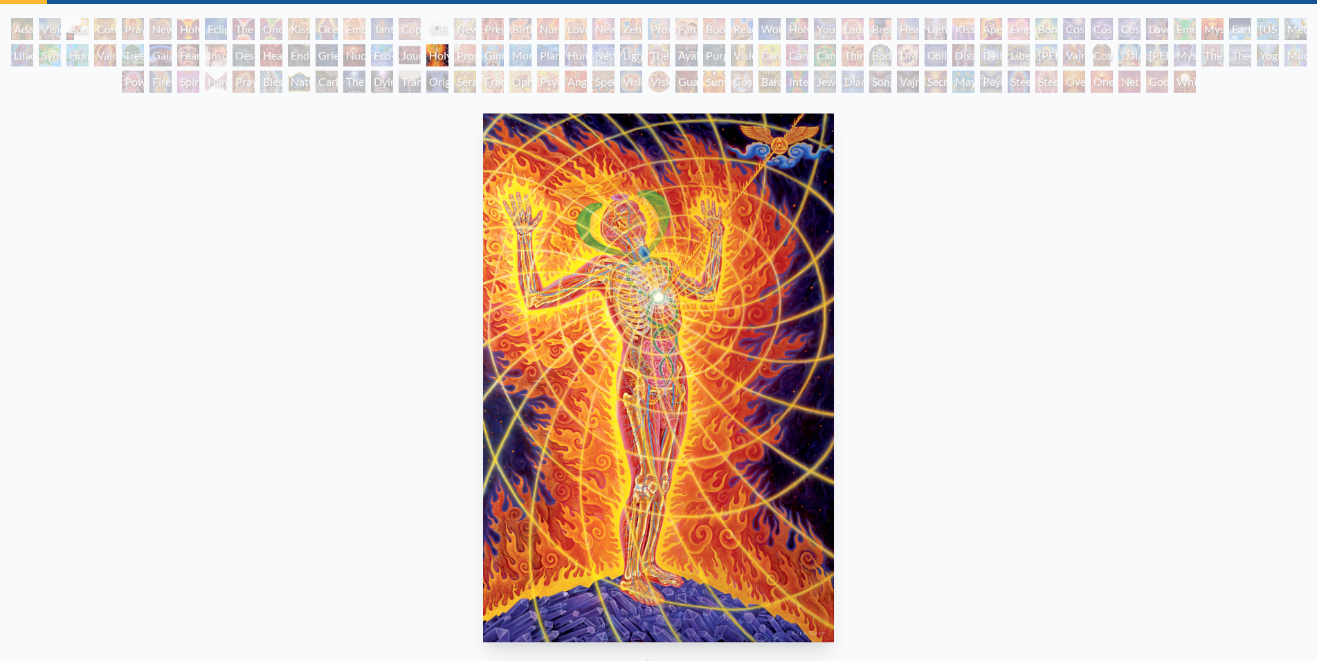
click at [411, 52] on div "Journey of the Wounded Healer" at bounding box center [410, 55] width 22 height 22
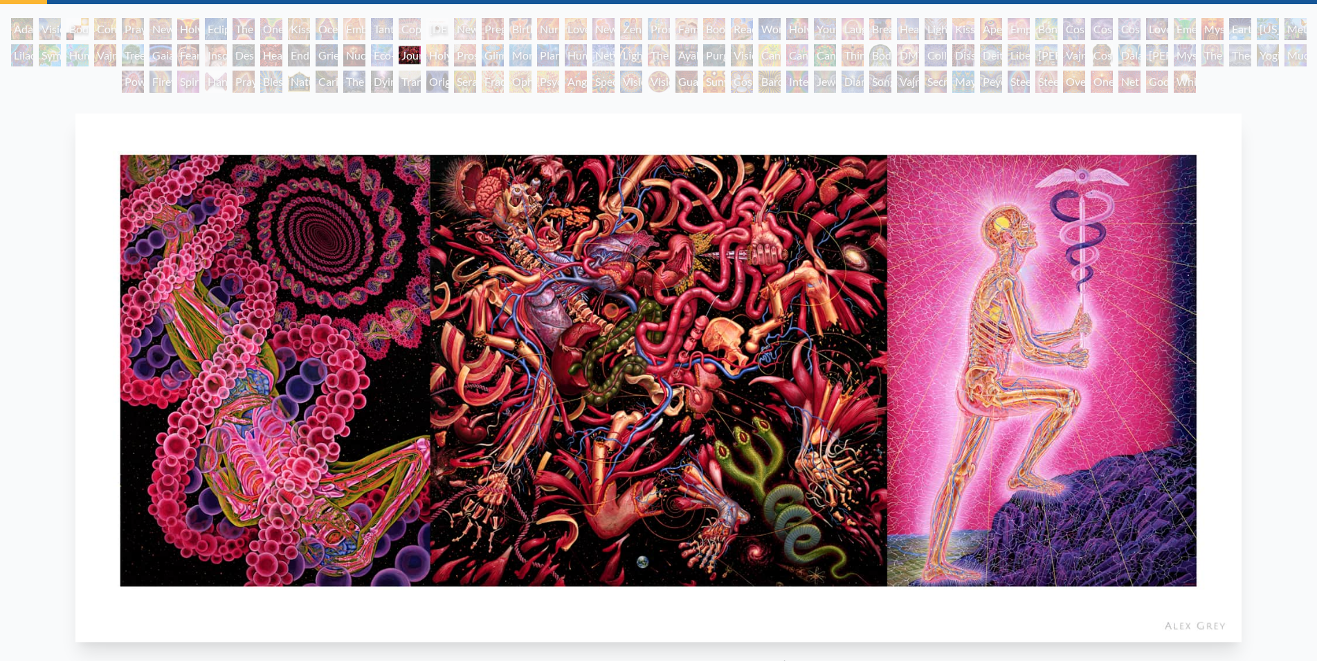
click at [382, 55] on div "Eco-Atlas" at bounding box center [382, 55] width 22 height 22
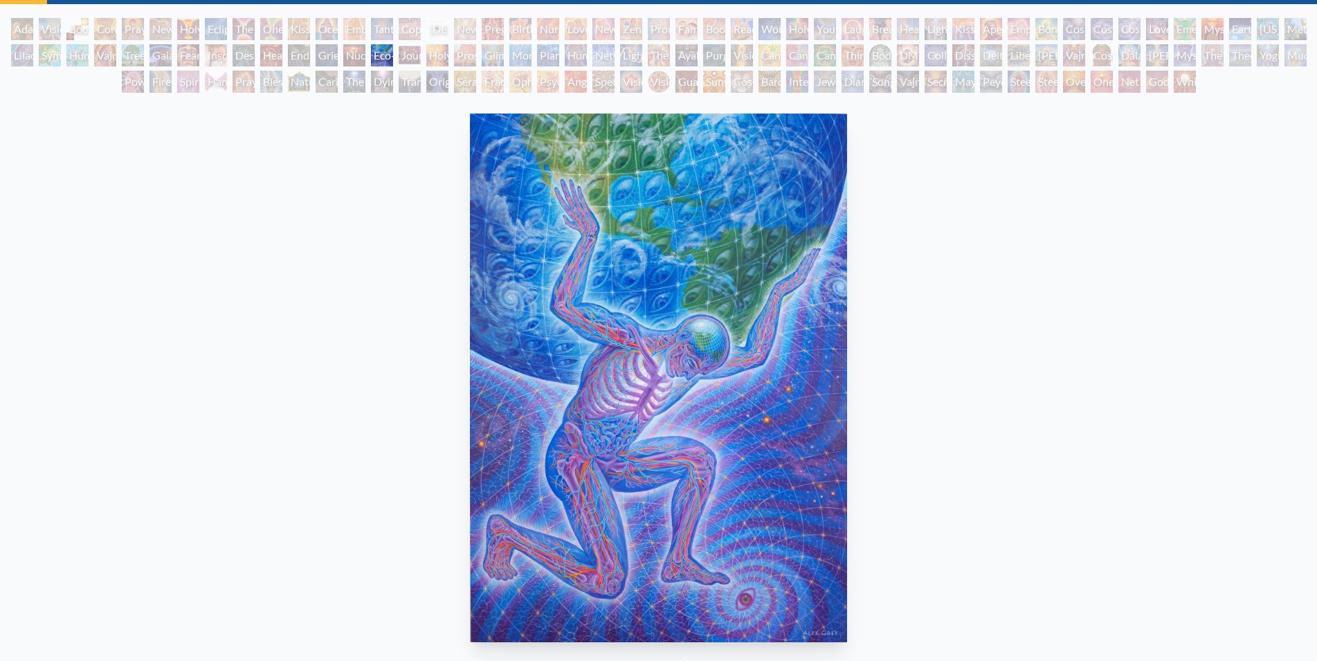
click at [352, 55] on div "Nuclear Crucifixion" at bounding box center [354, 55] width 22 height 22
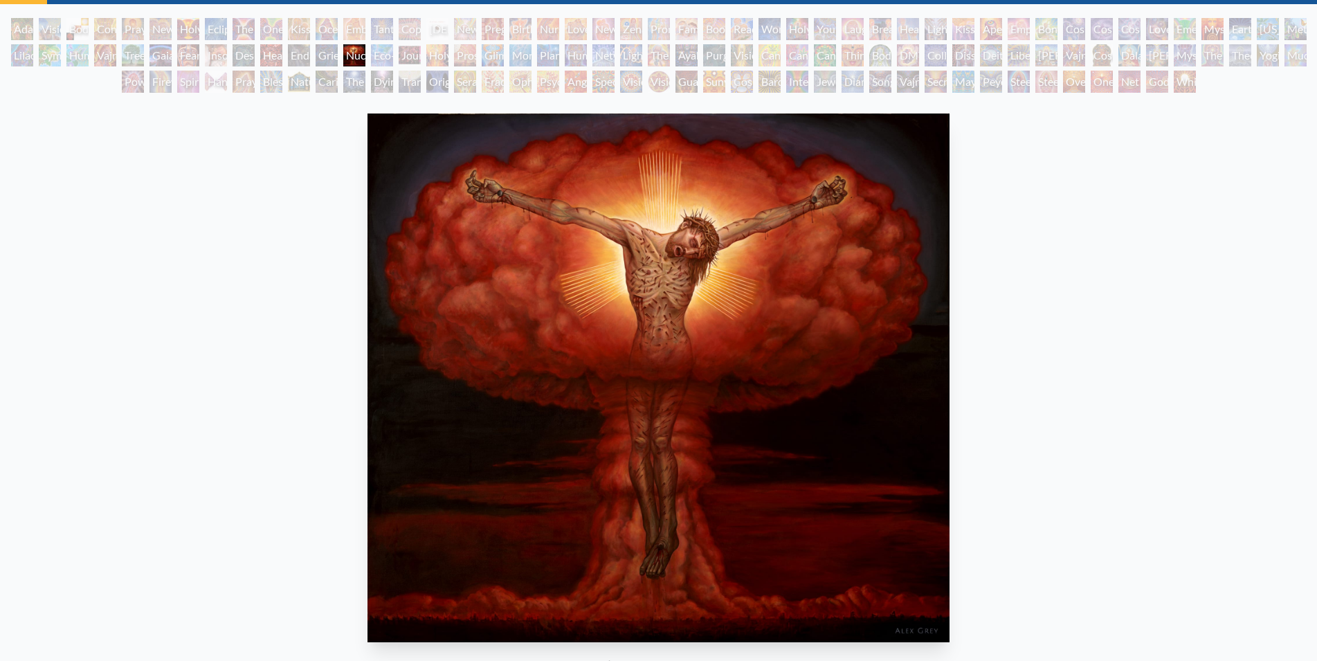
click at [329, 52] on div "Grieving" at bounding box center [327, 55] width 22 height 22
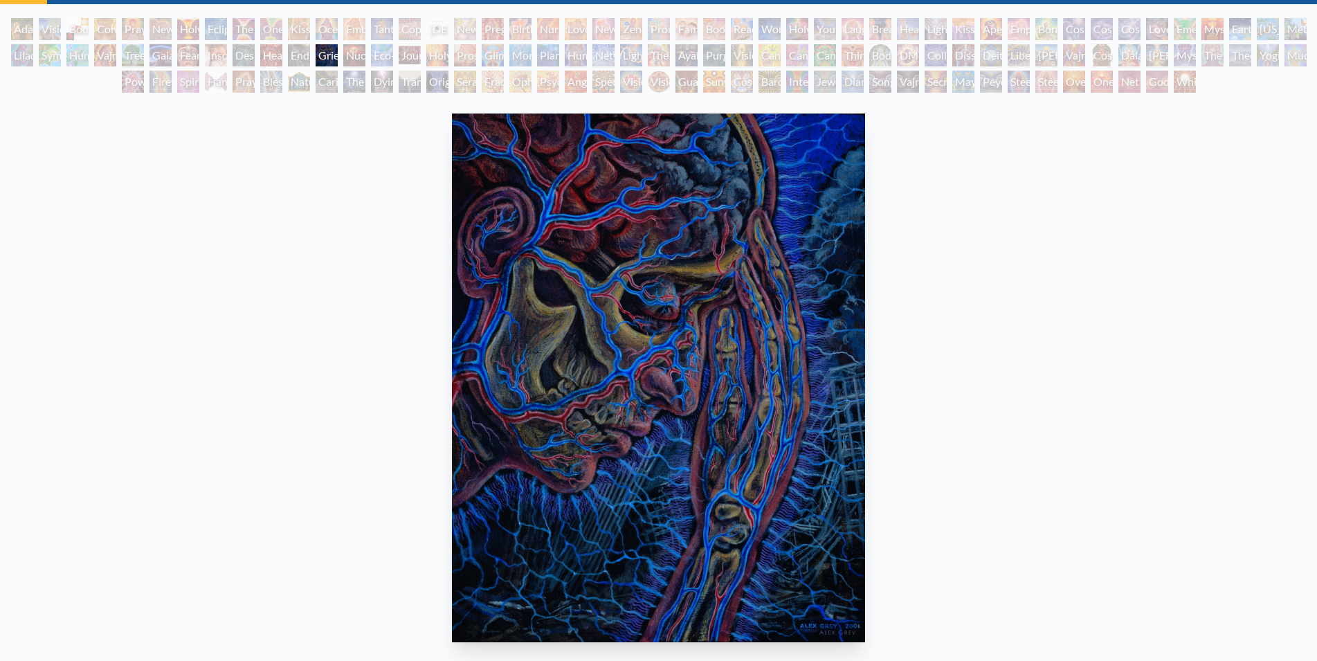
click at [305, 51] on div "Endarkenment" at bounding box center [299, 55] width 22 height 22
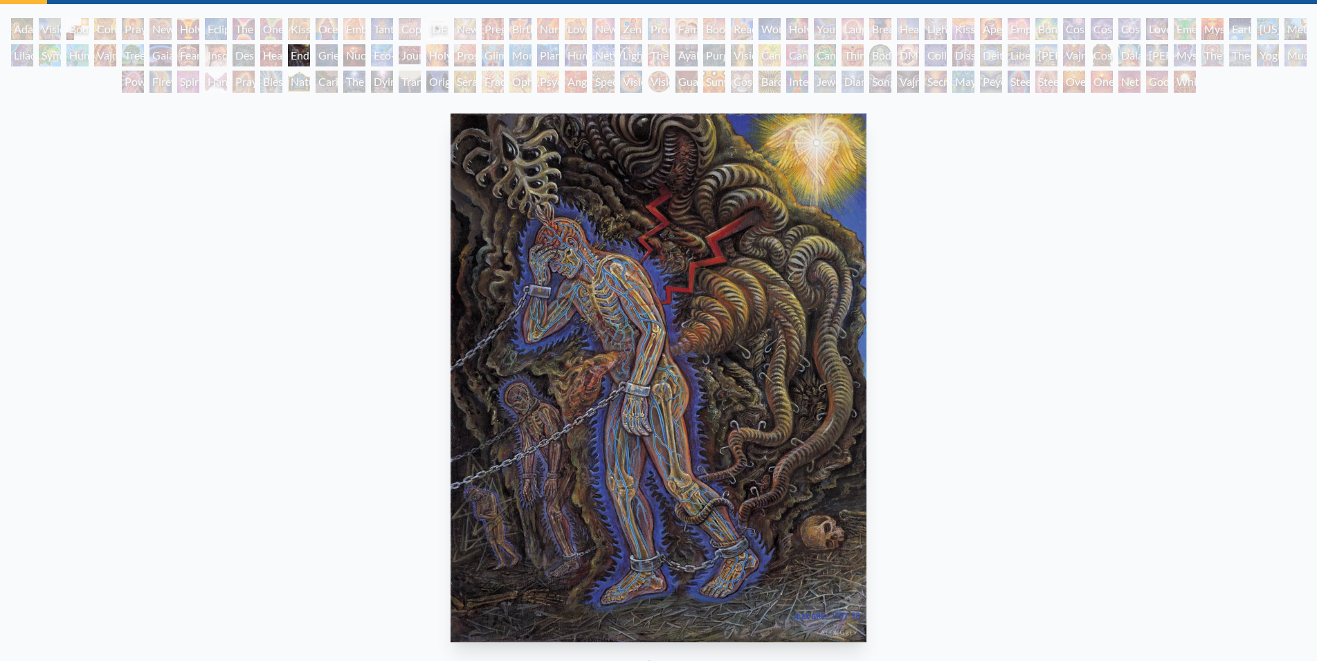
click at [309, 58] on div "Endarkenment" at bounding box center [299, 55] width 22 height 22
click at [278, 57] on div "Headache" at bounding box center [271, 55] width 22 height 22
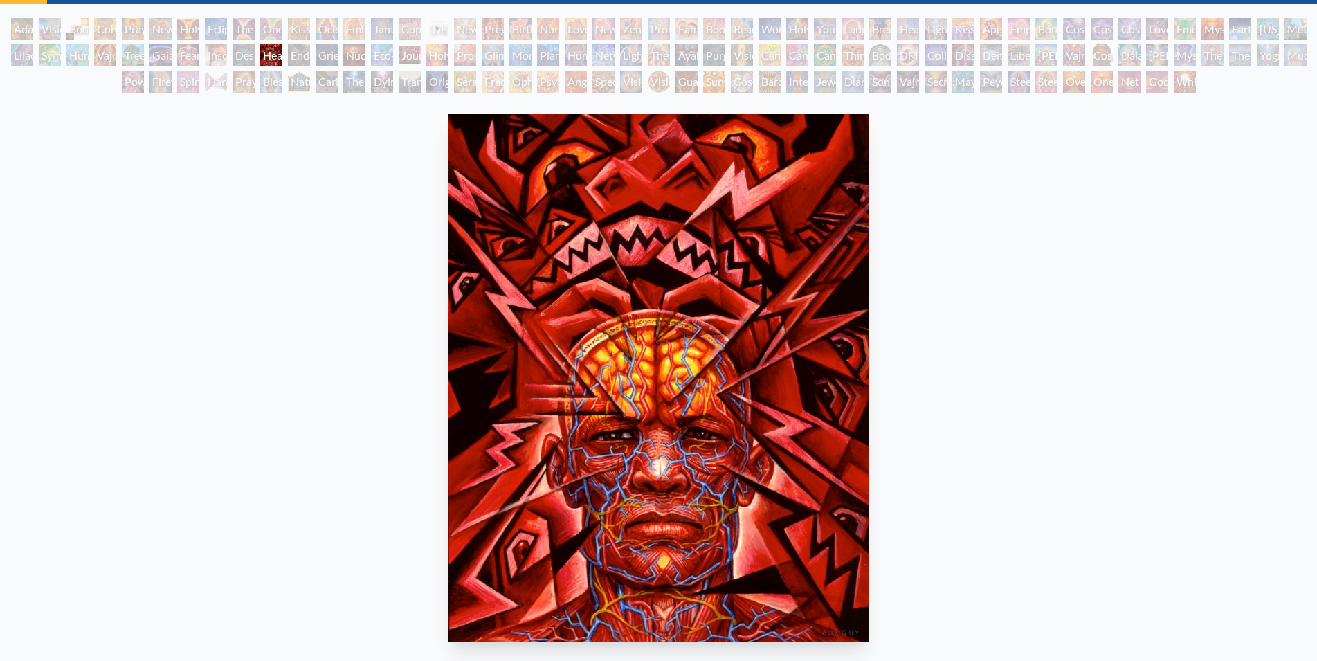
click at [244, 53] on div "Despair" at bounding box center [244, 55] width 22 height 22
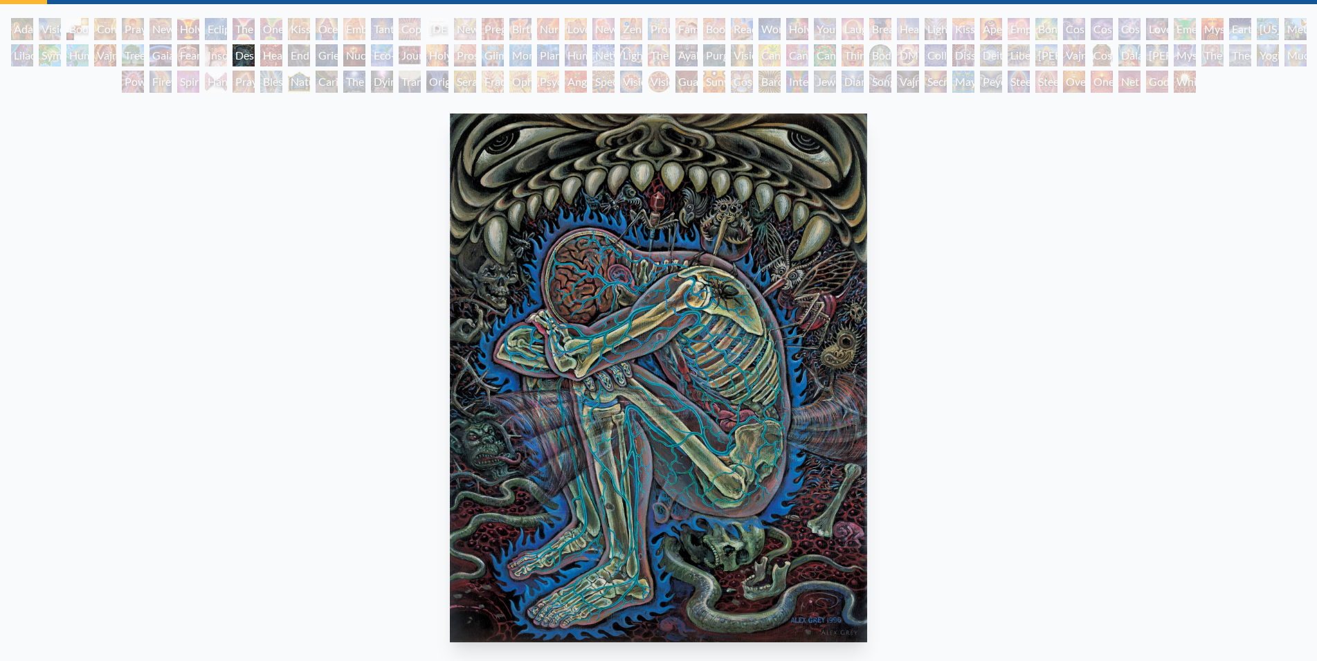
click at [224, 51] on div "Insomnia" at bounding box center [216, 55] width 22 height 22
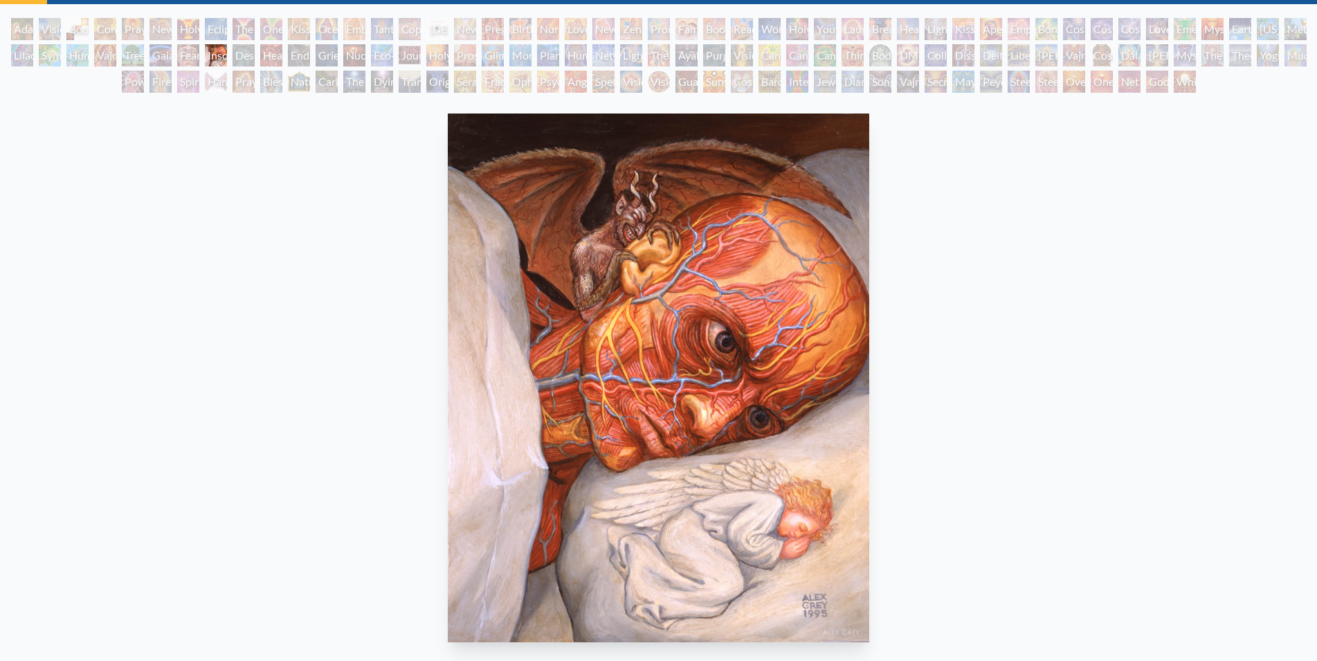
click at [193, 53] on div "Fear" at bounding box center [188, 55] width 22 height 22
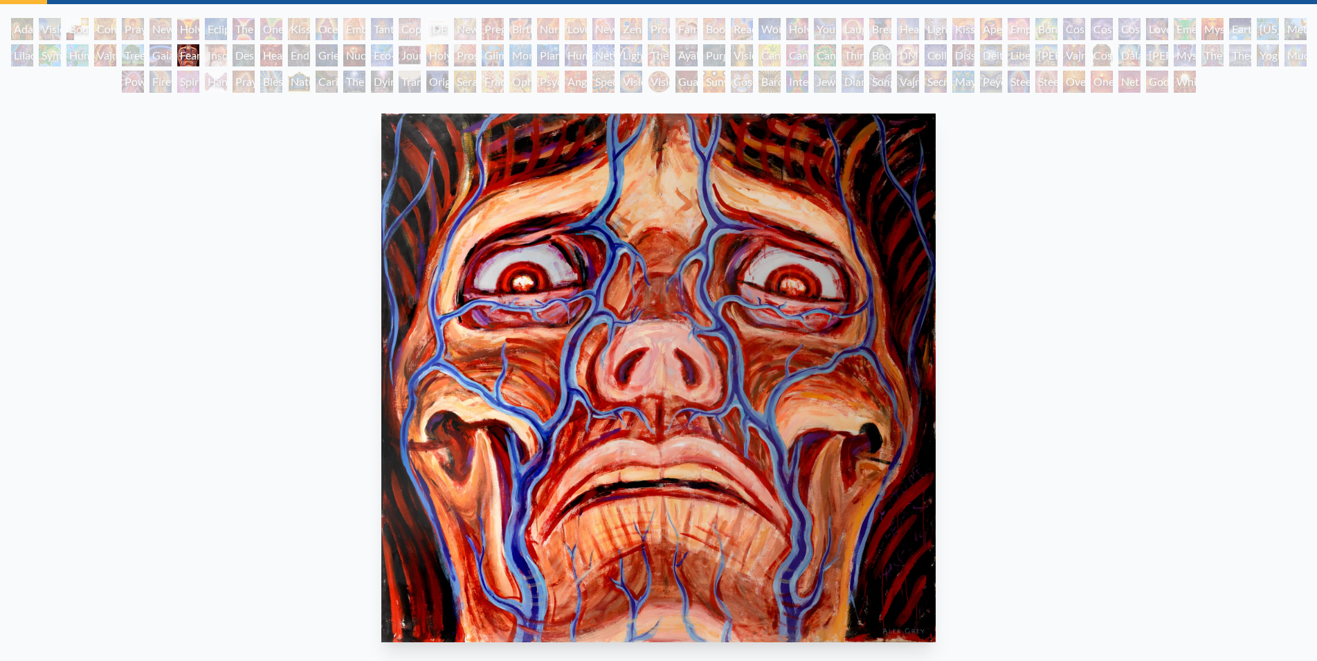
click at [165, 46] on div "Gaia" at bounding box center [161, 55] width 22 height 22
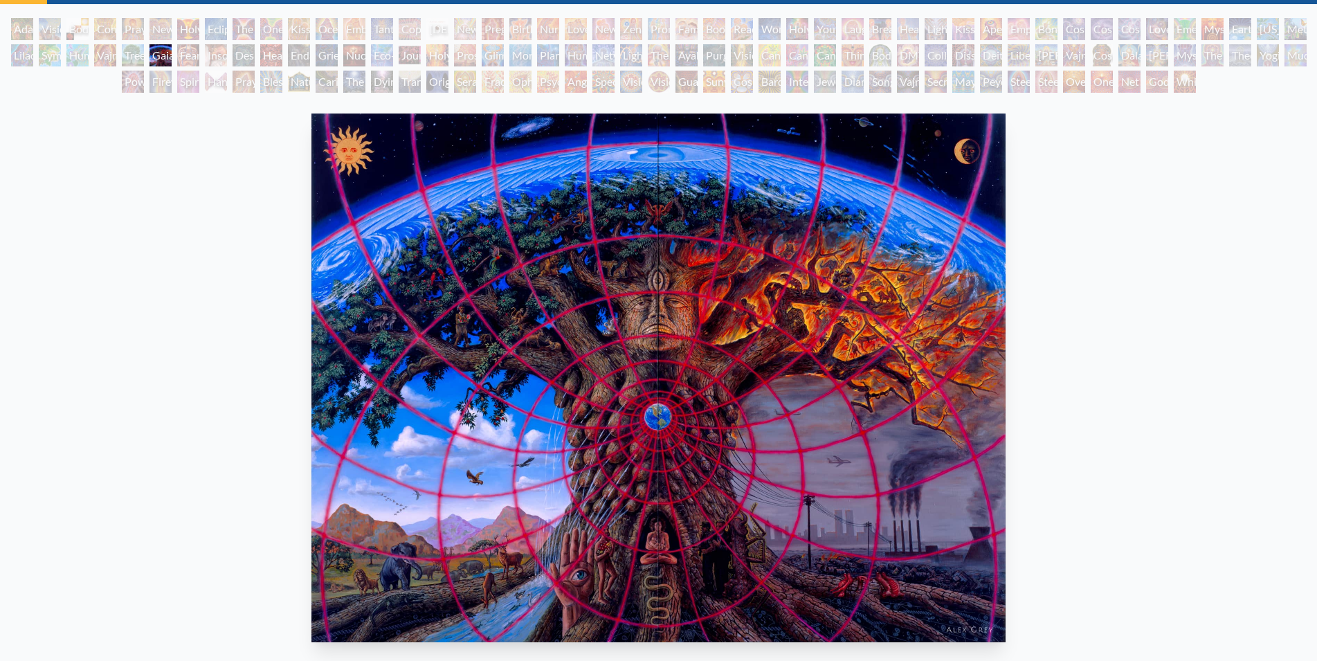
click at [143, 54] on div "Tree & Person" at bounding box center [133, 55] width 22 height 22
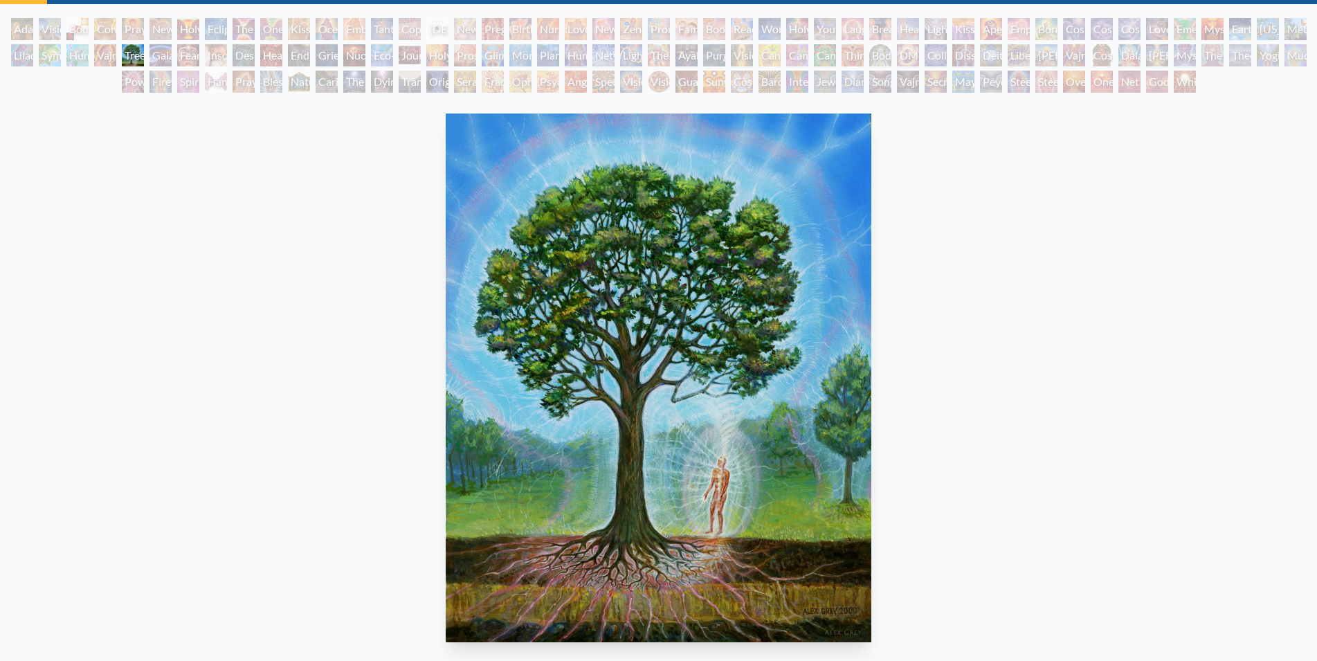
click at [110, 48] on div "Vajra Horse" at bounding box center [105, 55] width 22 height 22
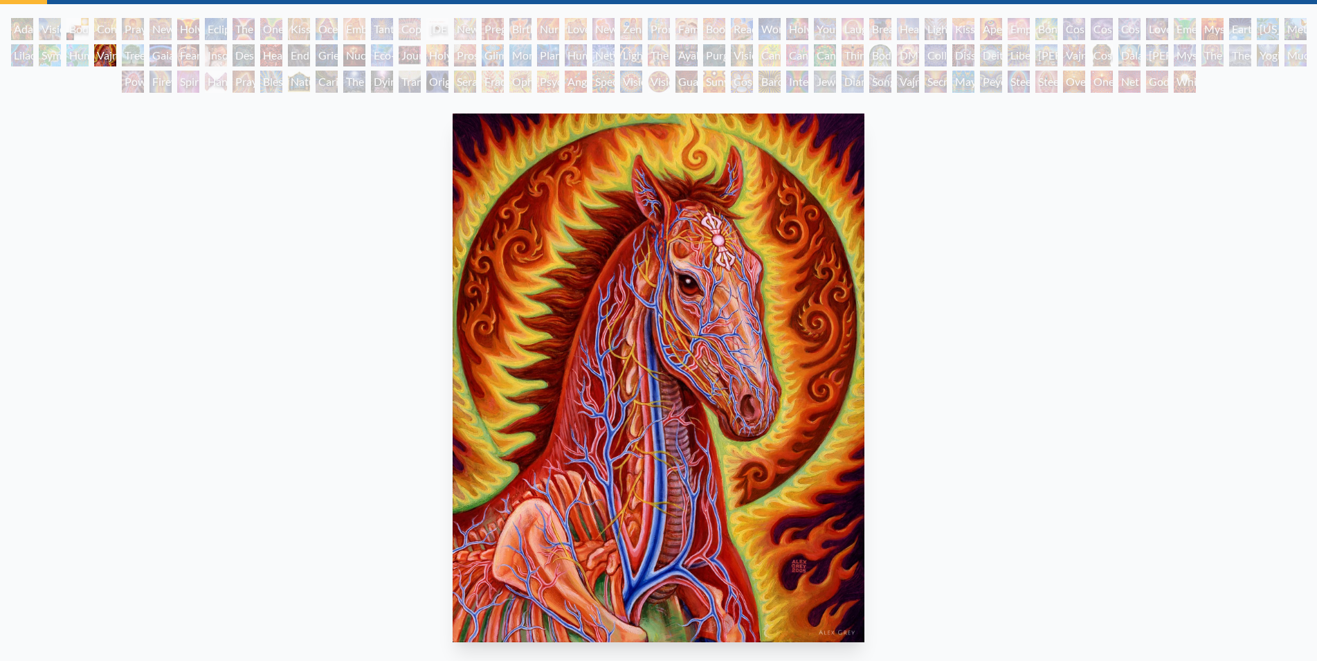
click at [80, 48] on div "Humming Bird" at bounding box center [77, 55] width 22 height 22
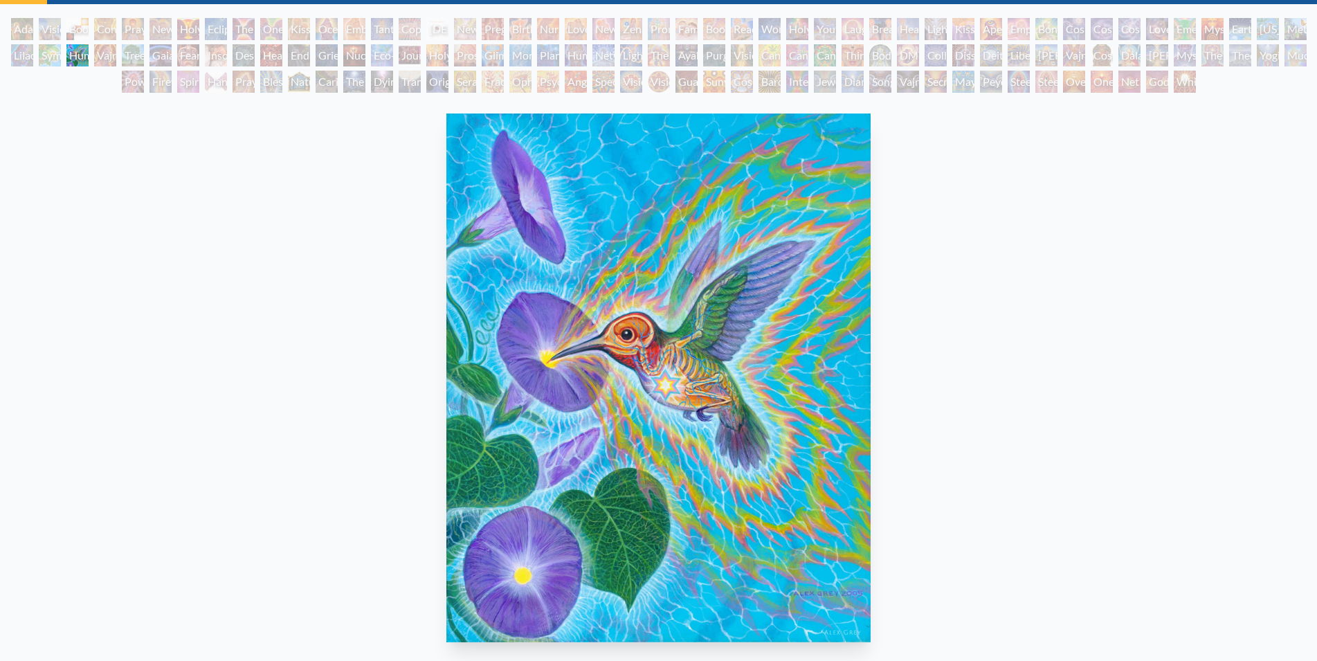
click at [47, 51] on div "Symbiosis: Gall Wasp & Oak Tree" at bounding box center [50, 55] width 22 height 22
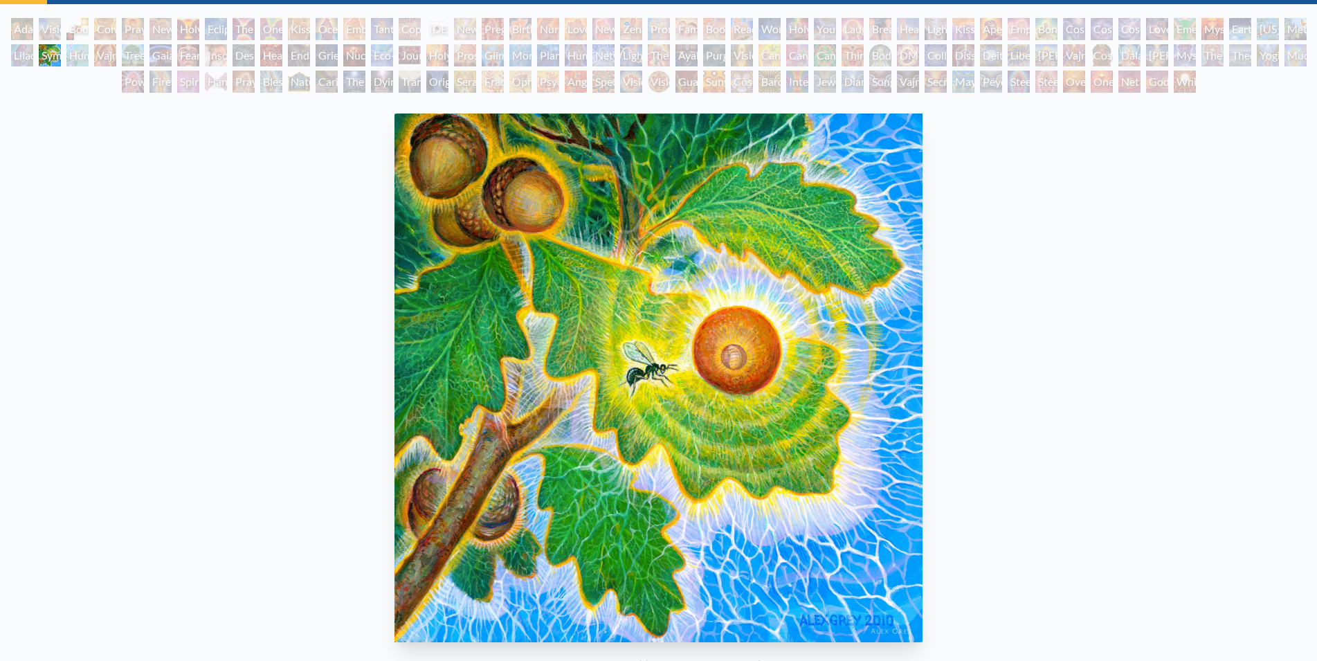
click at [26, 50] on div "Lilacs" at bounding box center [22, 55] width 22 height 22
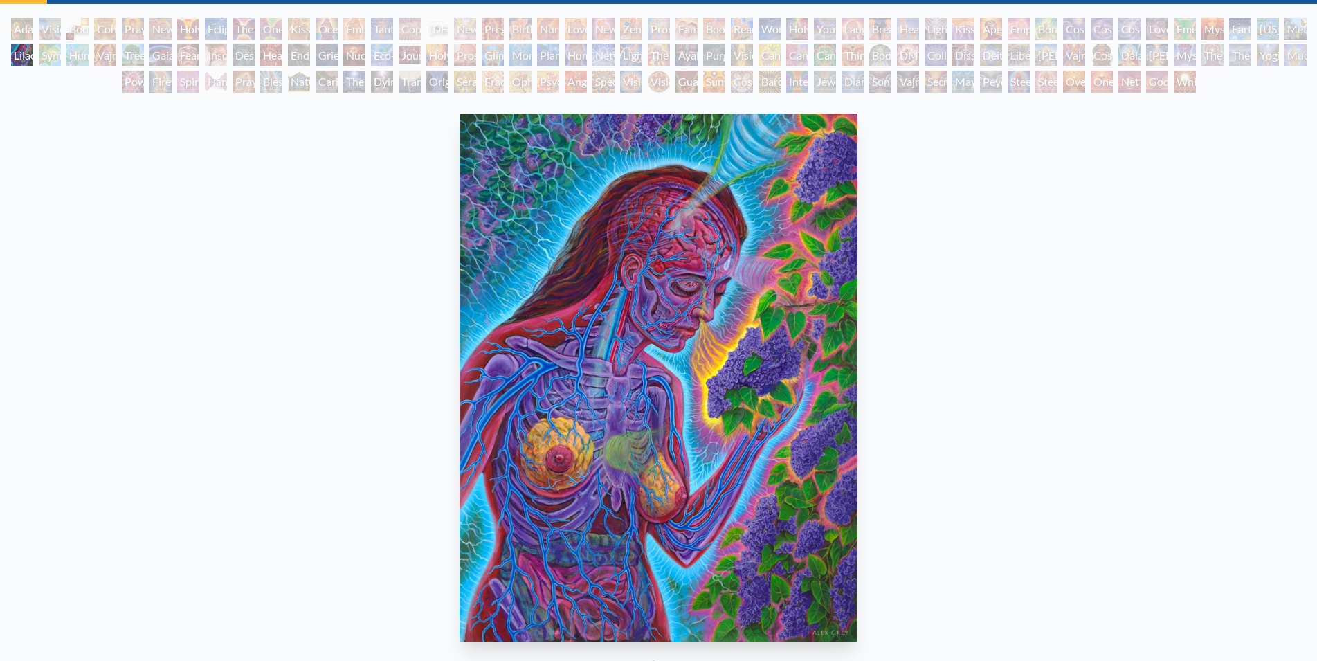
click at [124, 86] on div "Power to the Peaceful" at bounding box center [133, 82] width 22 height 22
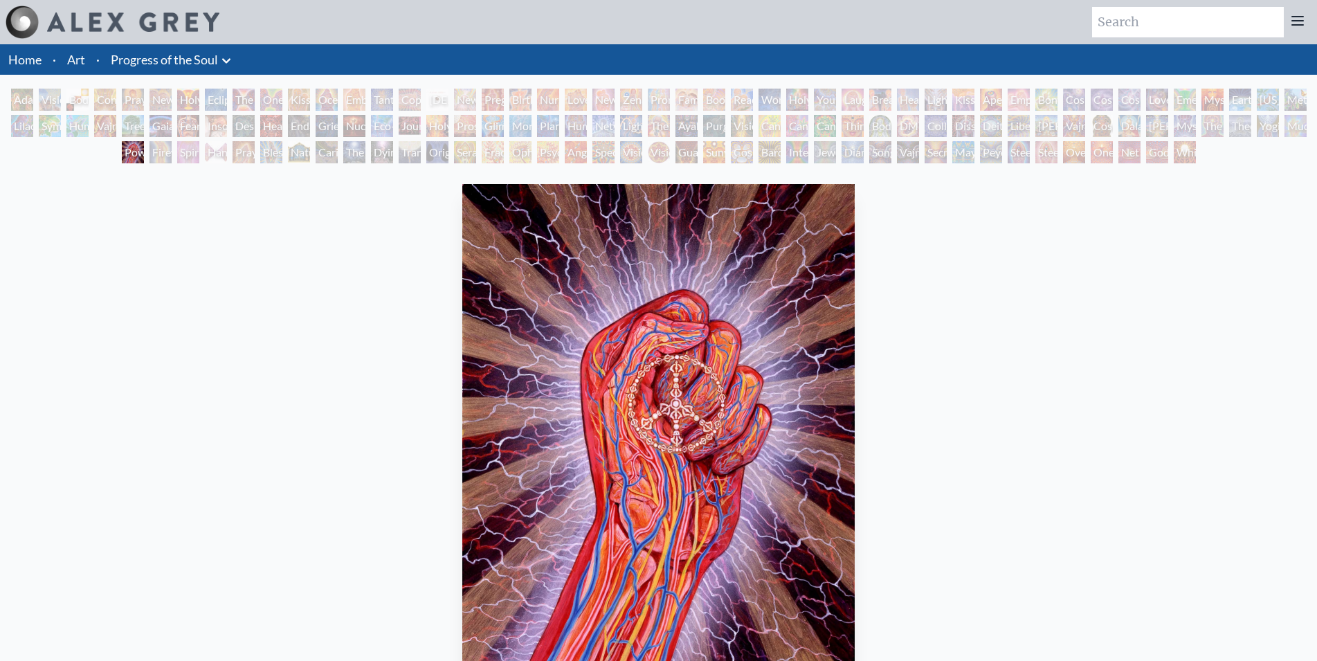
scroll to position [71, 0]
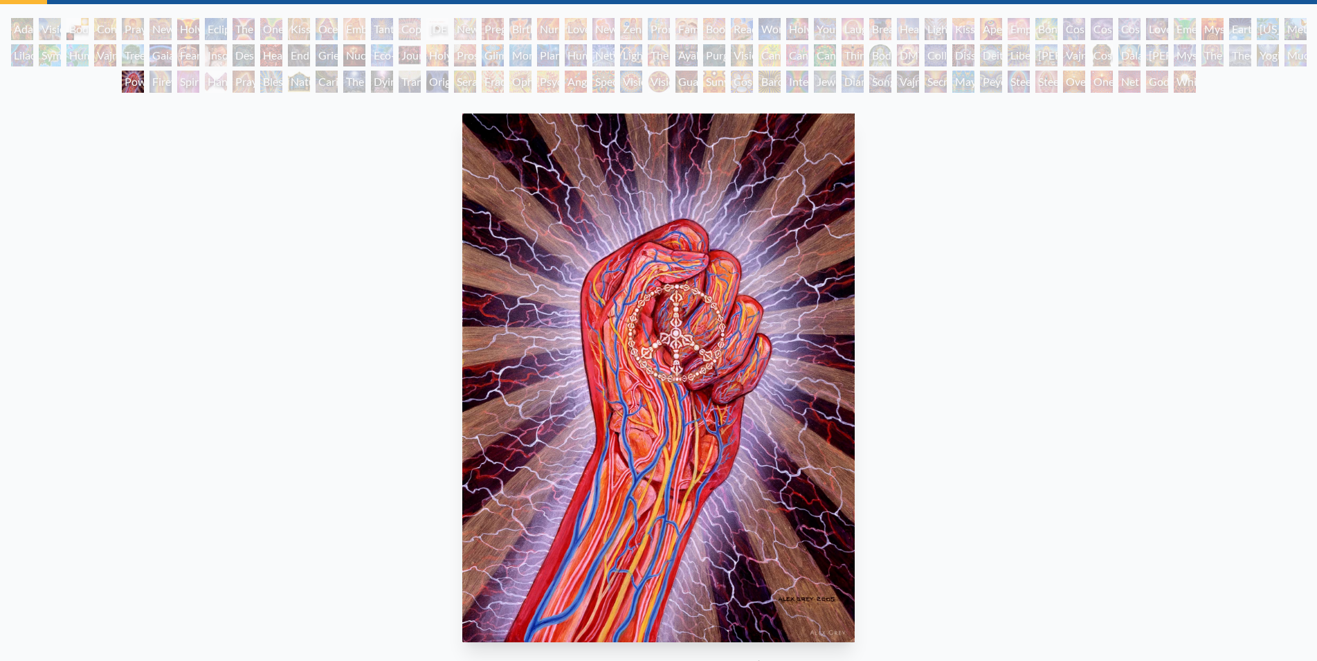
click at [155, 82] on div "Firewalking" at bounding box center [161, 82] width 22 height 22
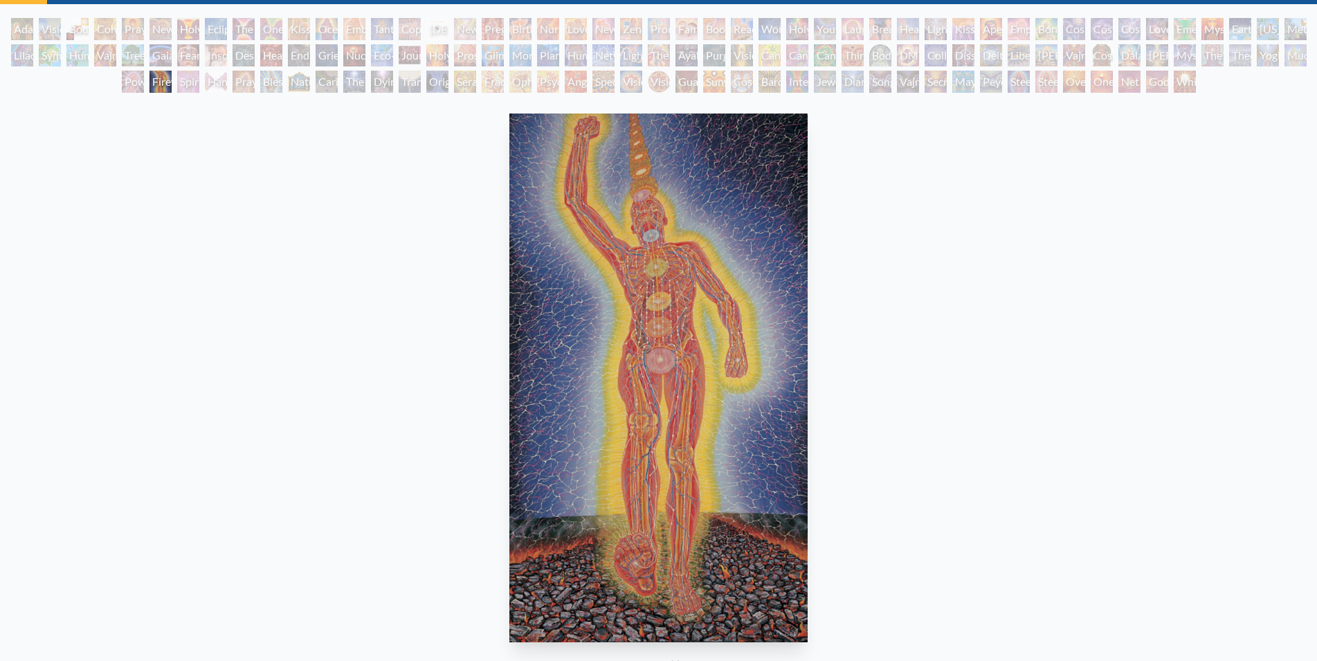
click at [199, 84] on div "Spirit Animates the Flesh" at bounding box center [188, 82] width 22 height 22
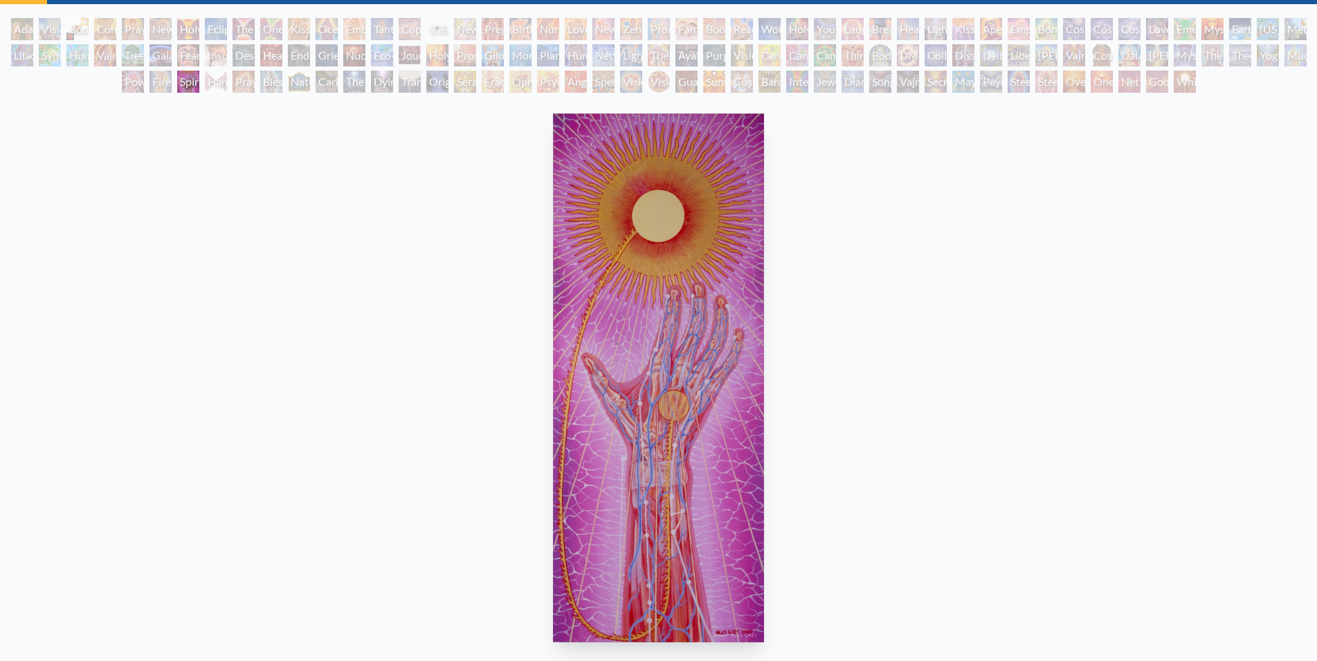
click at [262, 81] on div "Blessing Hand" at bounding box center [271, 82] width 22 height 22
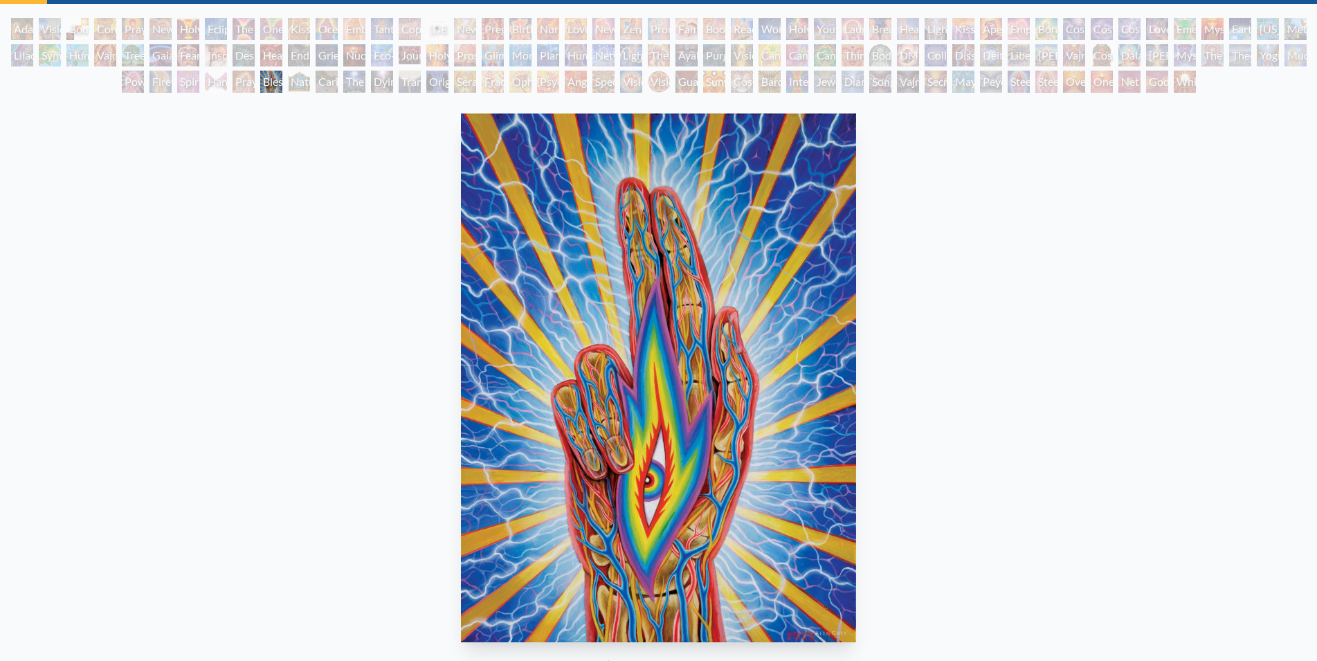
click at [205, 82] on div "Hands that See" at bounding box center [216, 82] width 22 height 22
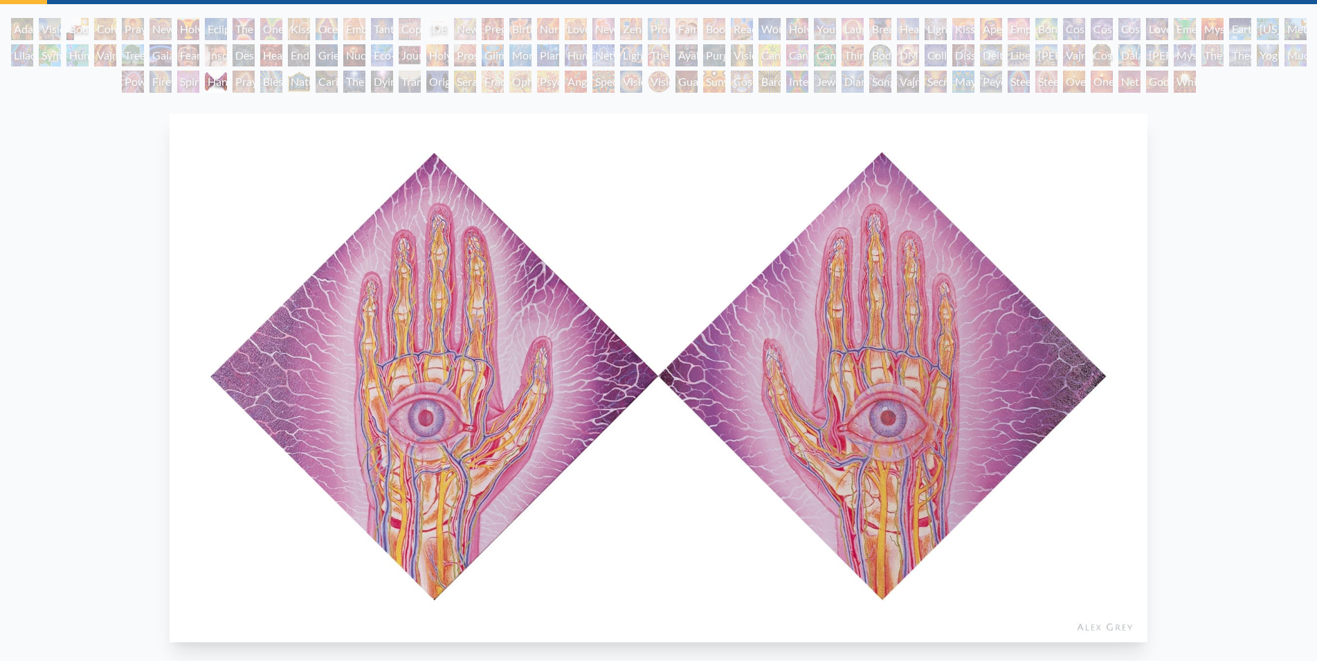
click at [330, 82] on div "Caring" at bounding box center [327, 82] width 22 height 22
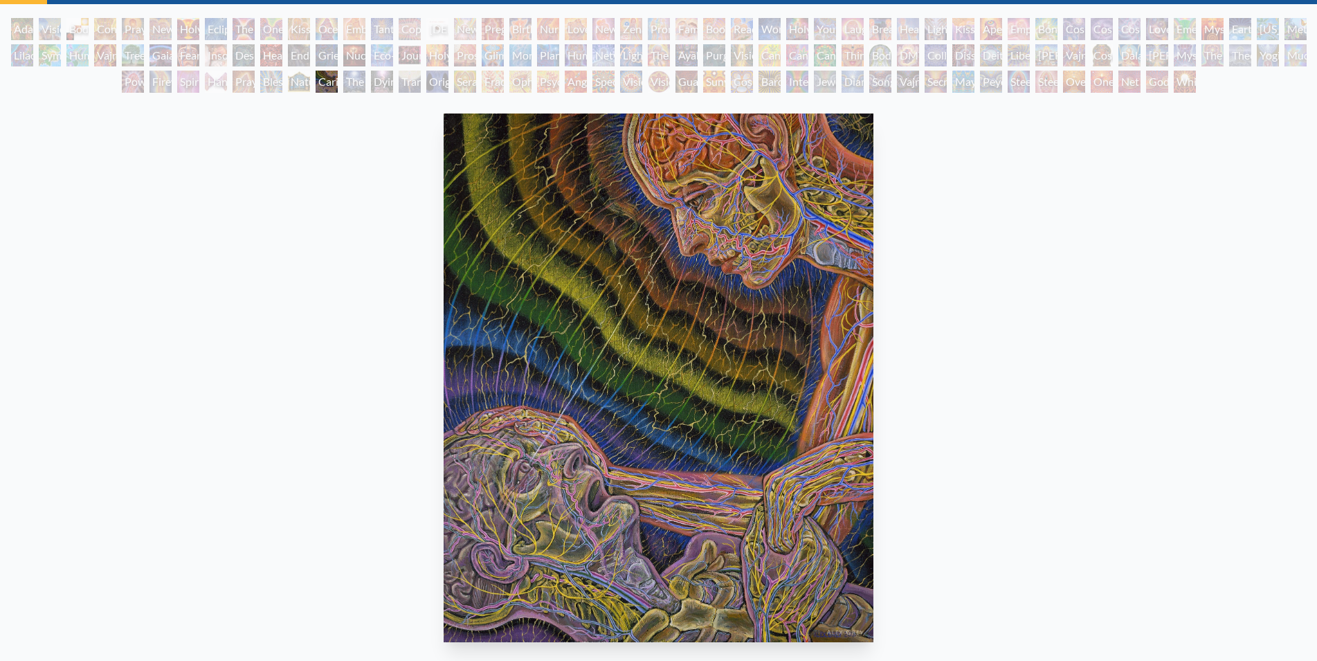
click at [353, 80] on div "The Soul Finds It's Way" at bounding box center [354, 82] width 22 height 22
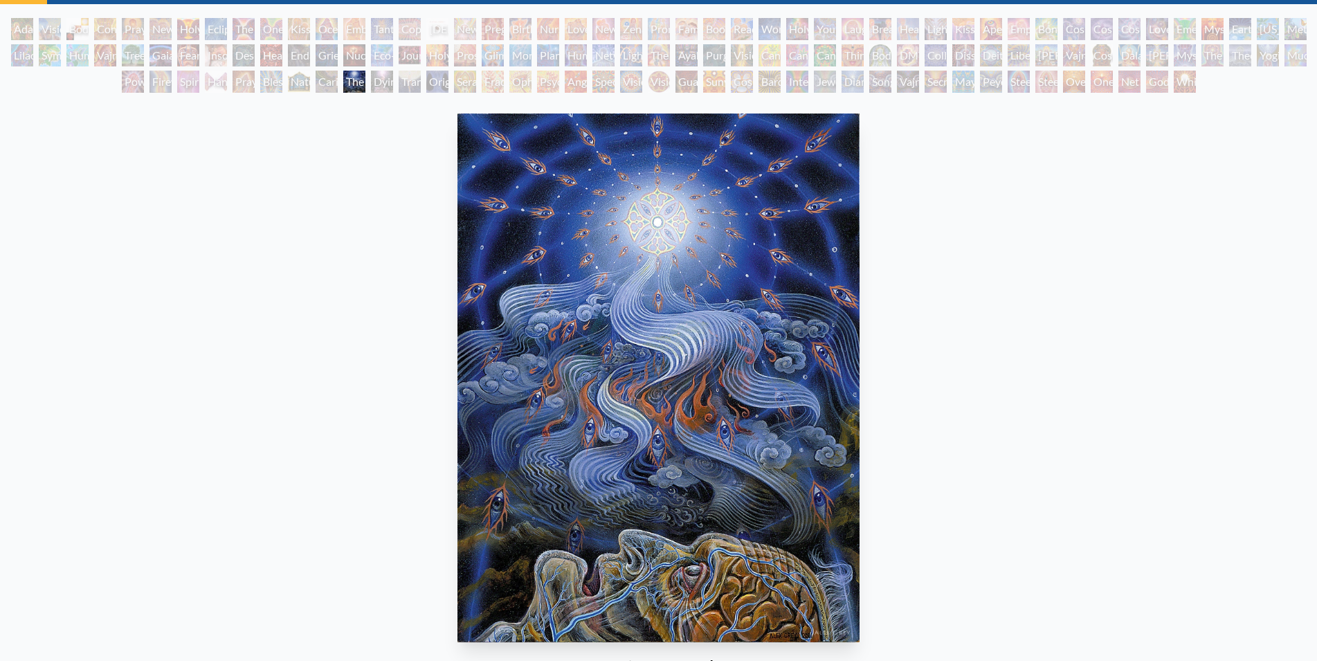
click at [421, 80] on div "Transfiguration" at bounding box center [410, 82] width 22 height 22
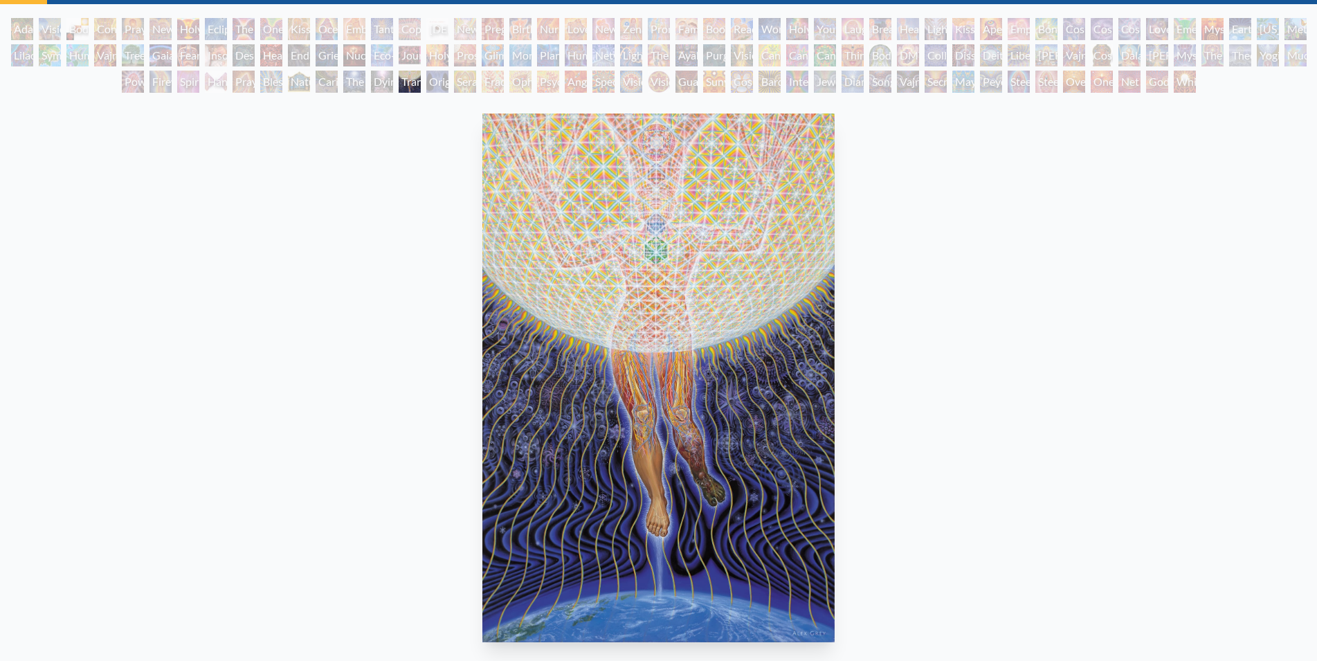
click at [362, 77] on div "The Soul Finds It's Way" at bounding box center [354, 82] width 22 height 22
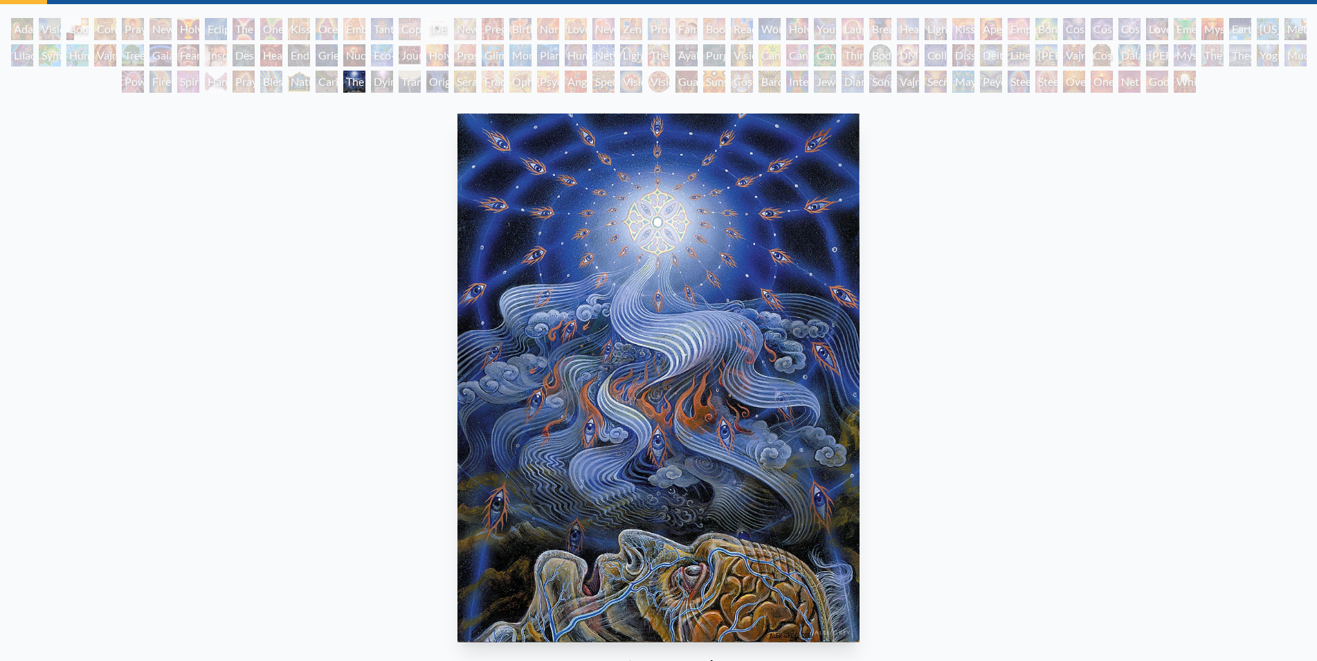
click at [421, 80] on div "Transfiguration" at bounding box center [410, 82] width 22 height 22
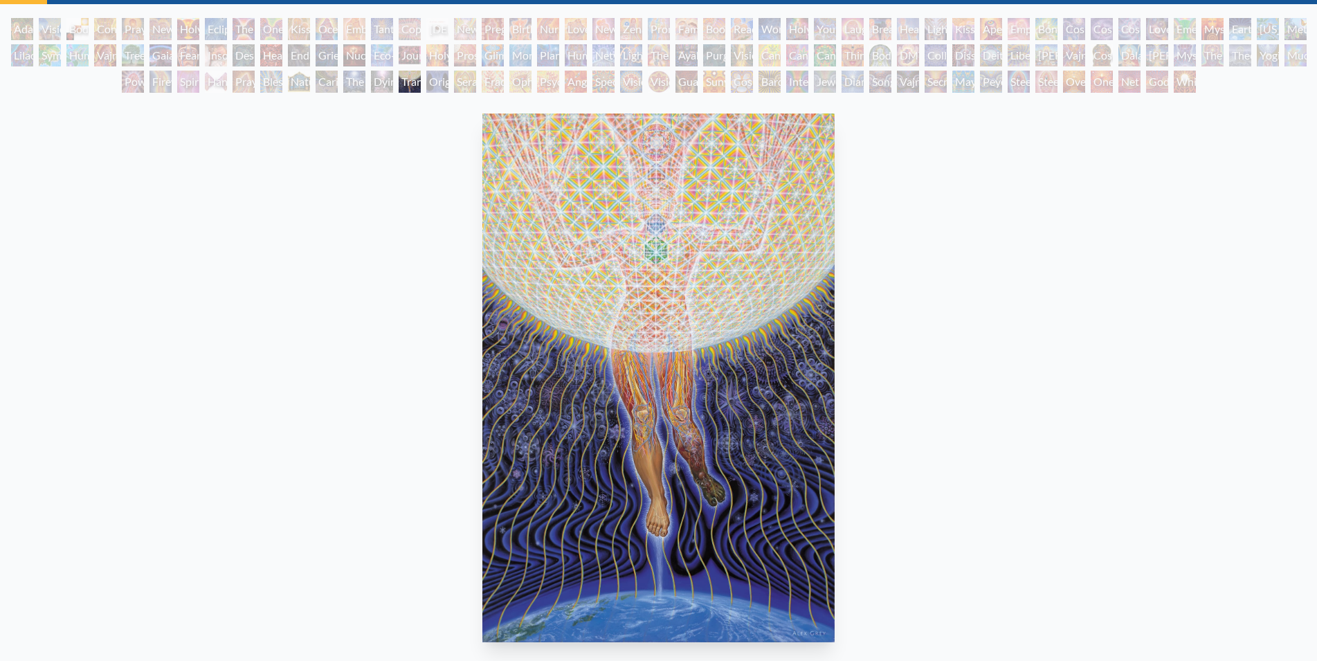
click at [456, 77] on div "Seraphic Transport Docking on the Third Eye" at bounding box center [465, 82] width 22 height 22
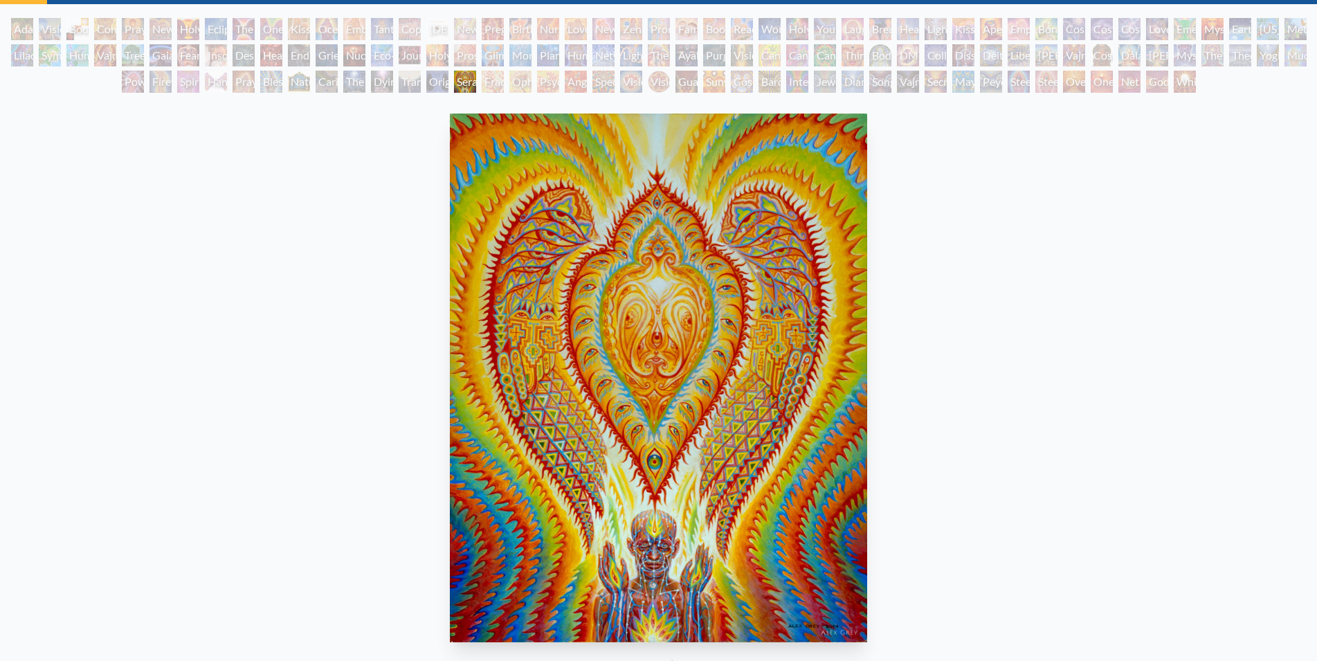
click at [482, 85] on div "Fractal Eyes" at bounding box center [493, 82] width 22 height 22
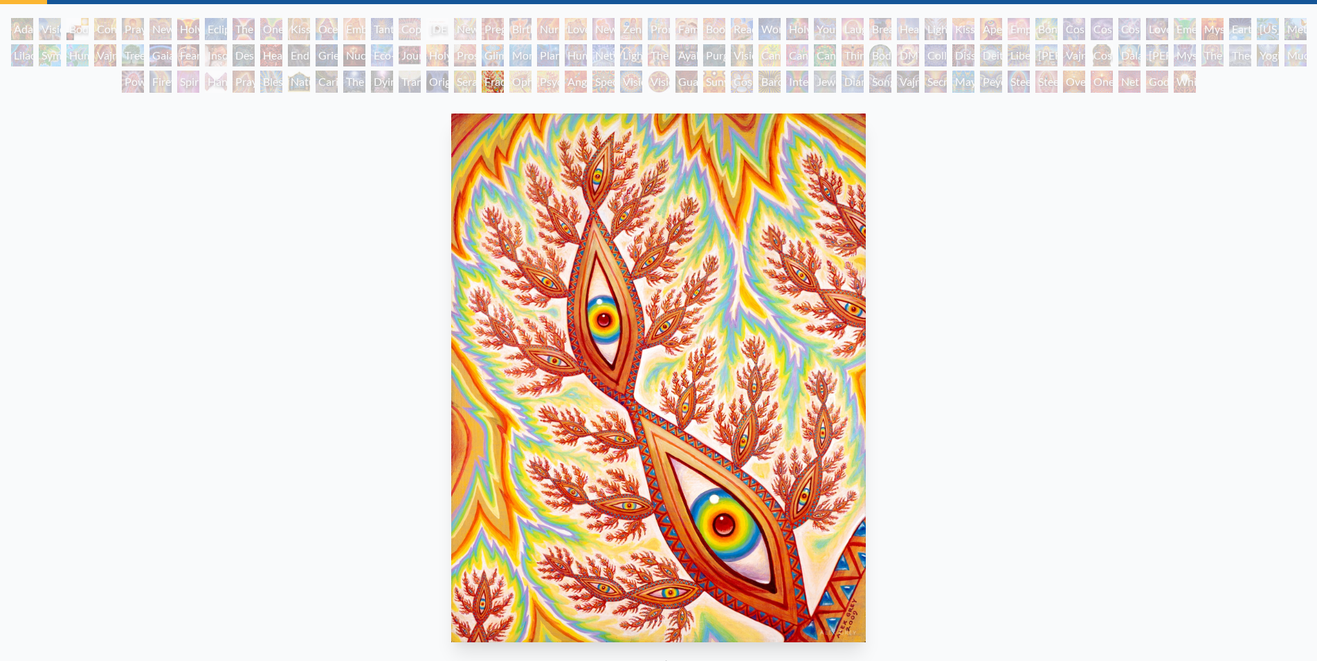
click at [523, 84] on div "Ophanic Eyelash" at bounding box center [521, 82] width 22 height 22
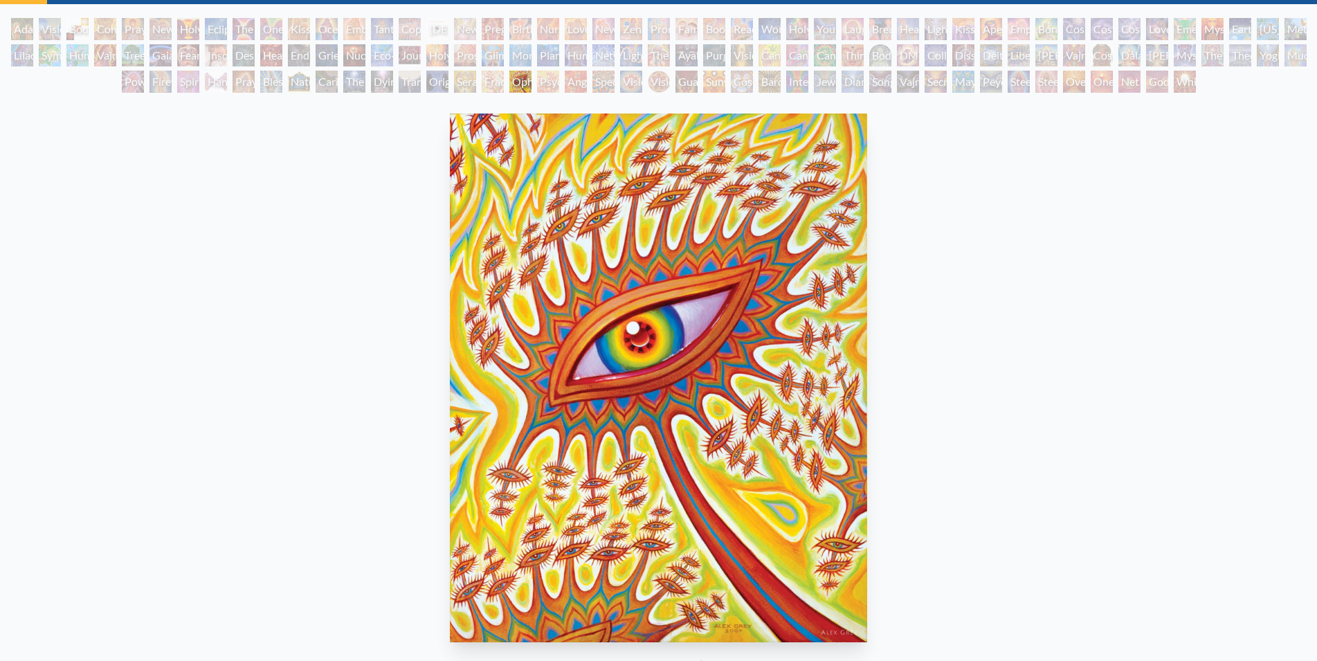
click at [587, 87] on div "Angel Skin" at bounding box center [576, 82] width 22 height 22
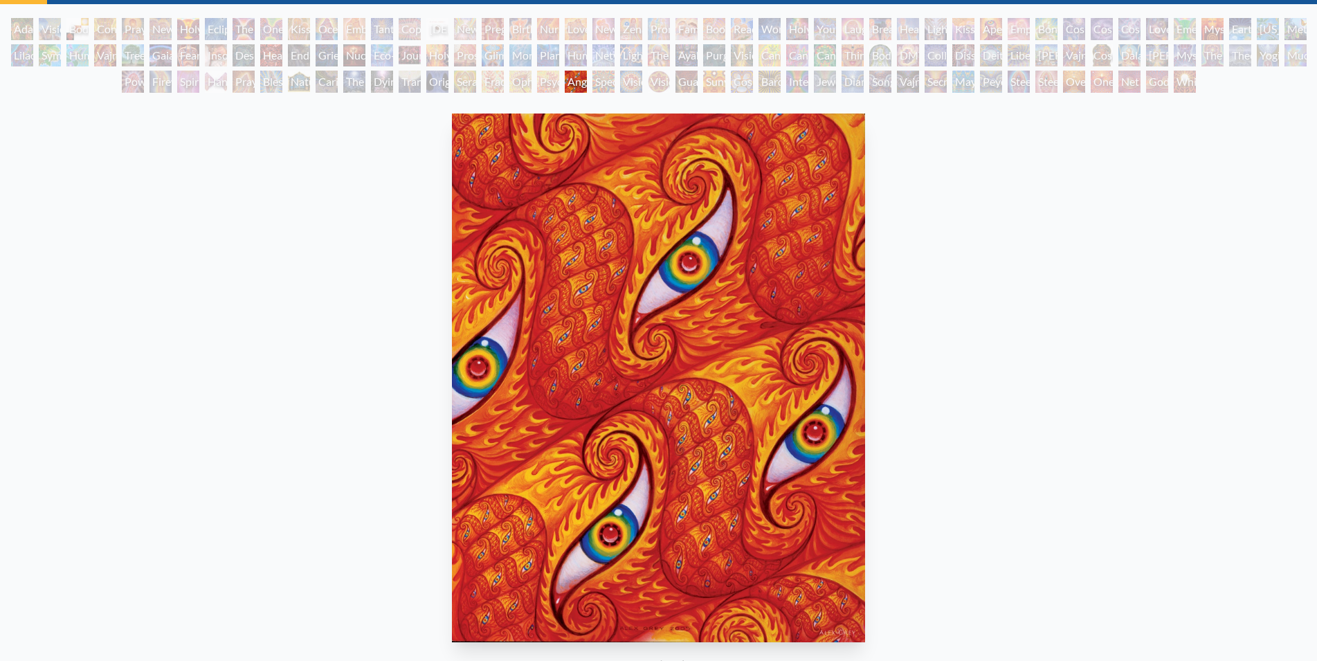
click at [539, 84] on div "Psychomicrograph of a Fractal Paisley Cherub Feather Tip" at bounding box center [548, 82] width 22 height 22
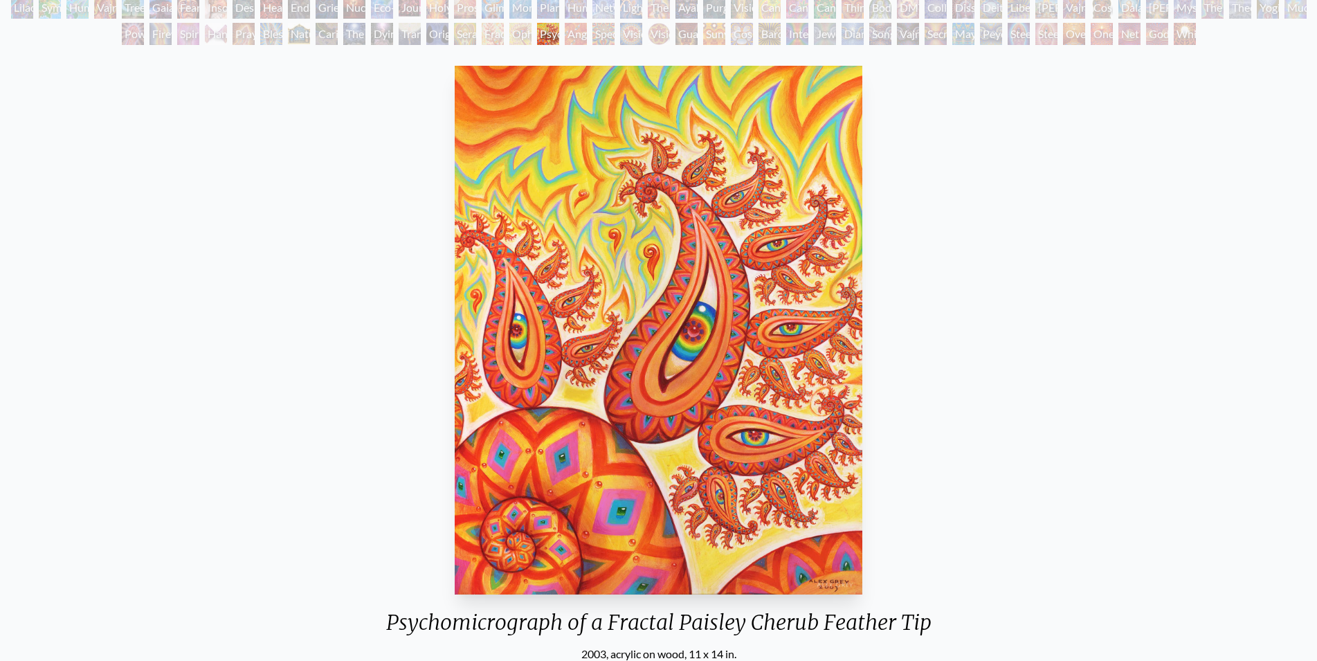
scroll to position [141, 0]
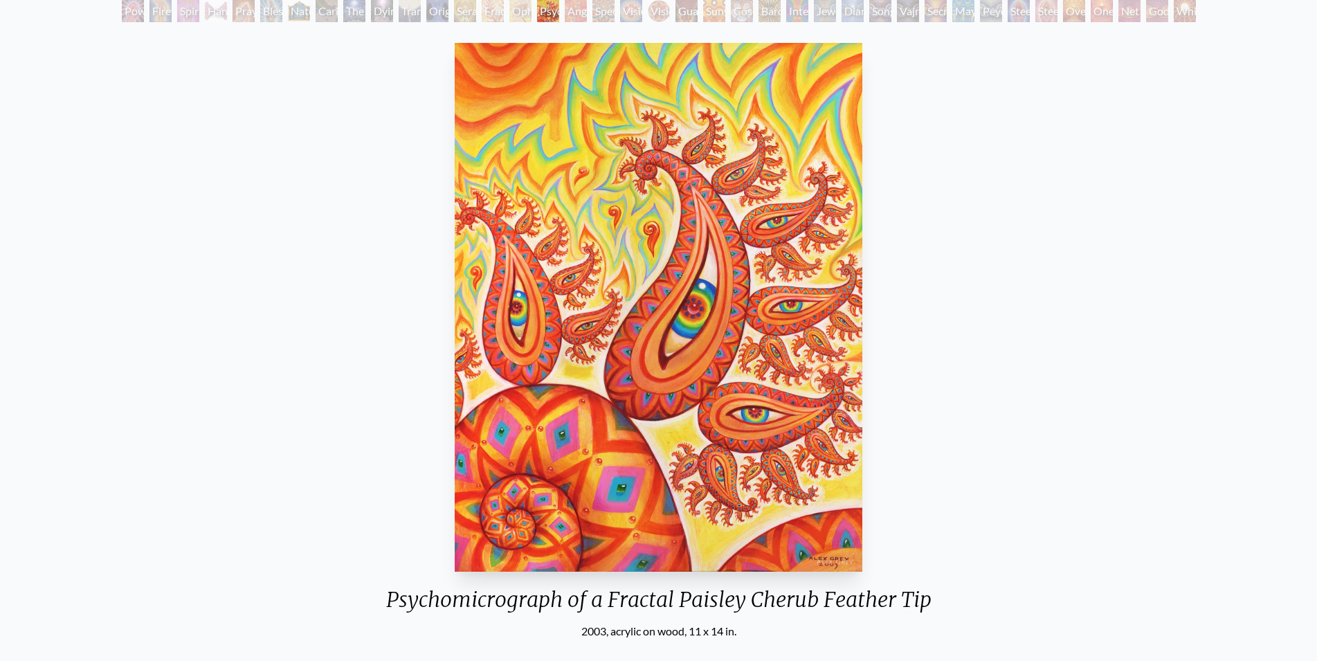
click at [555, 8] on div "Psychomicrograph of a Fractal Paisley Cherub Feather Tip" at bounding box center [548, 11] width 22 height 22
click at [552, 8] on div "Psychomicrograph of a Fractal Paisley Cherub Feather Tip" at bounding box center [548, 11] width 22 height 22
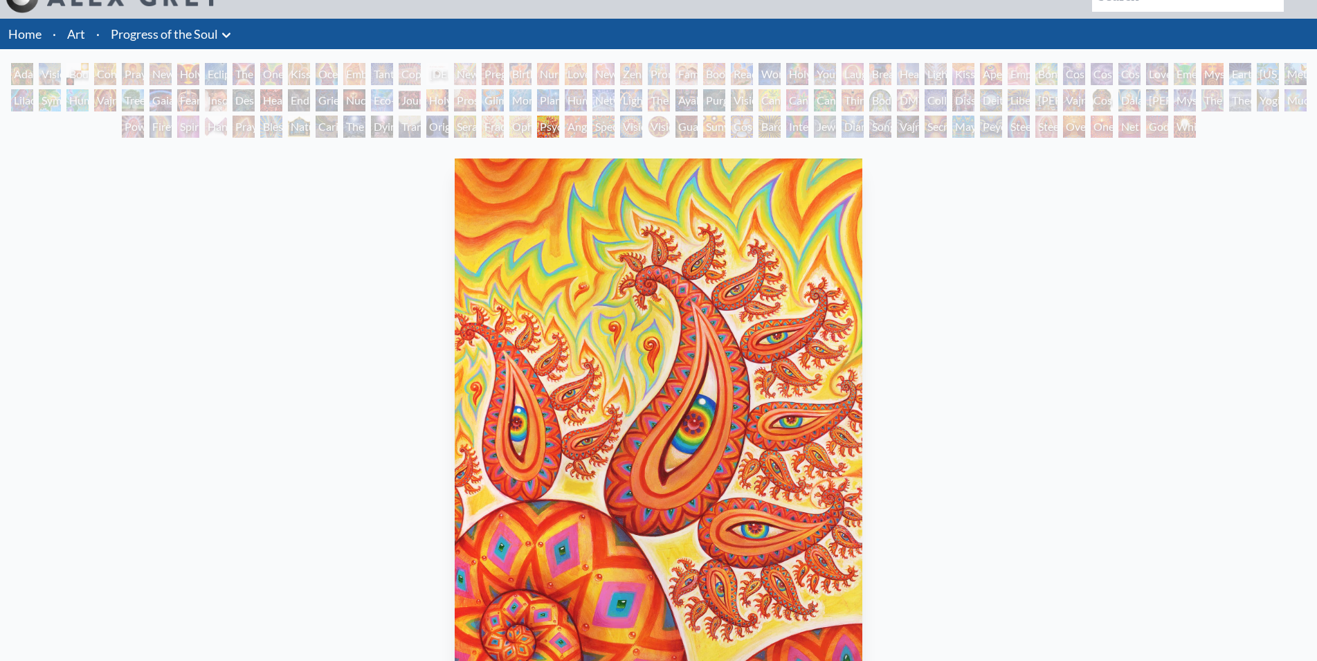
scroll to position [0, 0]
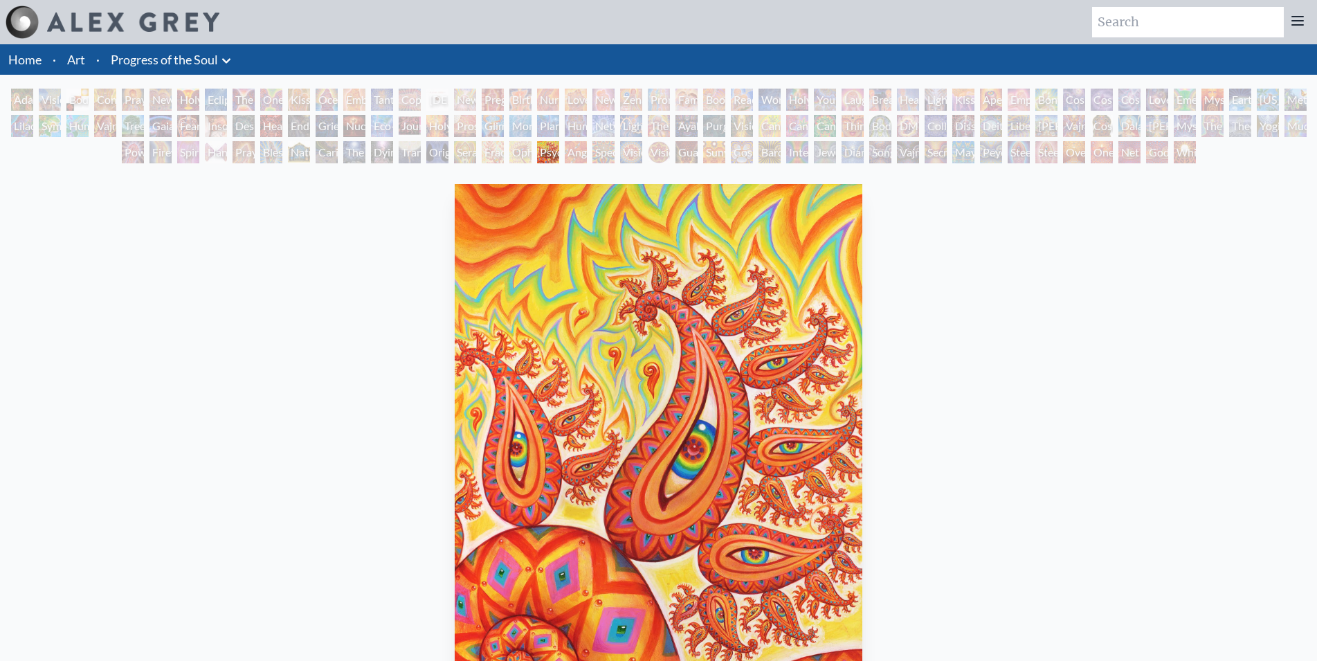
click at [474, 151] on div "Seraphic Transport Docking on the Third Eye" at bounding box center [465, 152] width 22 height 22
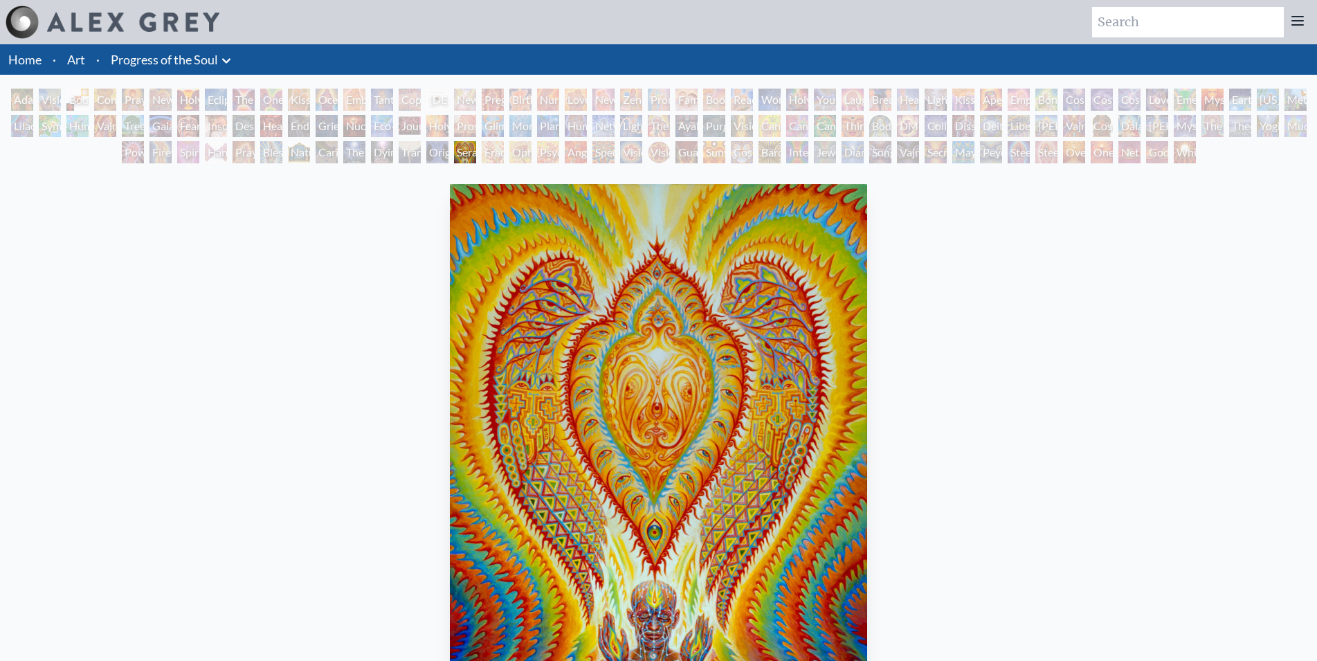
click at [482, 148] on div "Fractal Eyes" at bounding box center [493, 152] width 22 height 22
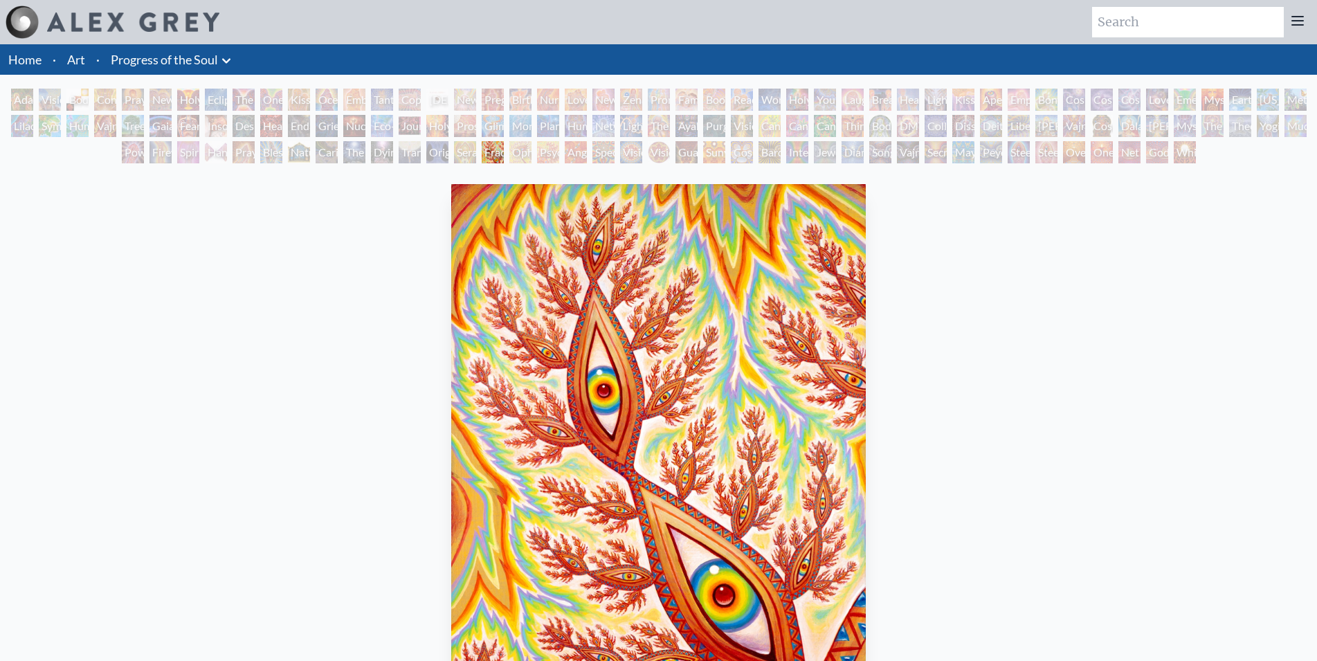
click at [460, 151] on div "Seraphic Transport Docking on the Third Eye" at bounding box center [465, 152] width 22 height 22
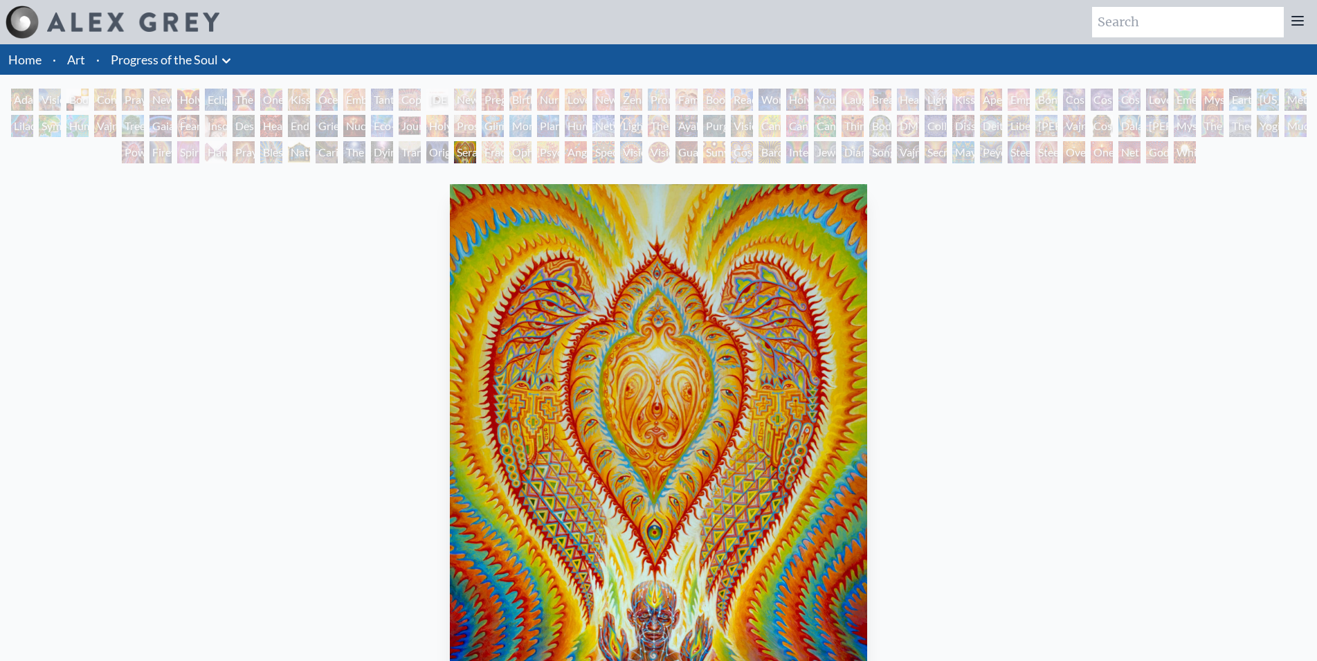
click at [498, 151] on div "Fractal Eyes" at bounding box center [493, 152] width 22 height 22
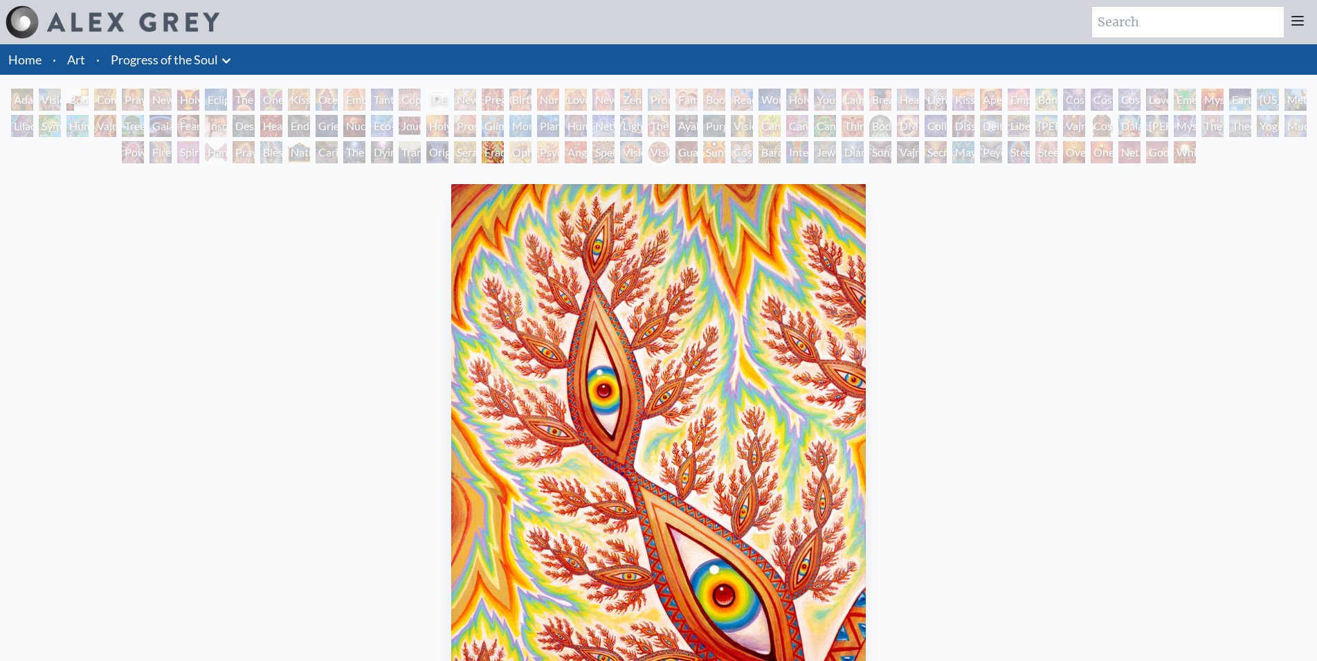
click at [530, 149] on div "Ophanic Eyelash" at bounding box center [521, 152] width 22 height 22
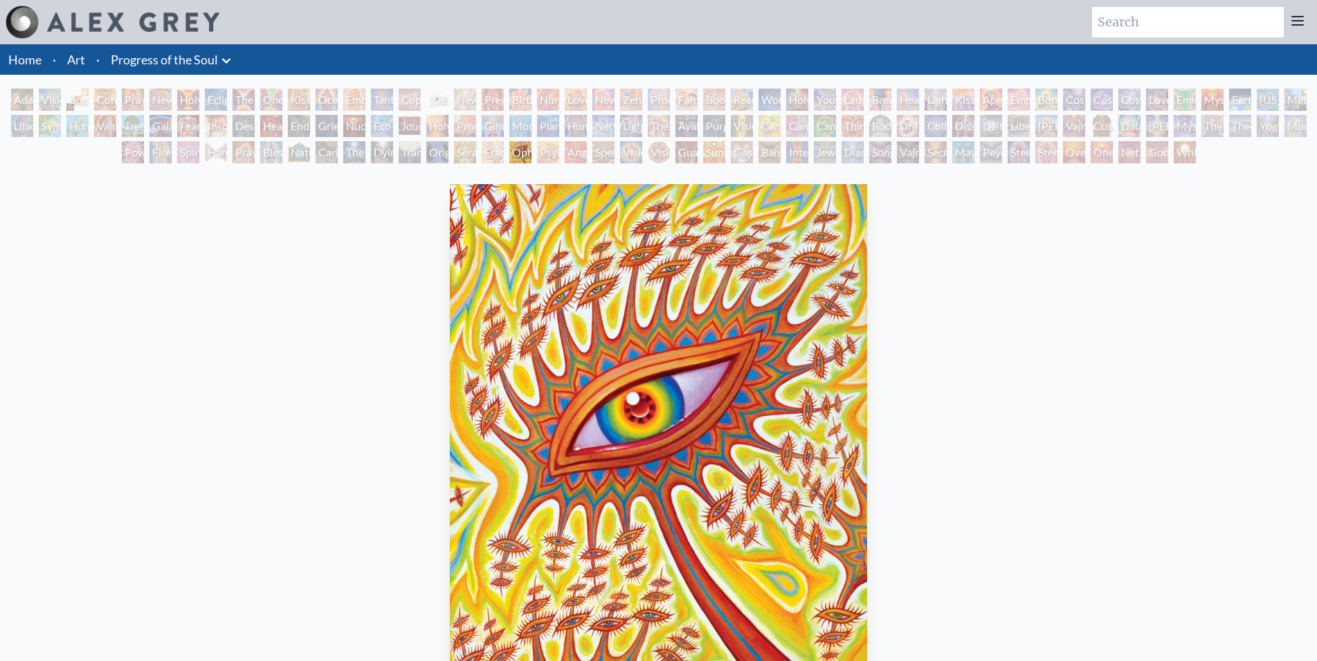
click at [554, 152] on div "Psychomicrograph of a Fractal Paisley Cherub Feather Tip" at bounding box center [548, 152] width 22 height 22
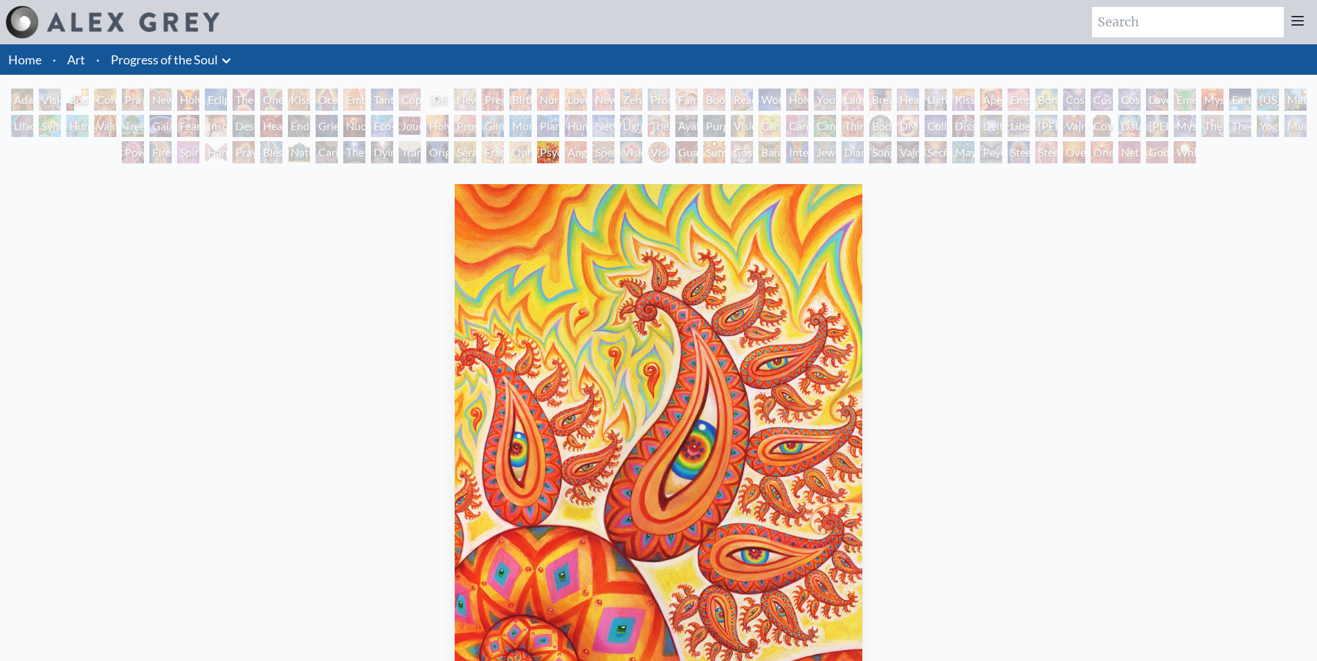
click at [595, 143] on div "Spectral Lotus" at bounding box center [604, 152] width 22 height 22
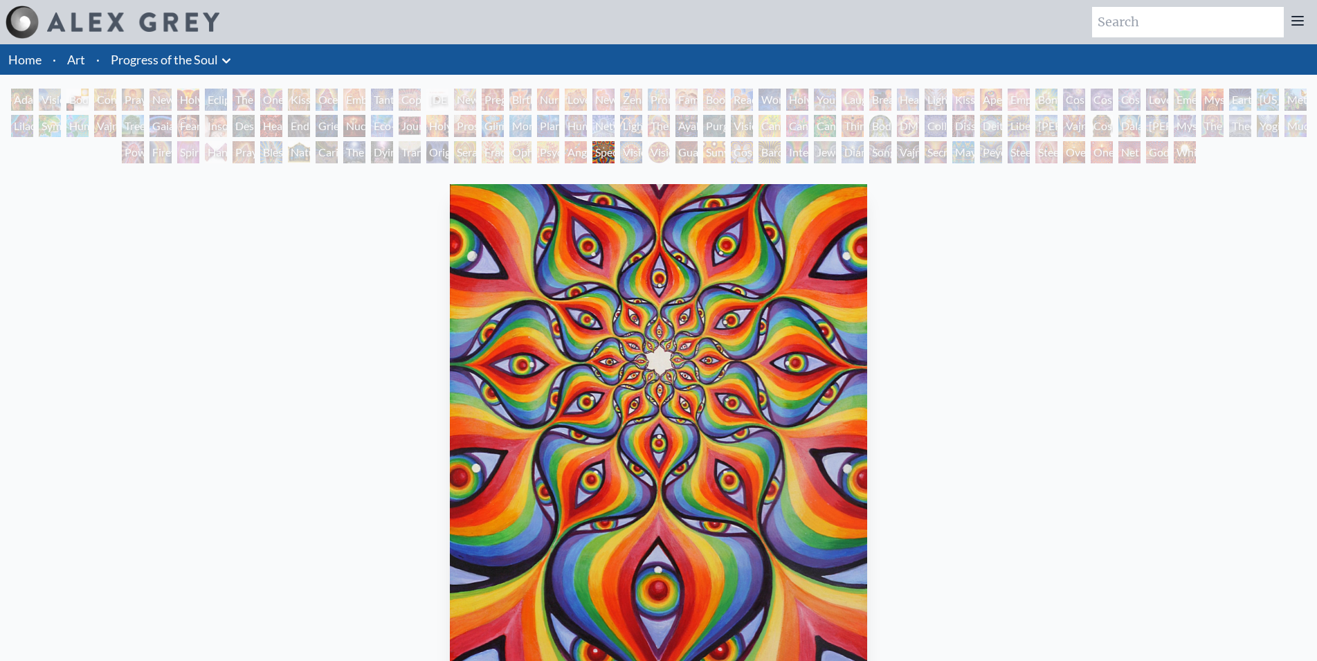
click at [587, 150] on div "Angel Skin" at bounding box center [576, 152] width 22 height 22
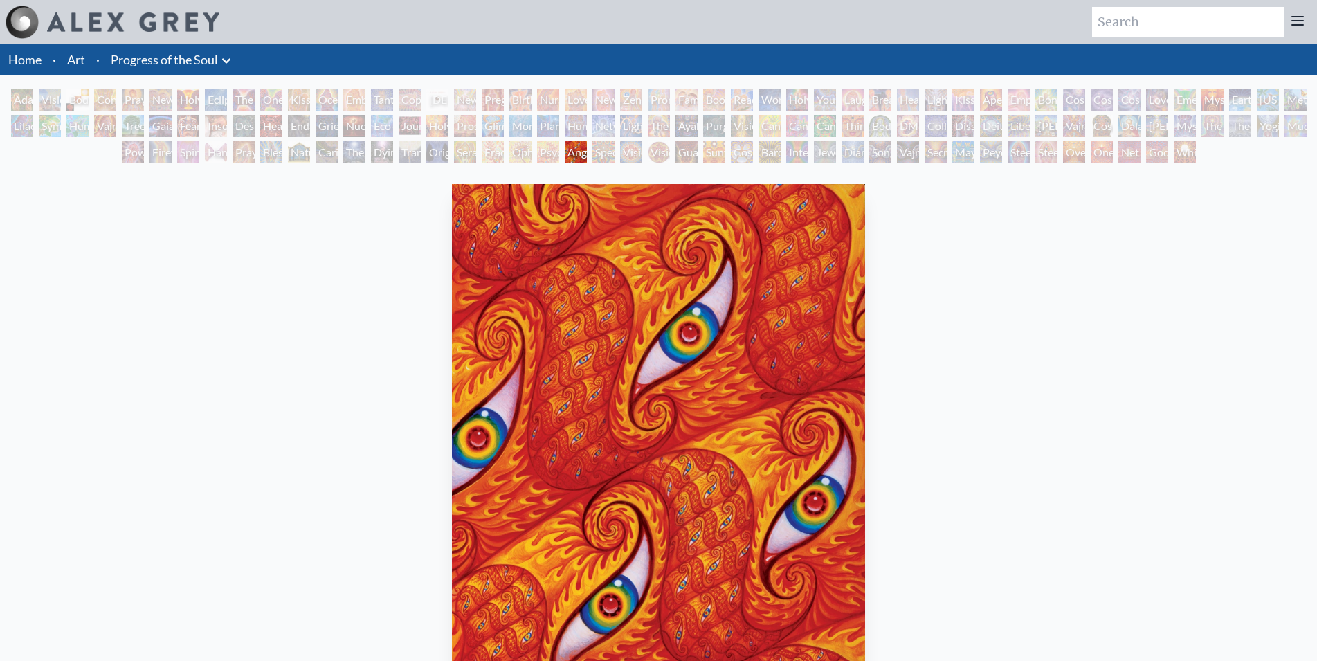
click at [661, 151] on div "Vision [PERSON_NAME]" at bounding box center [659, 152] width 22 height 22
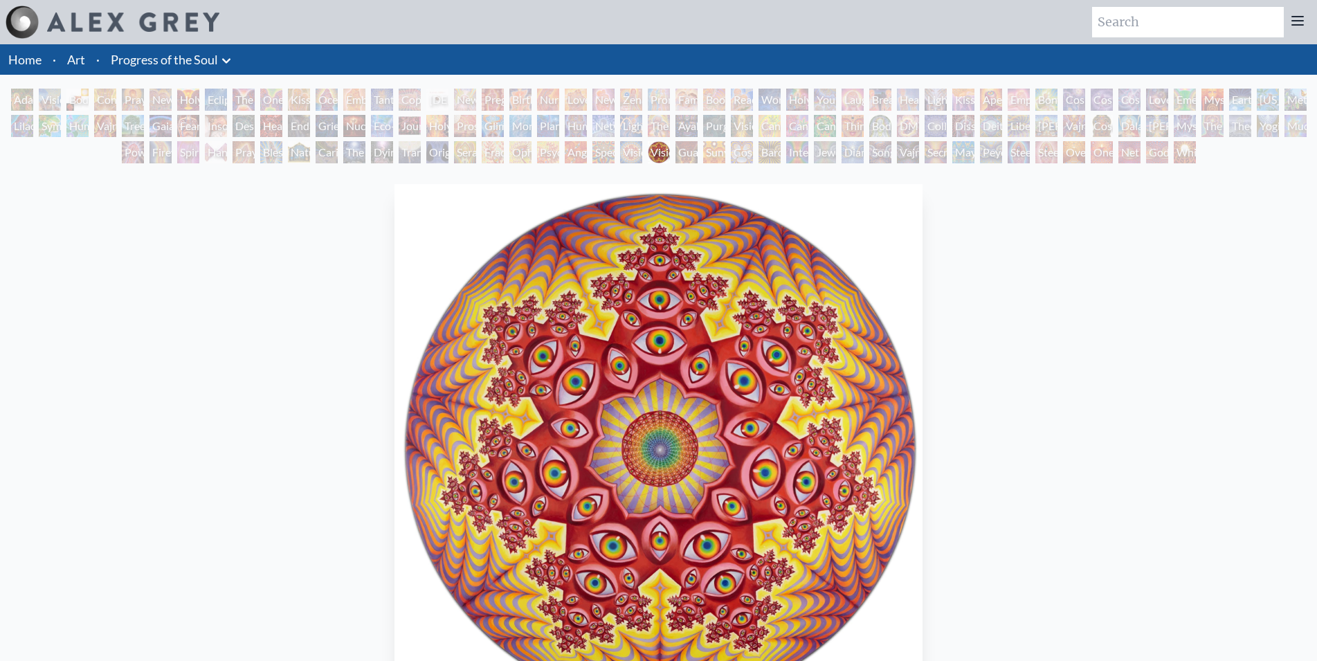
click at [679, 153] on div "Guardian of Infinite Vision" at bounding box center [687, 152] width 22 height 22
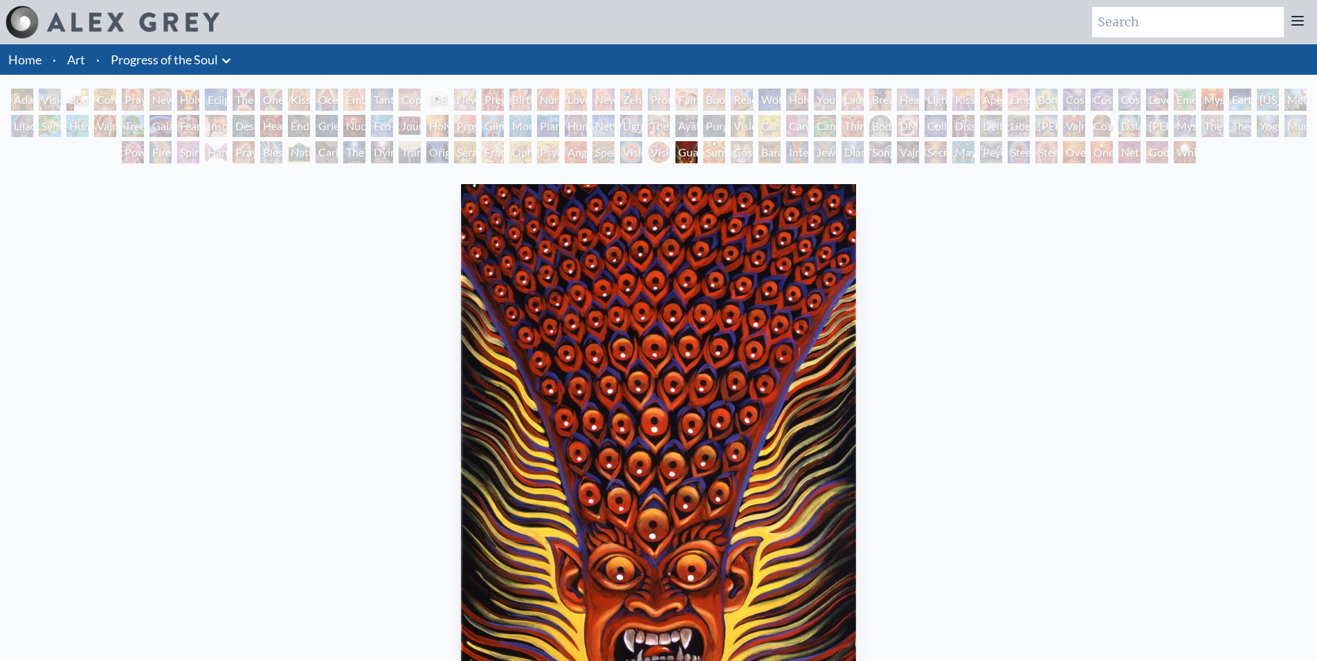
click at [712, 147] on div "Sunyata" at bounding box center [714, 152] width 22 height 22
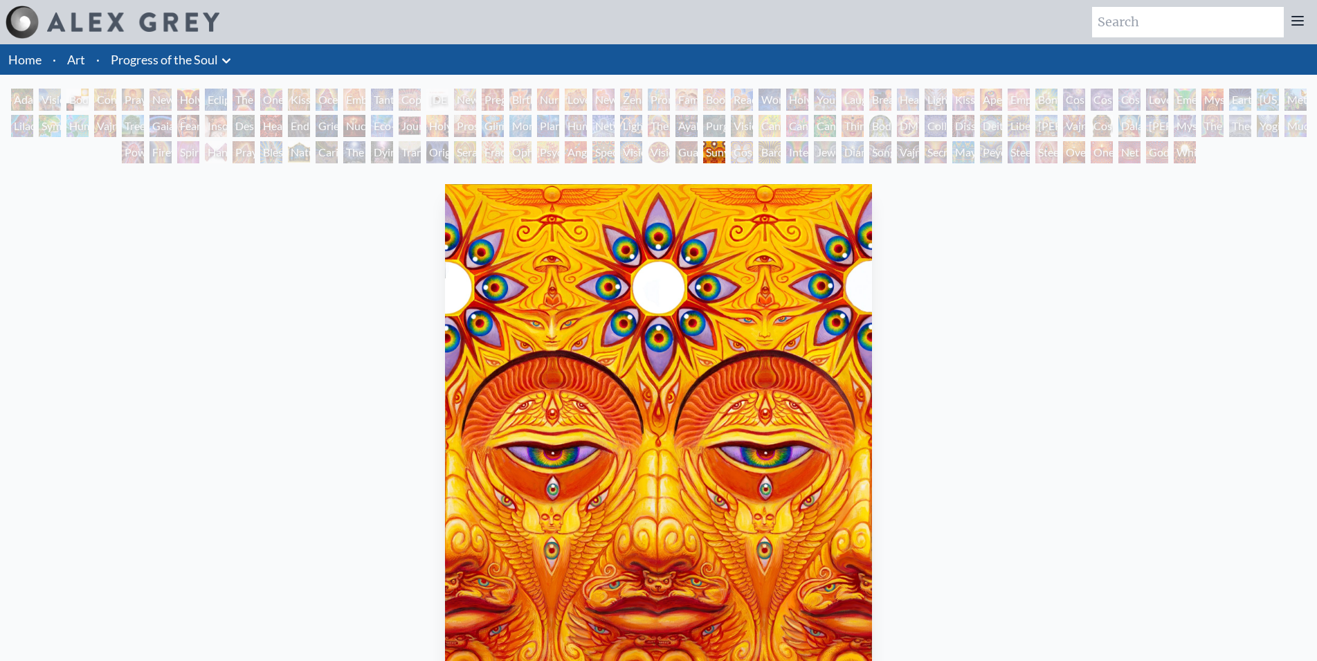
click at [749, 152] on div "Cosmic Elf" at bounding box center [742, 152] width 22 height 22
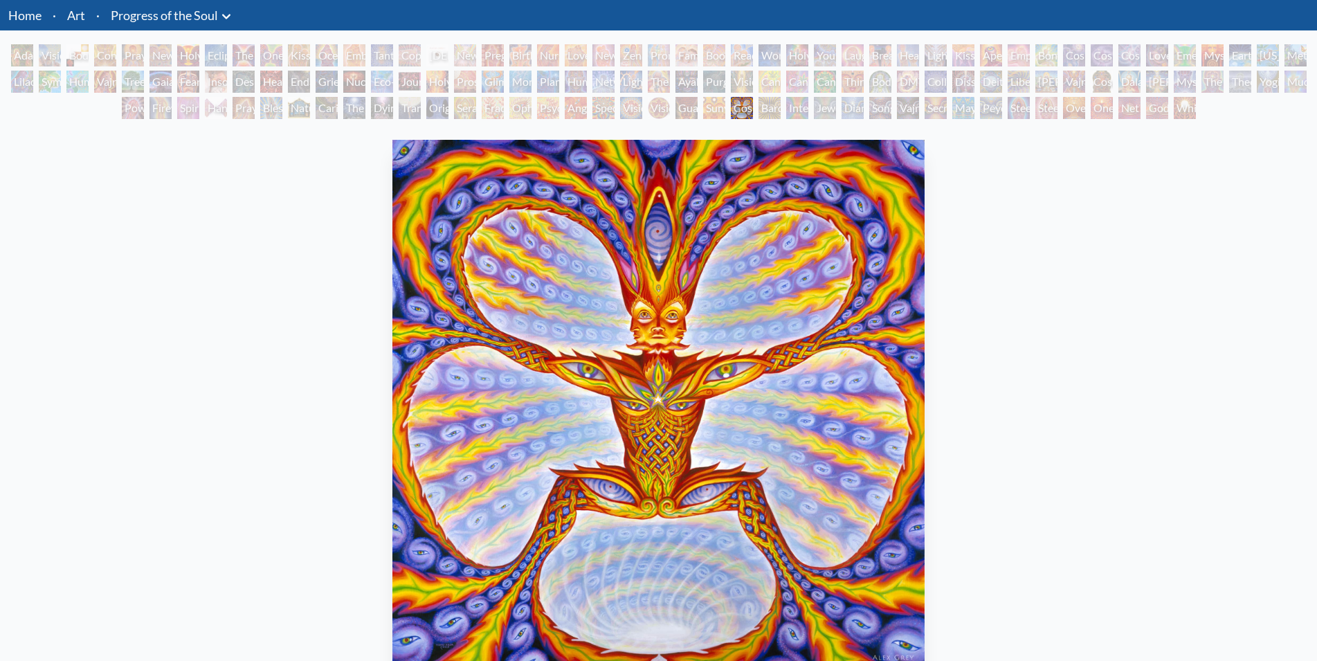
scroll to position [71, 0]
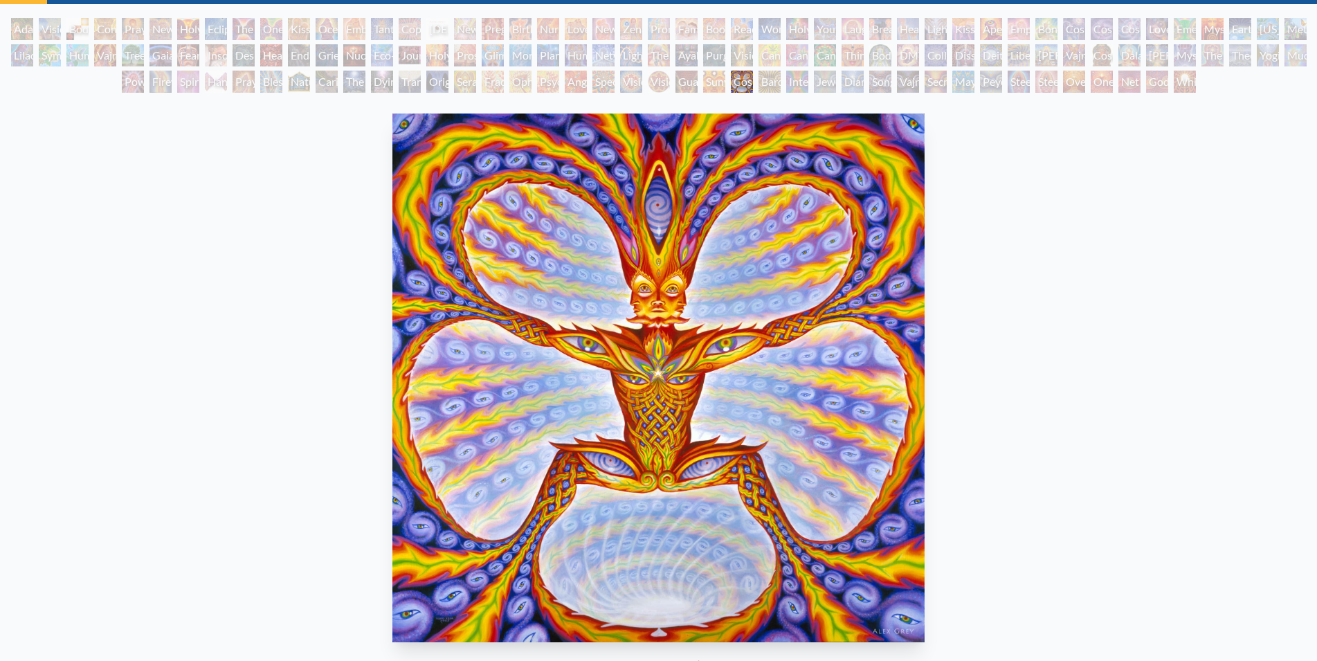
click at [772, 74] on div "Bardo Being" at bounding box center [770, 82] width 22 height 22
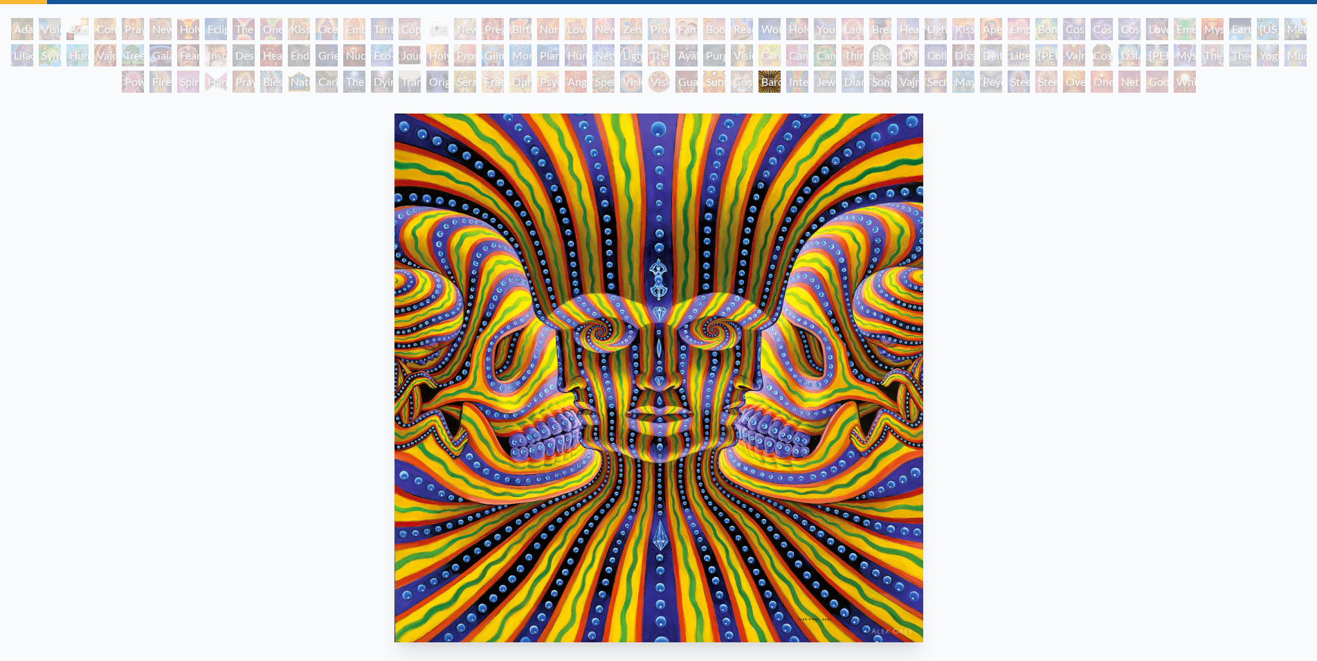
click at [787, 81] on div "Interbeing" at bounding box center [797, 82] width 22 height 22
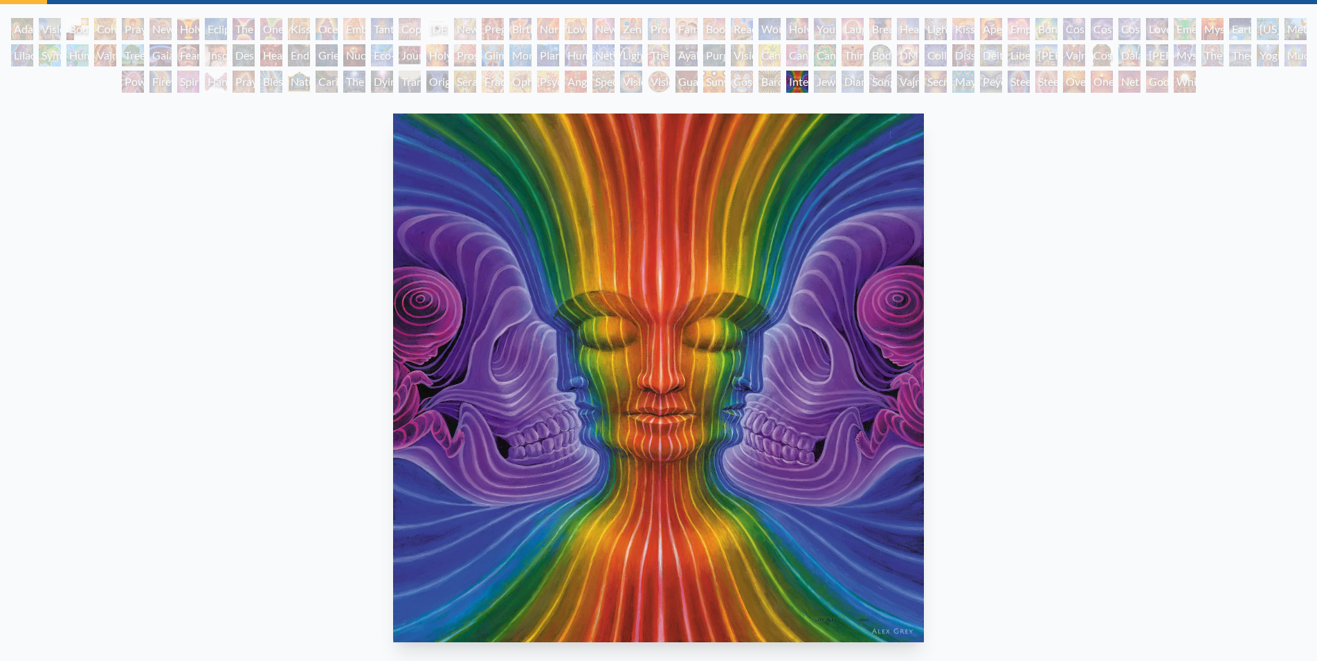
click at [789, 86] on div "Interbeing" at bounding box center [797, 82] width 22 height 22
click at [822, 74] on div "Jewel Being" at bounding box center [825, 82] width 22 height 22
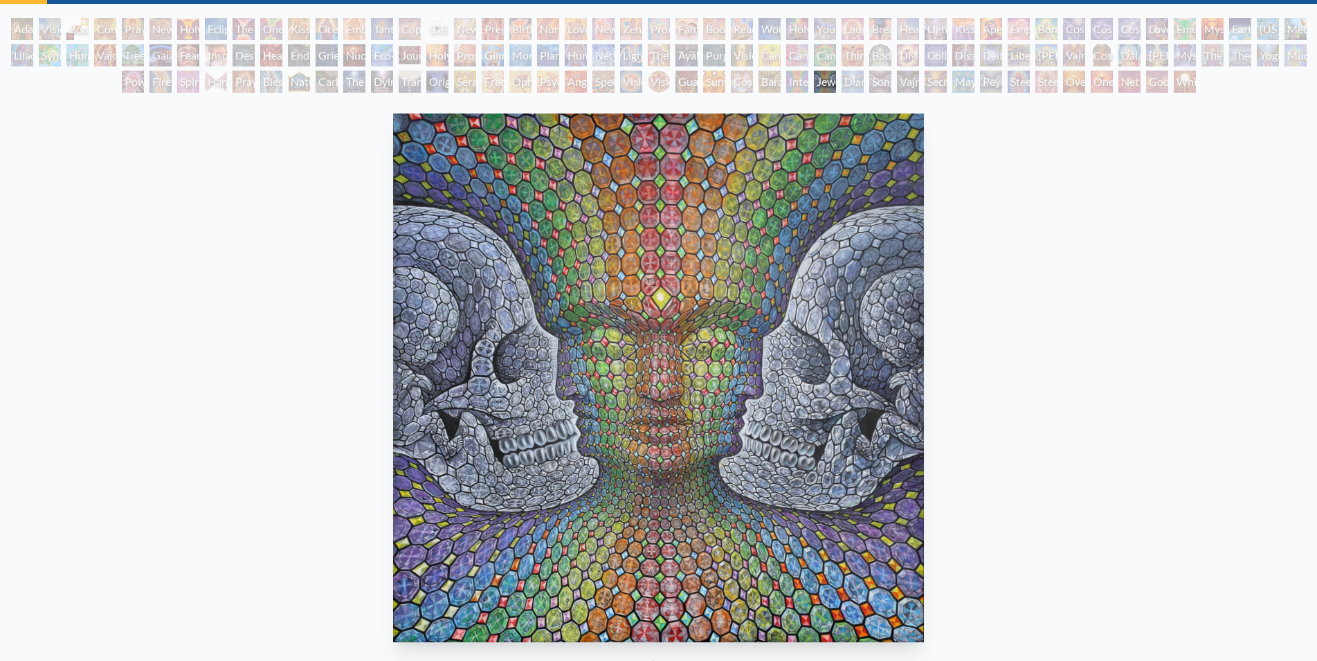
click at [852, 75] on div "Diamond Being" at bounding box center [853, 82] width 22 height 22
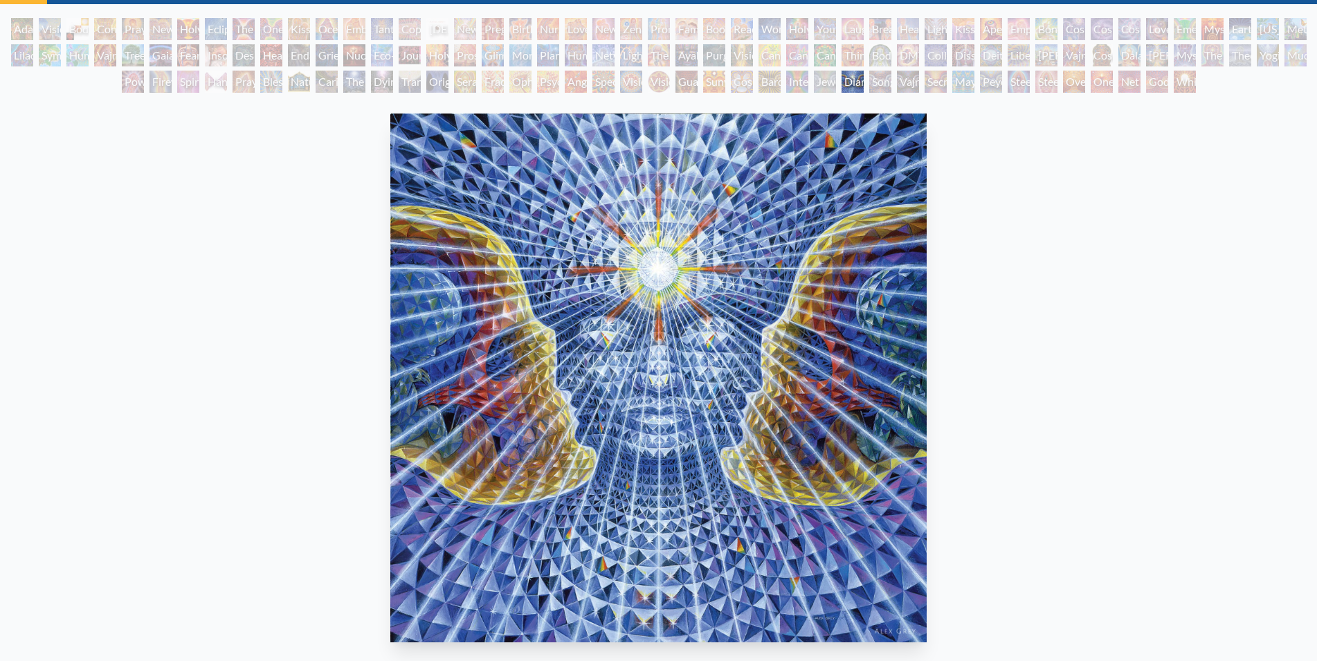
click at [870, 82] on div "Song of Vajra Being" at bounding box center [881, 82] width 22 height 22
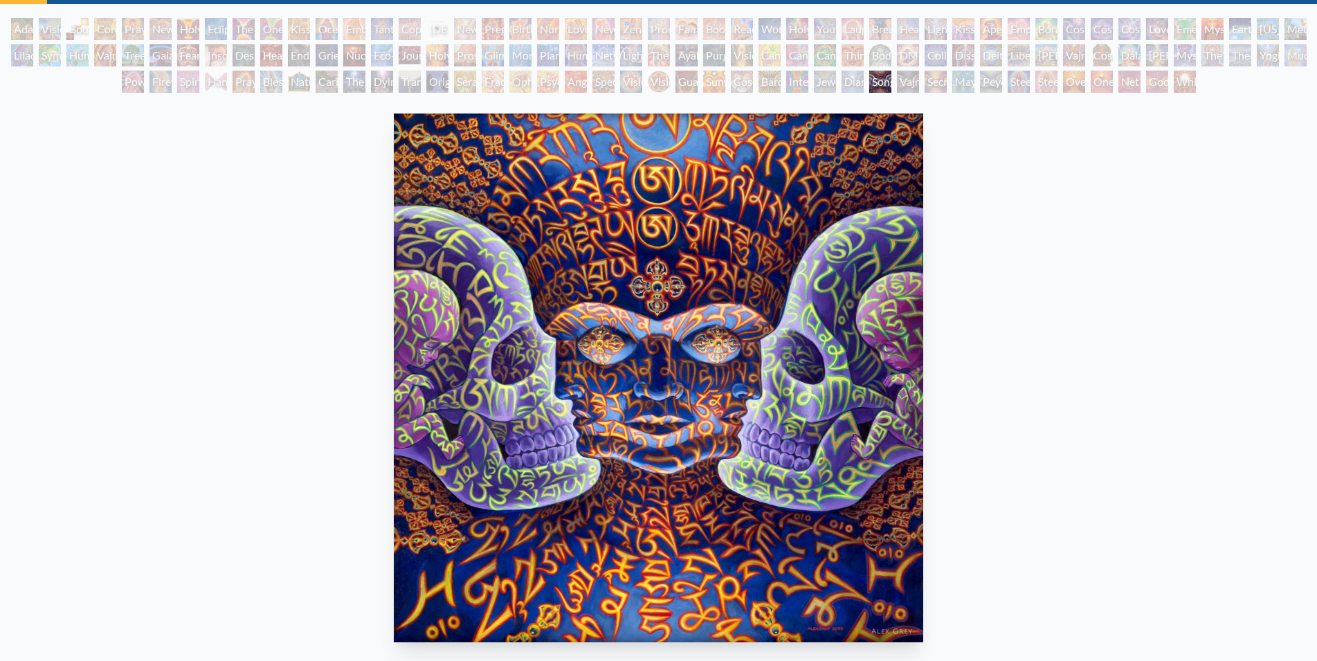
click at [934, 79] on div "Secret Writing Being" at bounding box center [936, 82] width 22 height 22
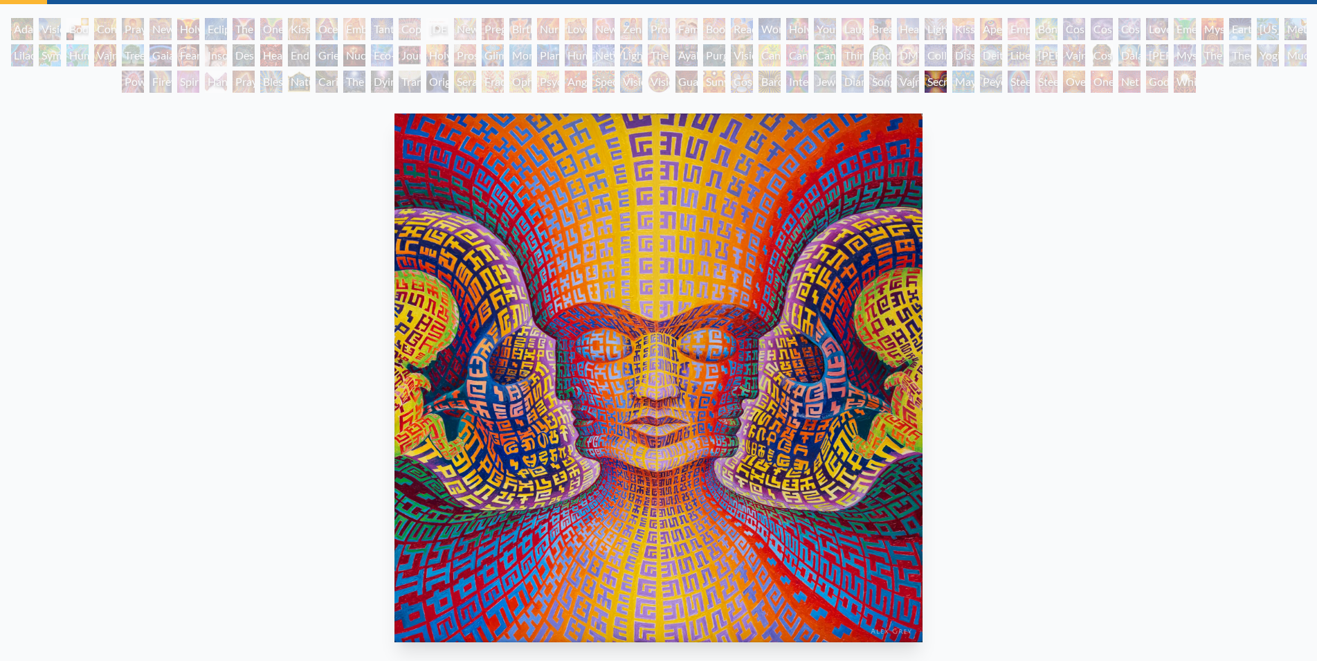
click at [998, 79] on div "Peyote Being" at bounding box center [991, 82] width 22 height 22
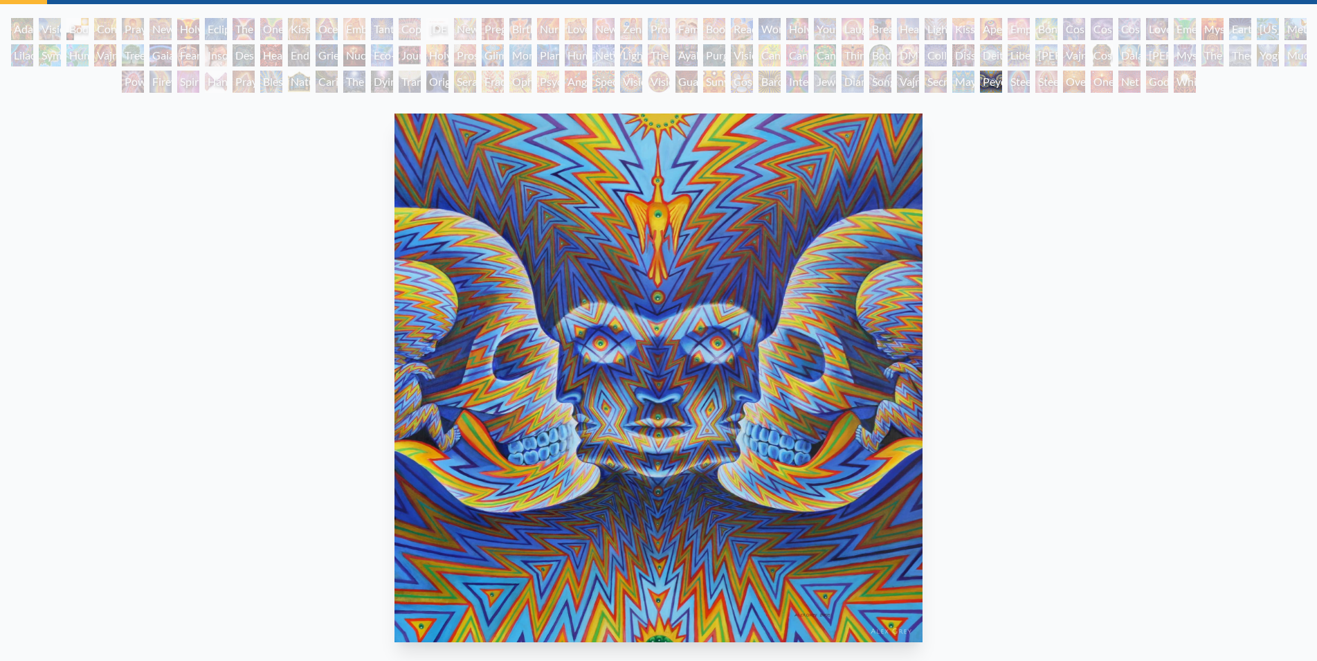
click at [1058, 83] on div "Steeplehead 2" at bounding box center [1047, 82] width 22 height 22
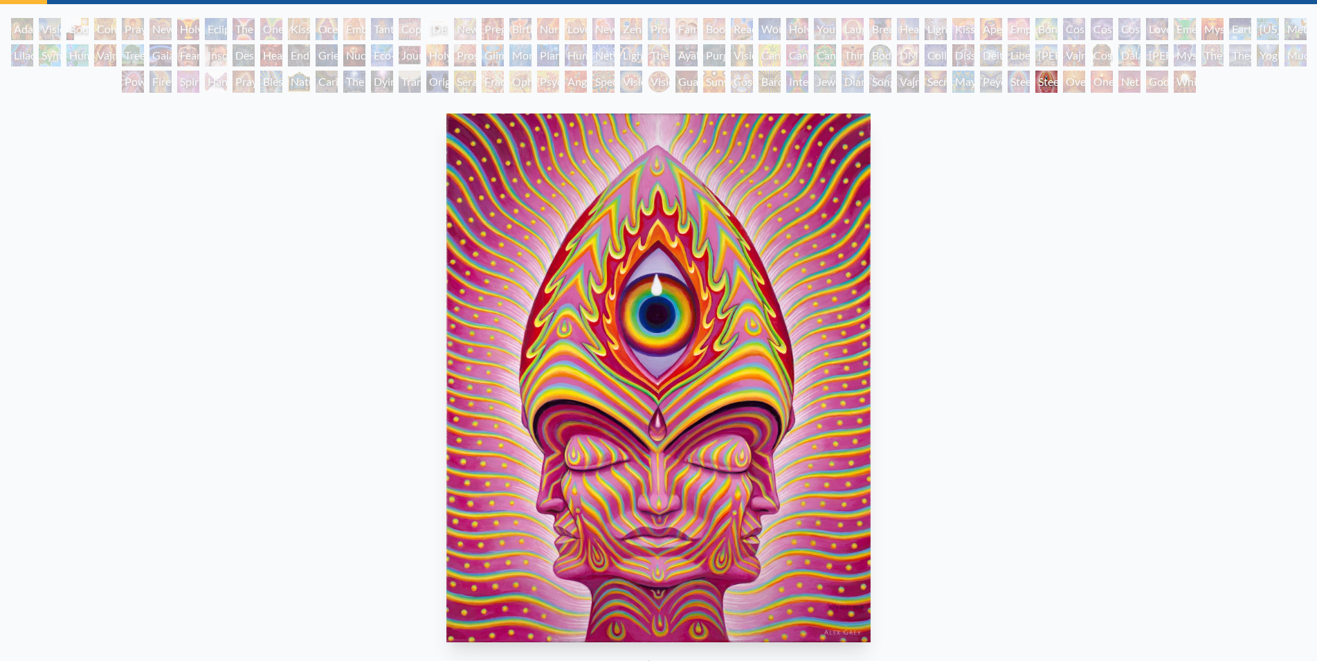
click at [1119, 80] on div "Net of Being" at bounding box center [1130, 82] width 22 height 22
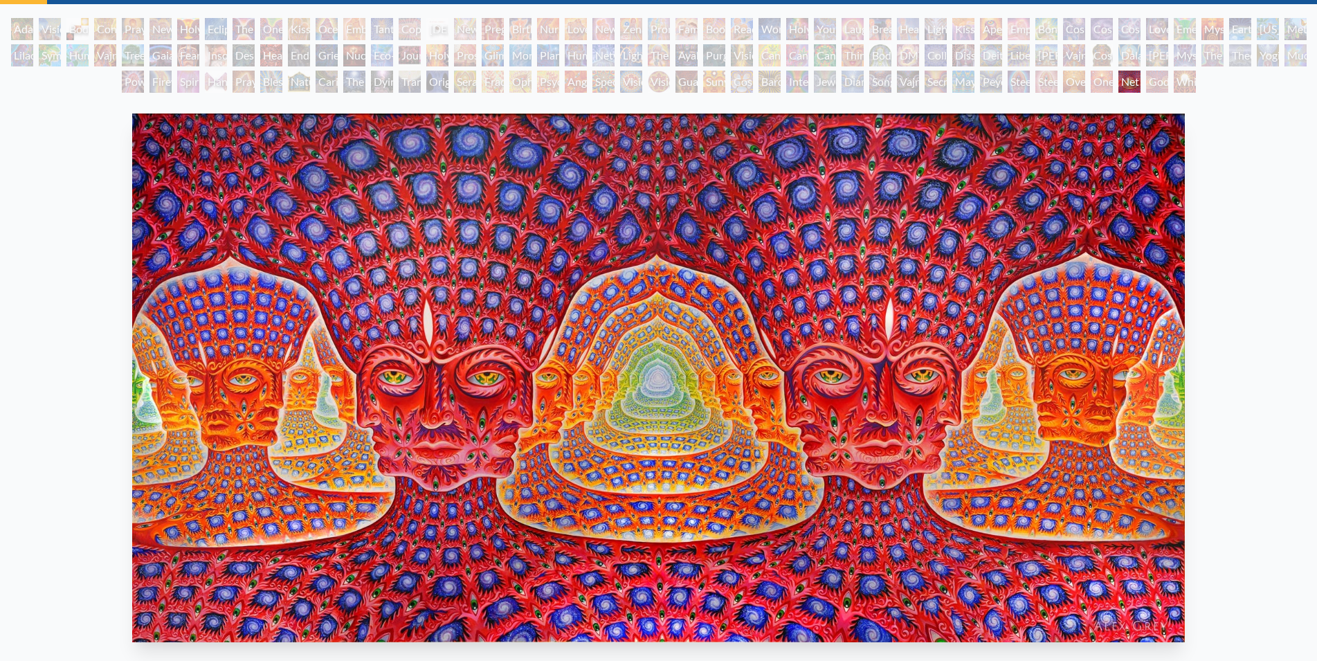
click at [1086, 82] on div "Oversoul" at bounding box center [1074, 82] width 22 height 22
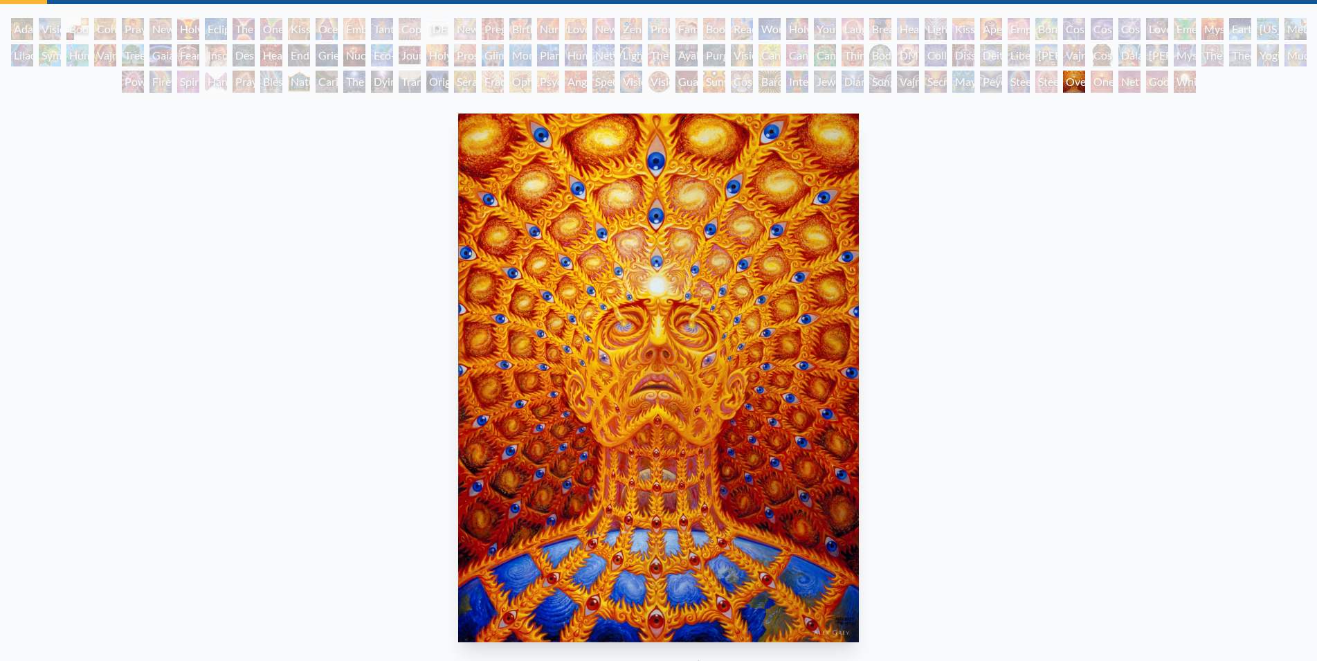
click at [1091, 81] on div "One" at bounding box center [1102, 82] width 22 height 22
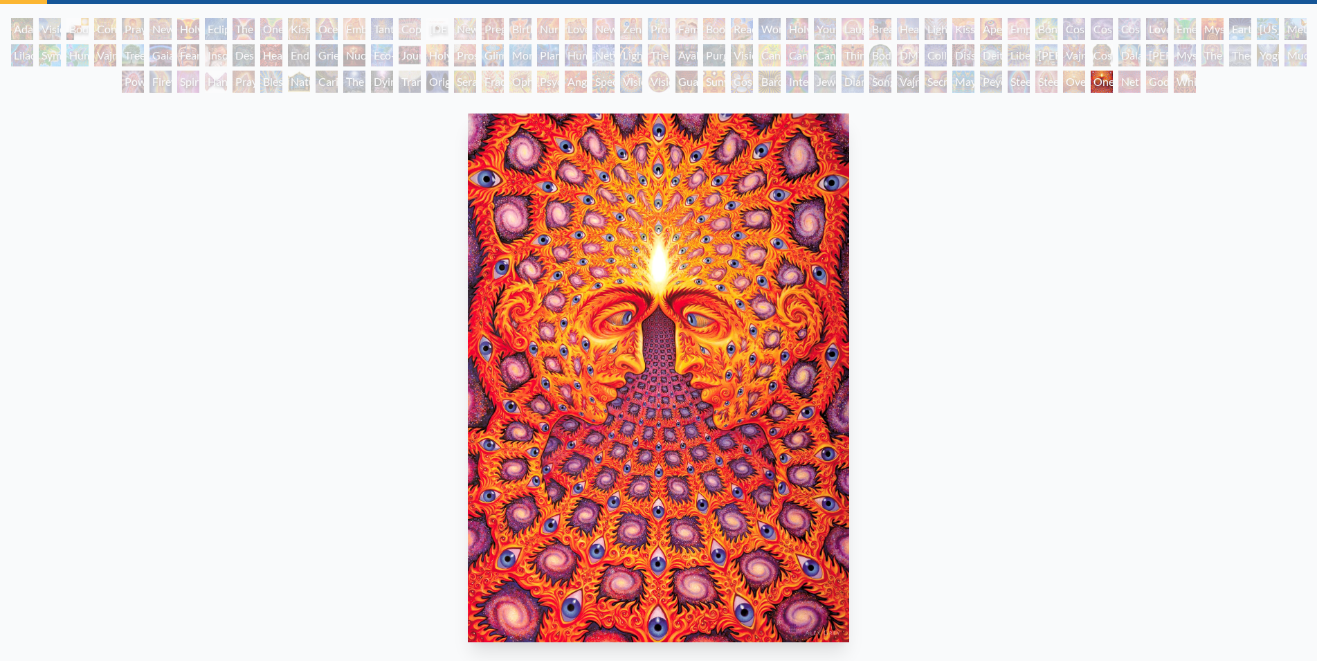
click at [1128, 78] on div "Net of Being" at bounding box center [1130, 82] width 22 height 22
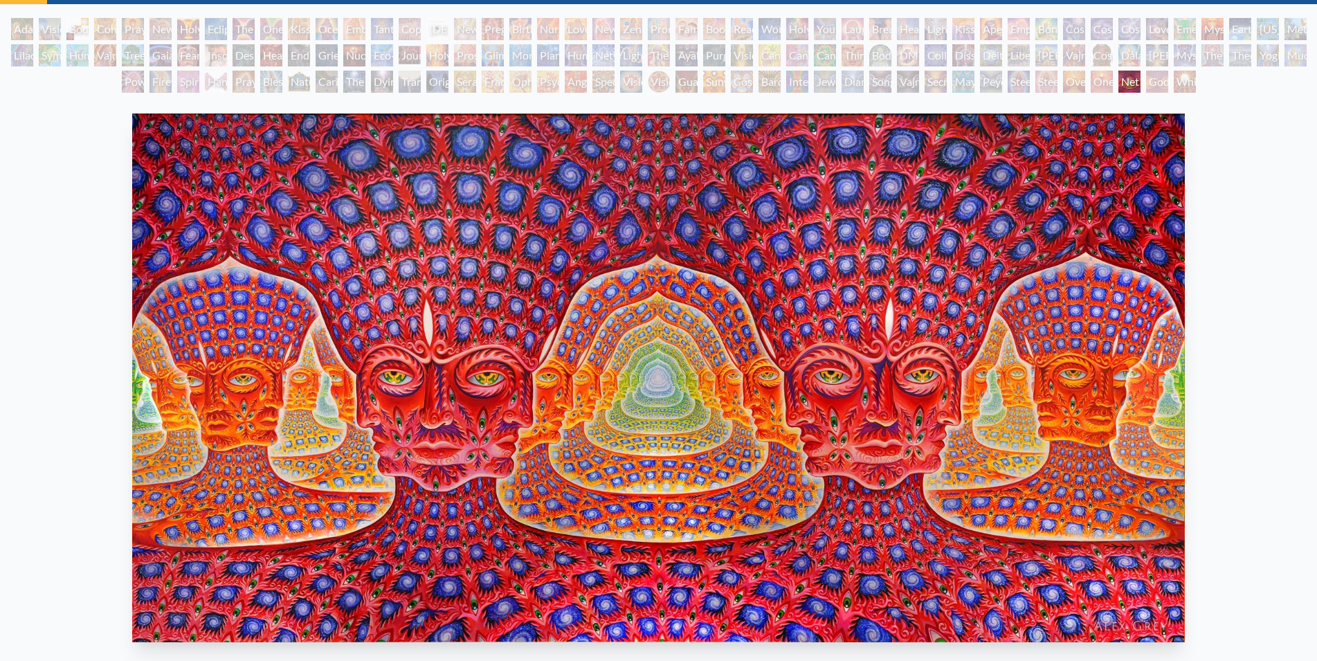
click at [1150, 75] on div "Godself" at bounding box center [1157, 82] width 22 height 22
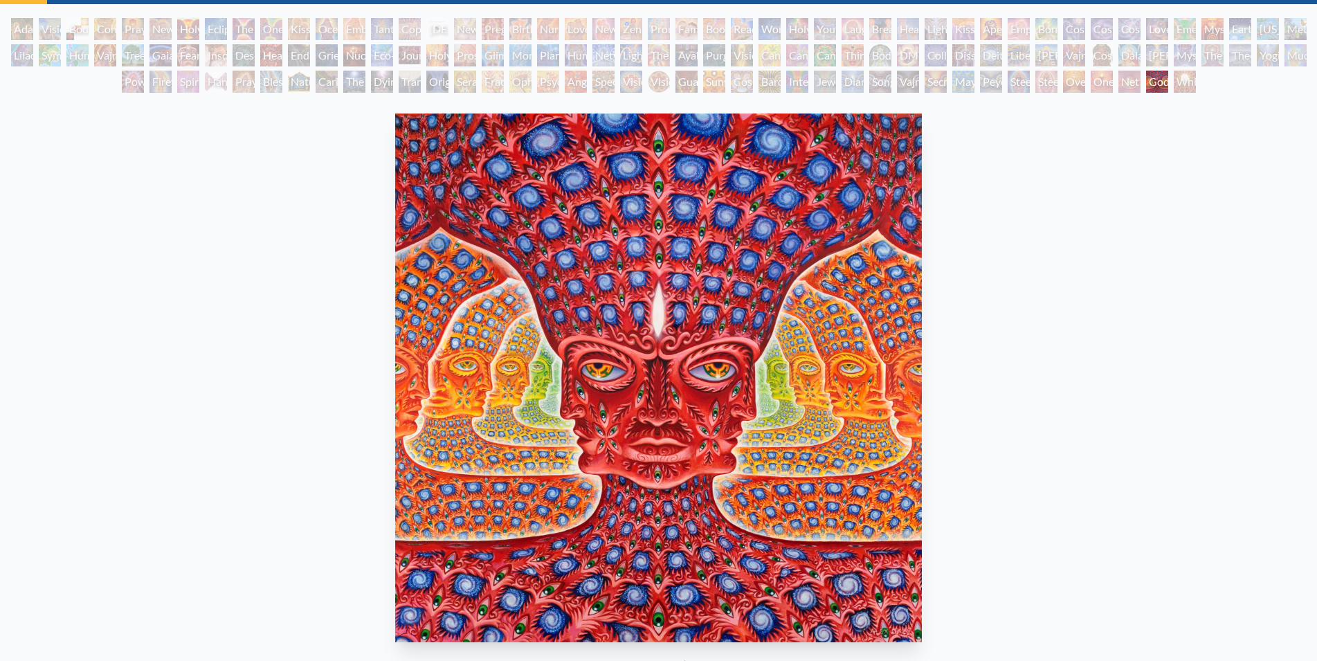
click at [1189, 80] on div "White Light" at bounding box center [1185, 82] width 22 height 22
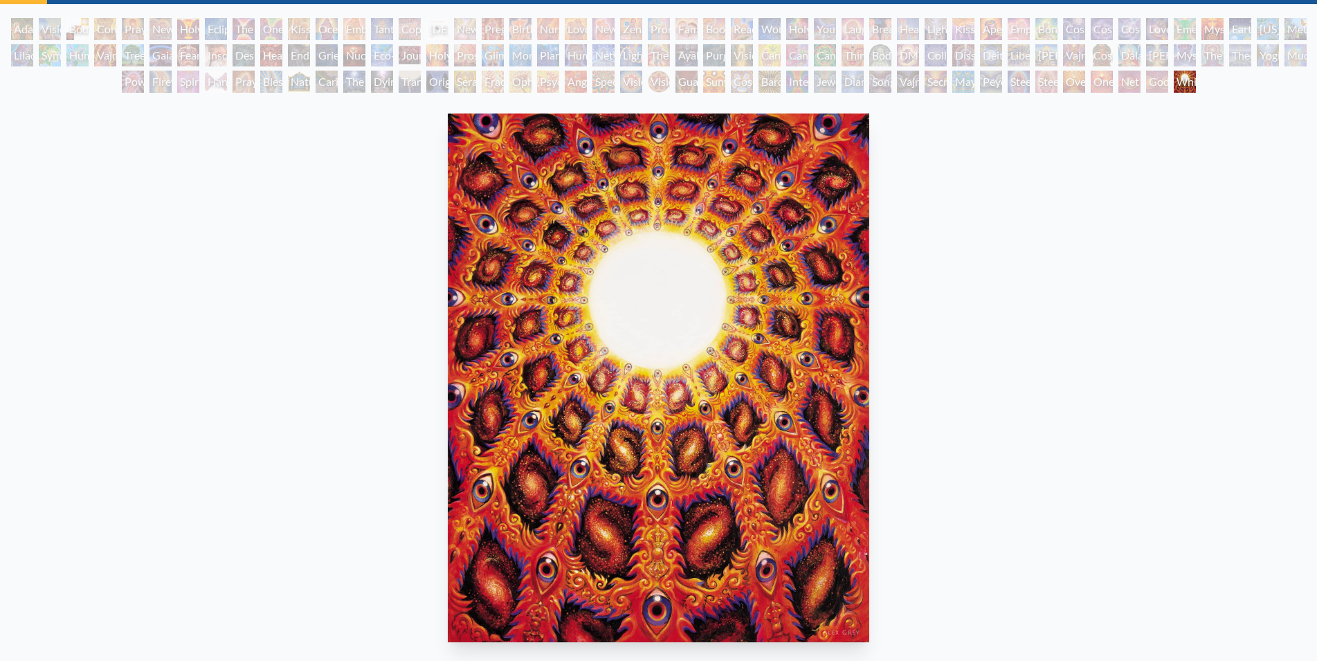
click at [1139, 78] on div "Net of Being" at bounding box center [1130, 82] width 22 height 22
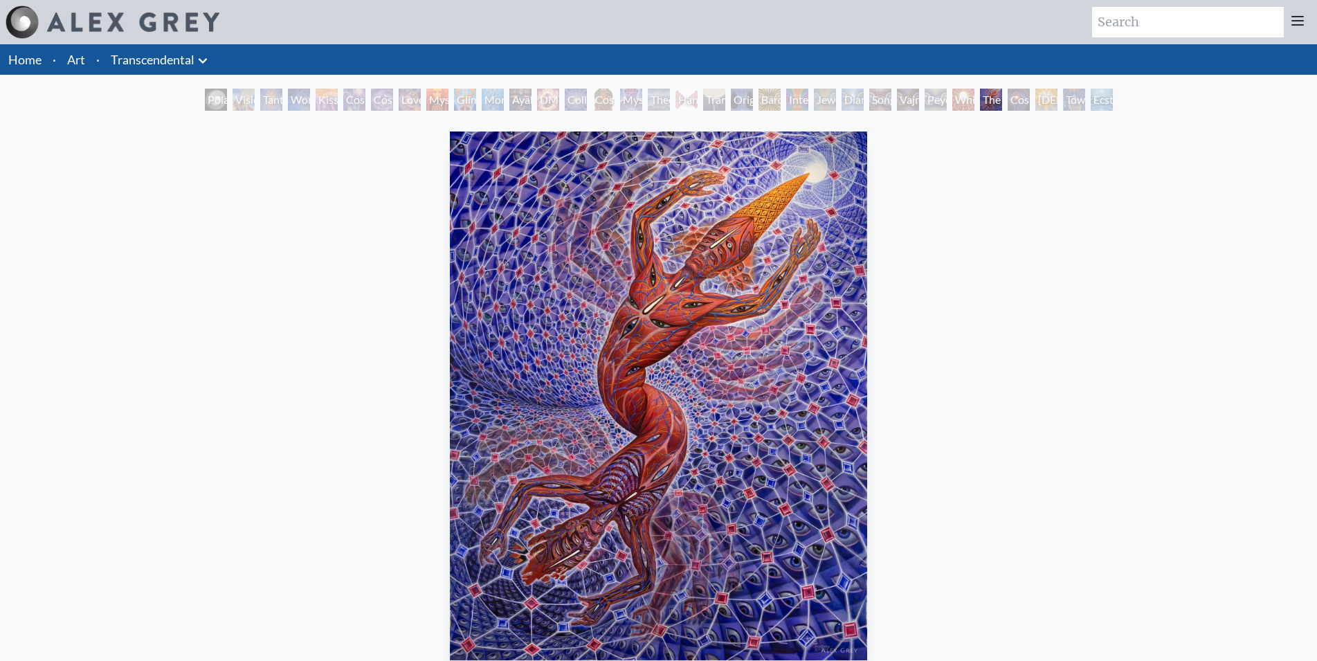
click at [260, 100] on div "Tantra" at bounding box center [271, 100] width 22 height 22
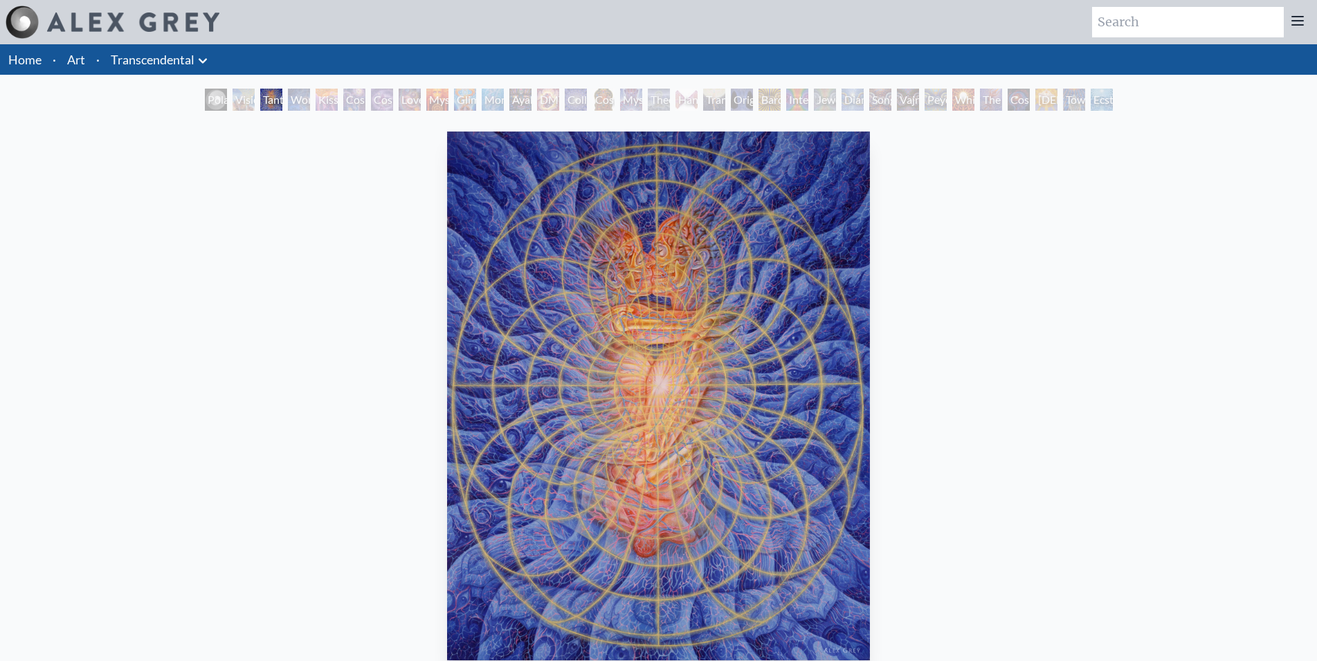
click at [310, 98] on div "Wonder" at bounding box center [299, 100] width 22 height 22
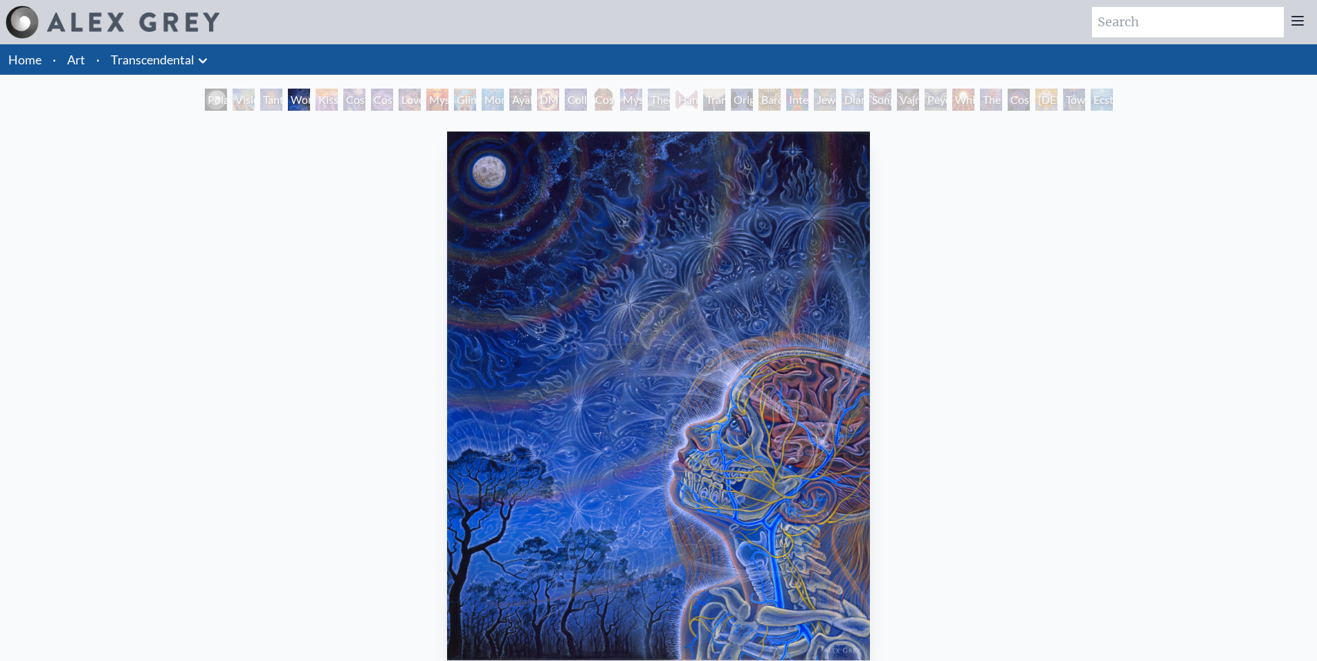
click at [496, 96] on div "Monochord" at bounding box center [493, 100] width 22 height 22
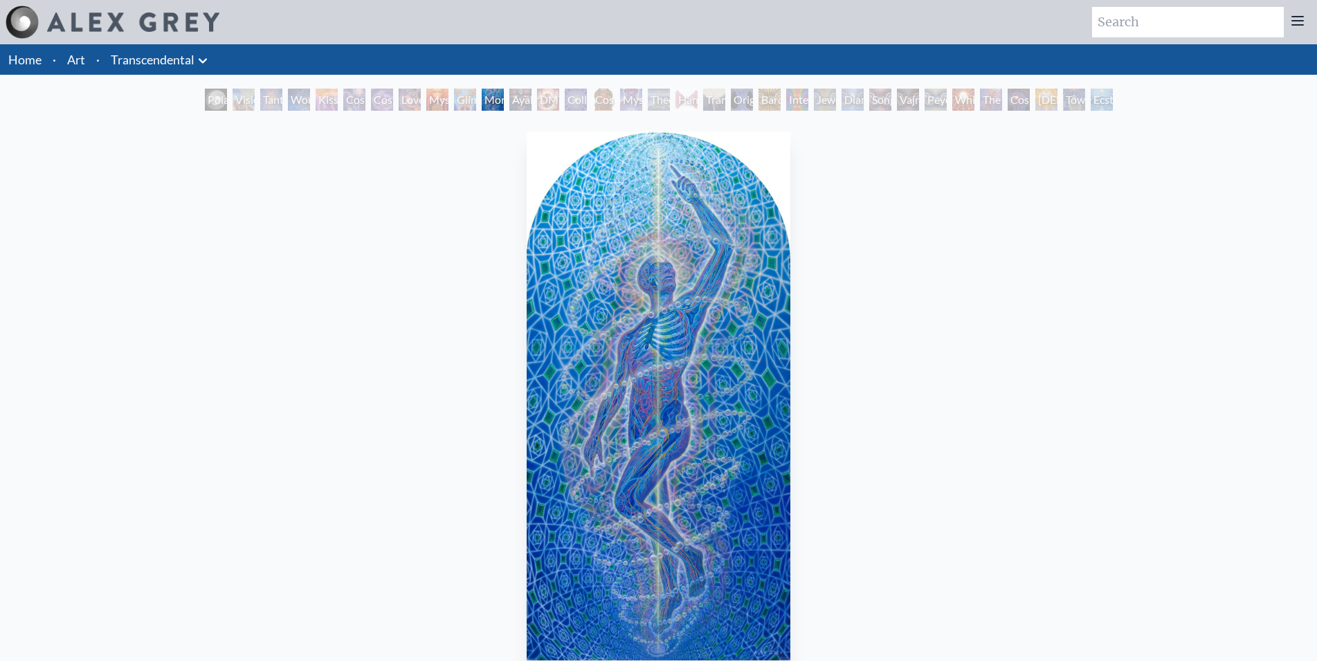
click at [532, 98] on div "Ayahuasca Visitation" at bounding box center [521, 100] width 22 height 22
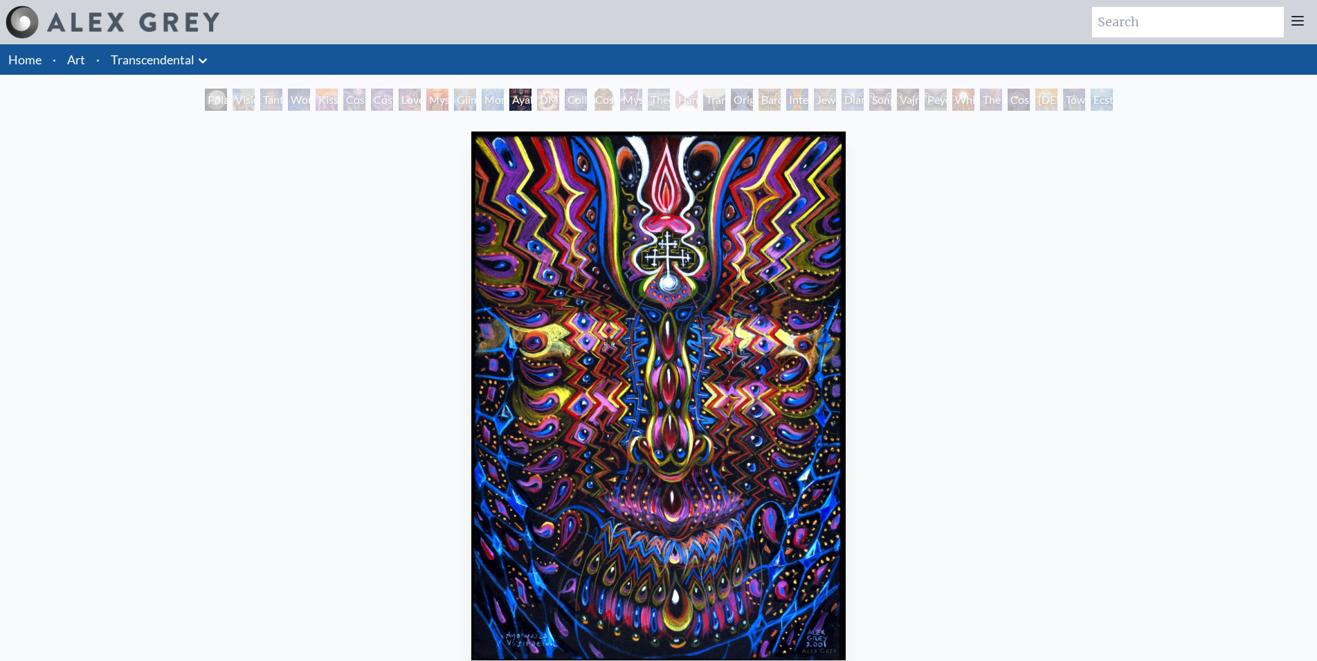
click at [624, 97] on div "Mystic Eye" at bounding box center [631, 100] width 22 height 22
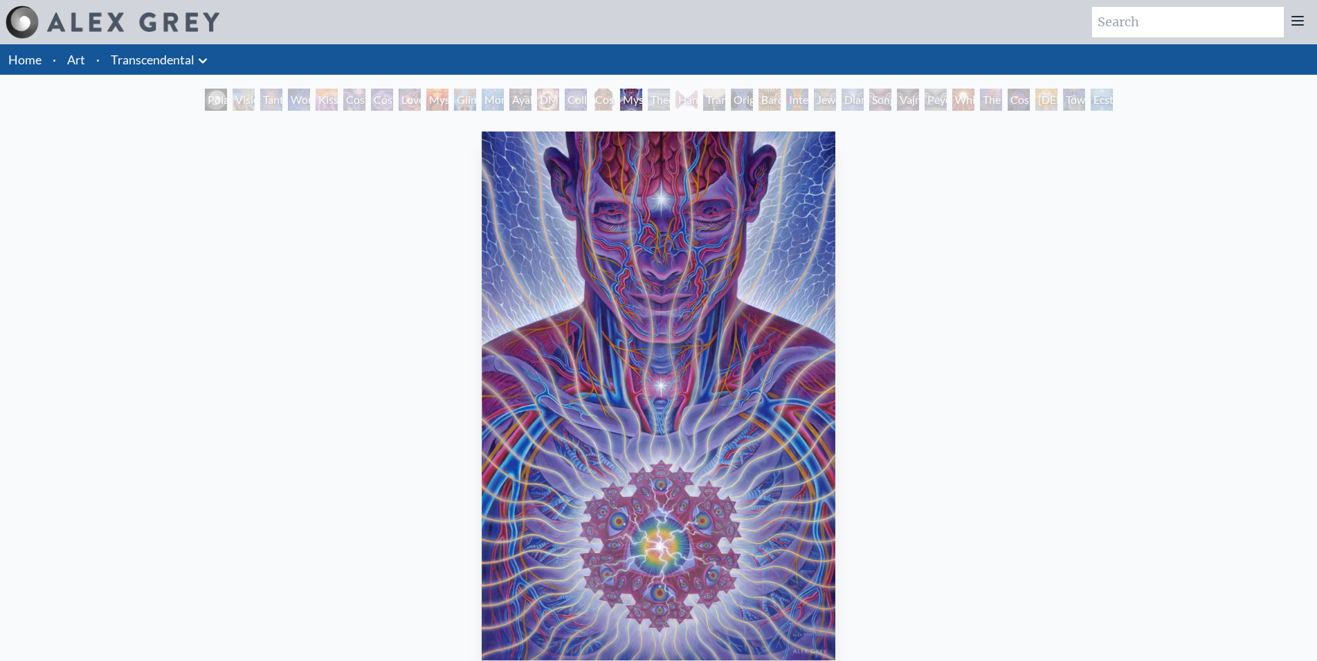
click at [698, 96] on div "Hands that See" at bounding box center [687, 100] width 22 height 22
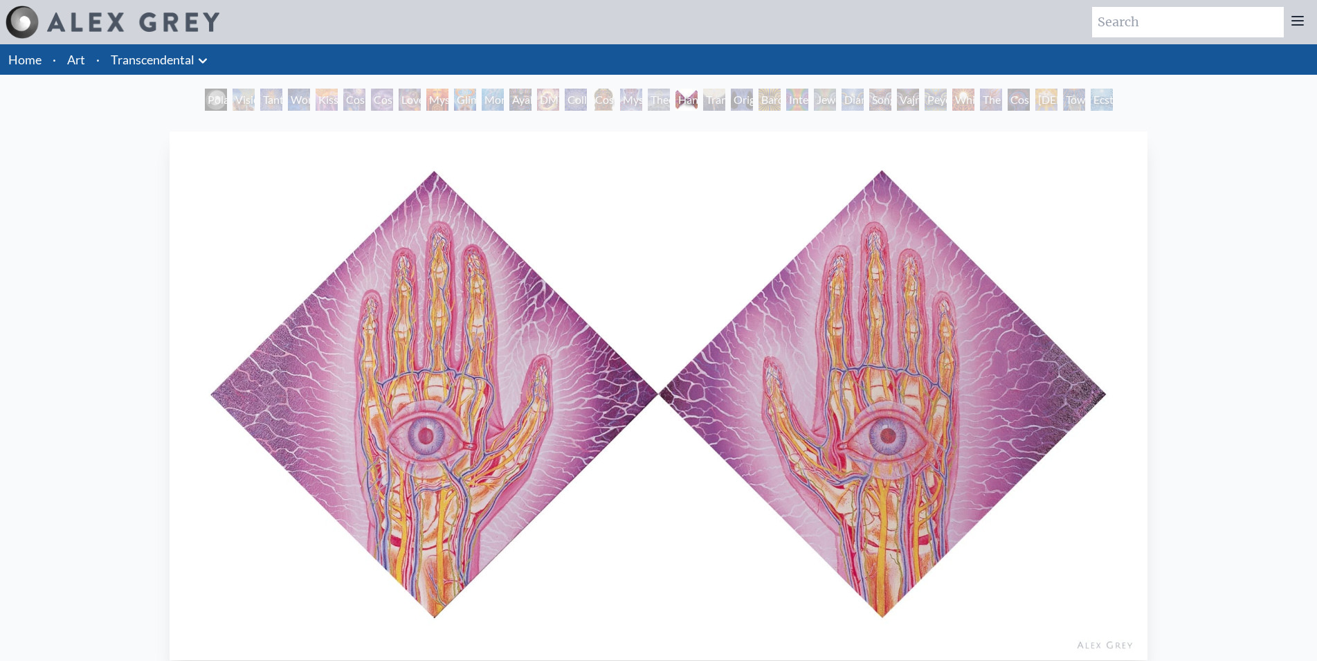
click at [839, 98] on div "Polar Unity Spiral Visionary Origin of Language Tantra Wonder Kiss of the Muse …" at bounding box center [659, 102] width 914 height 26
click at [827, 100] on div "Jewel Being" at bounding box center [825, 100] width 22 height 22
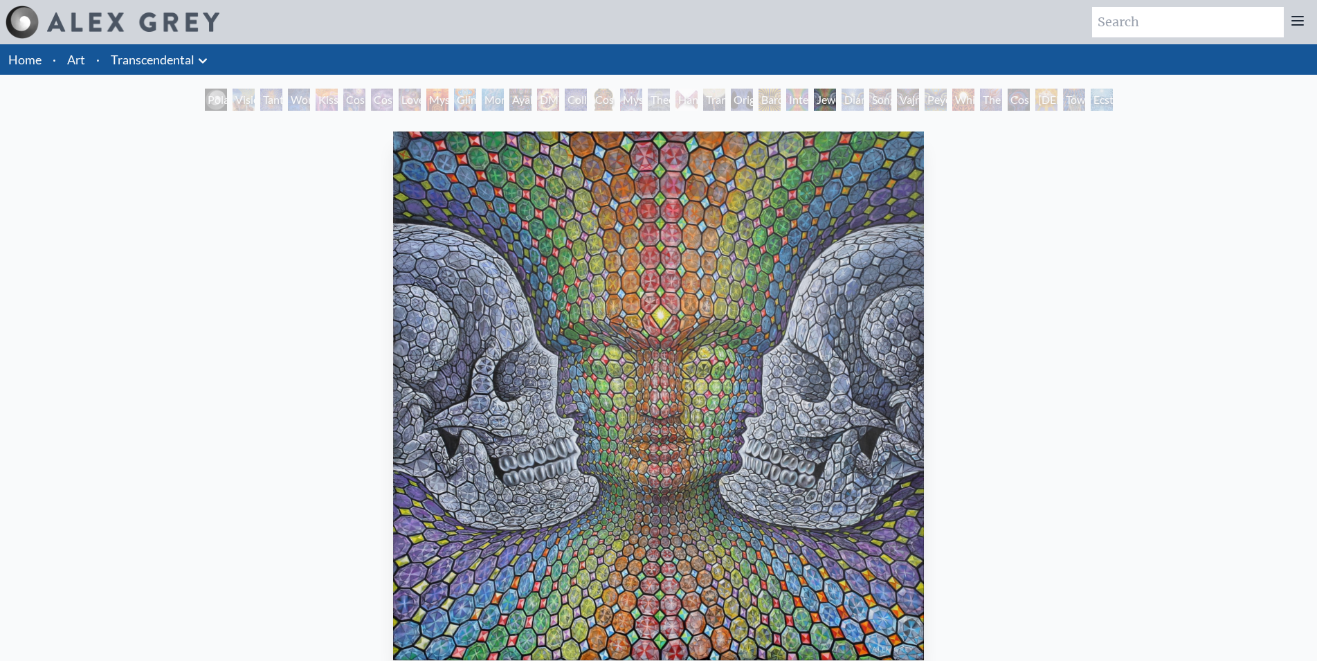
click at [892, 99] on div "Song of Vajra Being" at bounding box center [881, 100] width 22 height 22
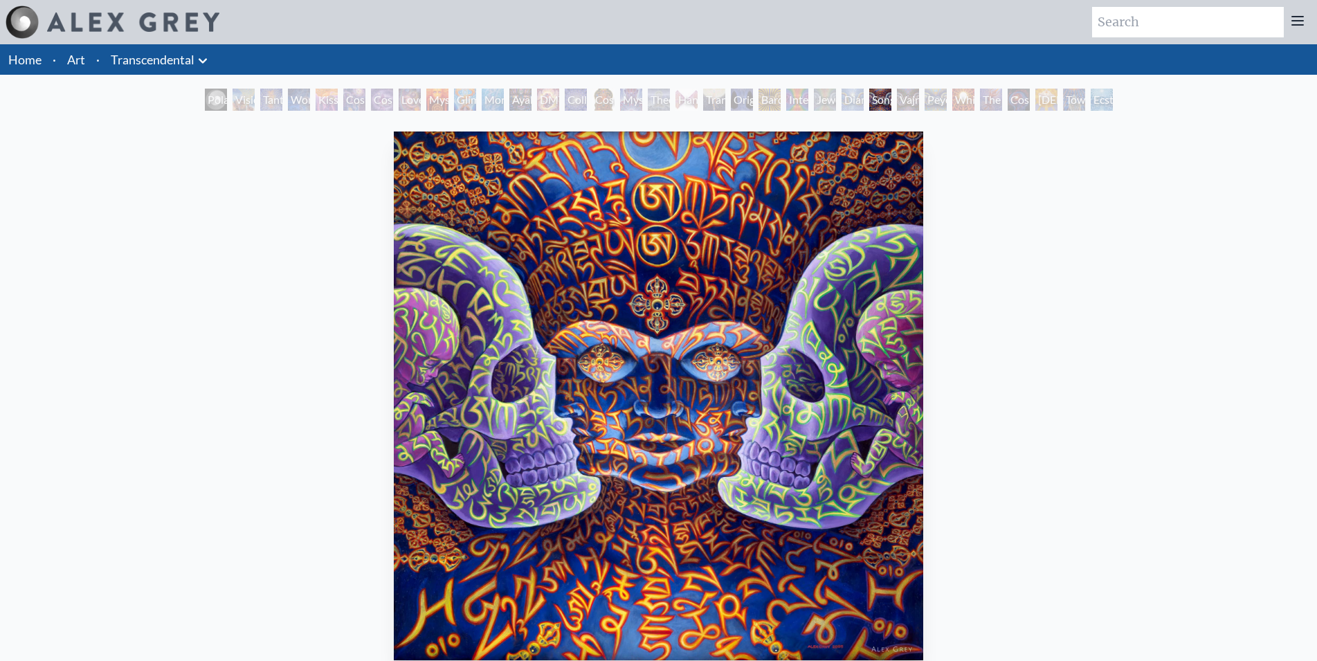
click at [1002, 99] on div "The Great Turn" at bounding box center [991, 100] width 22 height 22
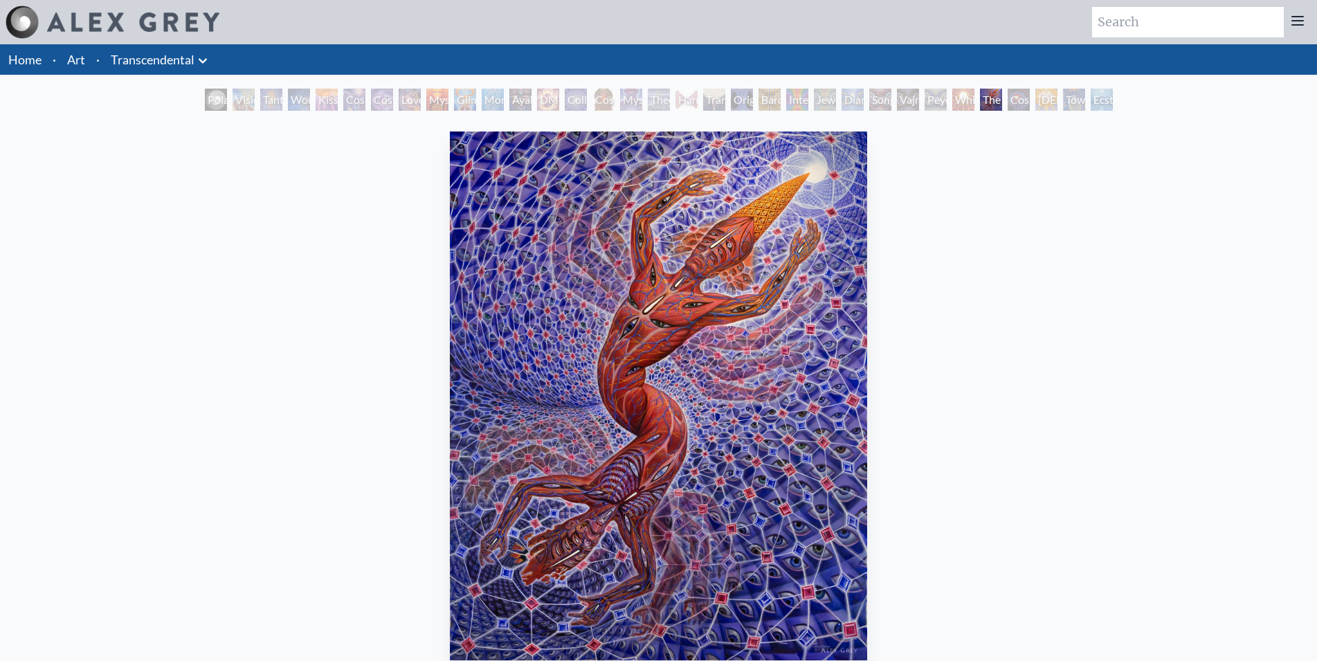
click at [1058, 99] on div "Holy Spirit" at bounding box center [1047, 100] width 22 height 22
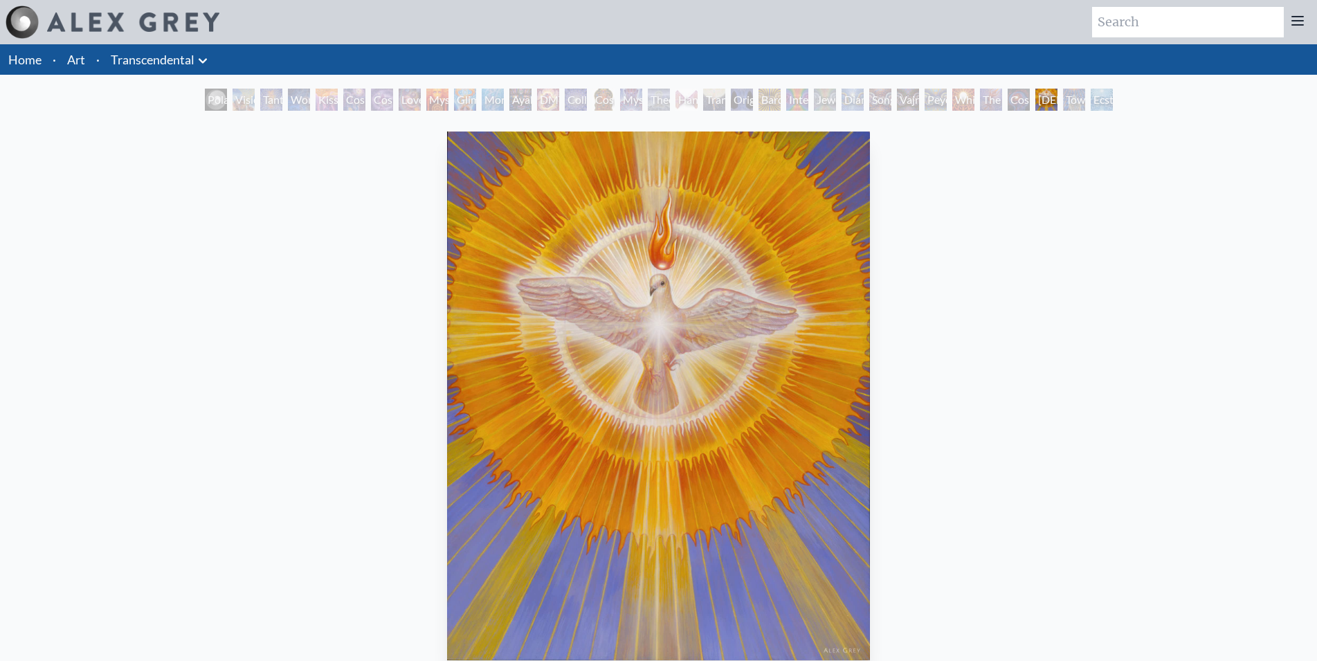
click at [1086, 99] on div "Toward the One" at bounding box center [1074, 100] width 22 height 22
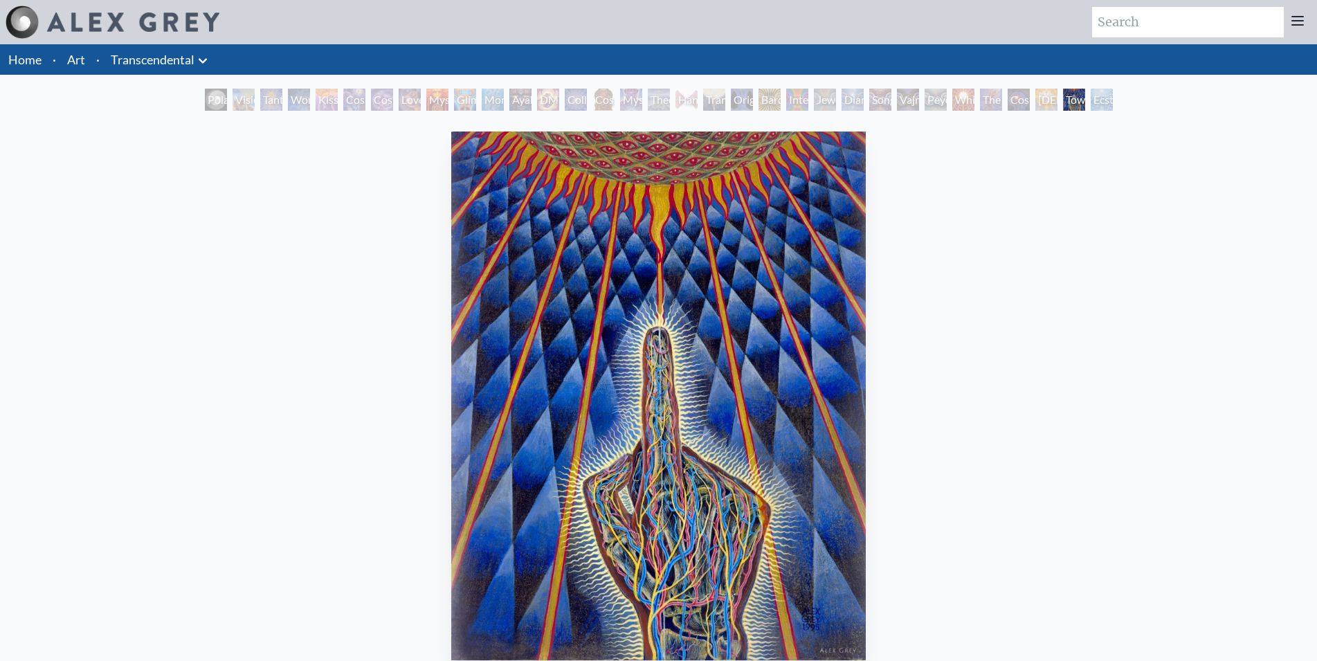
click at [1102, 104] on div "Ecstasy" at bounding box center [1102, 100] width 22 height 22
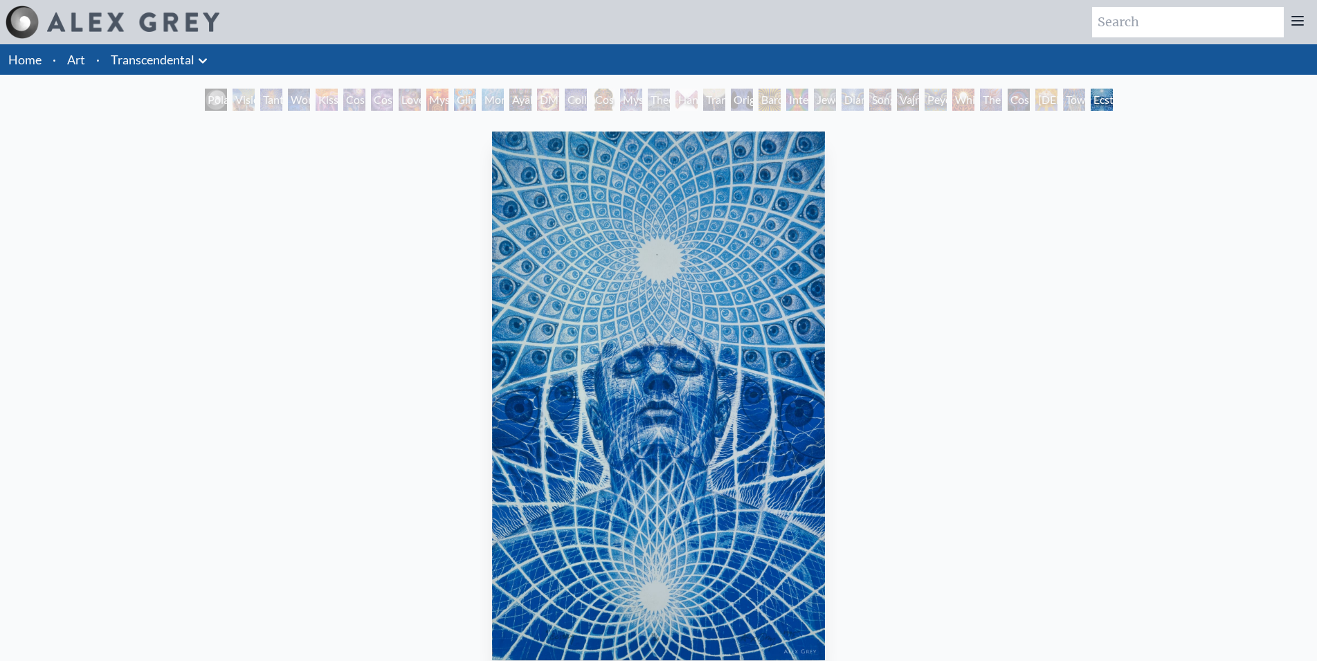
click at [1068, 103] on div "Toward the One" at bounding box center [1074, 100] width 22 height 22
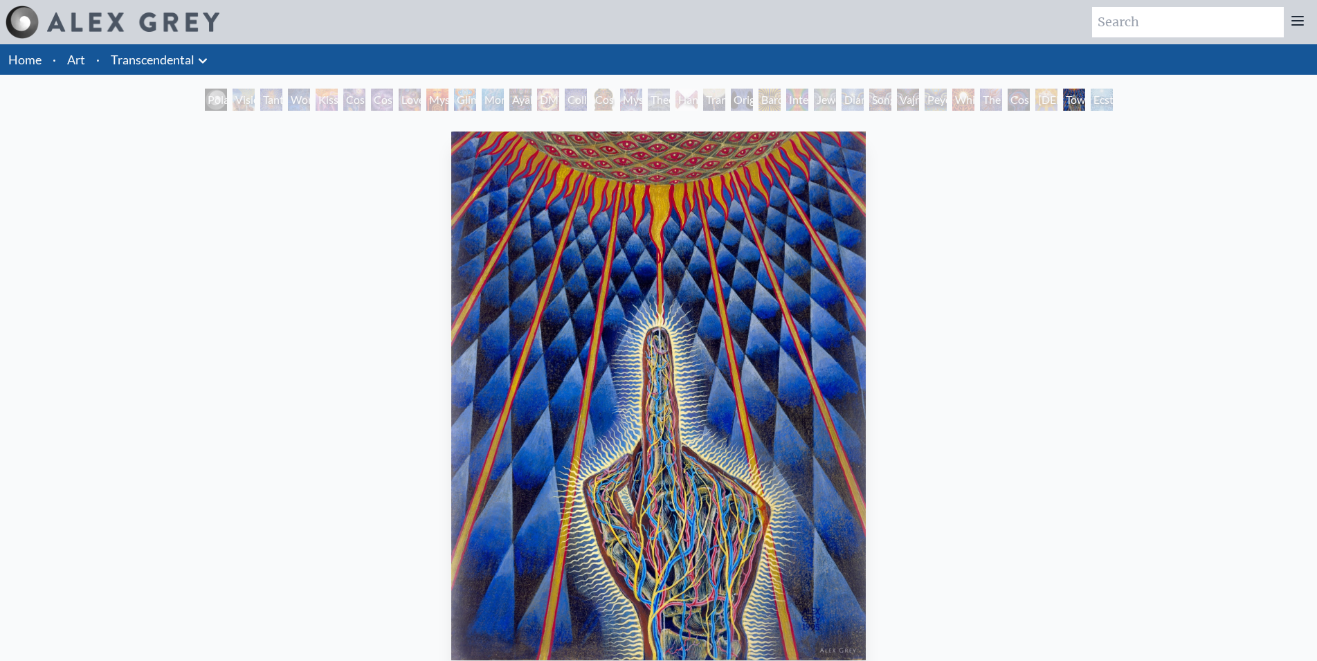
click at [1041, 101] on div "Holy Spirit" at bounding box center [1047, 100] width 22 height 22
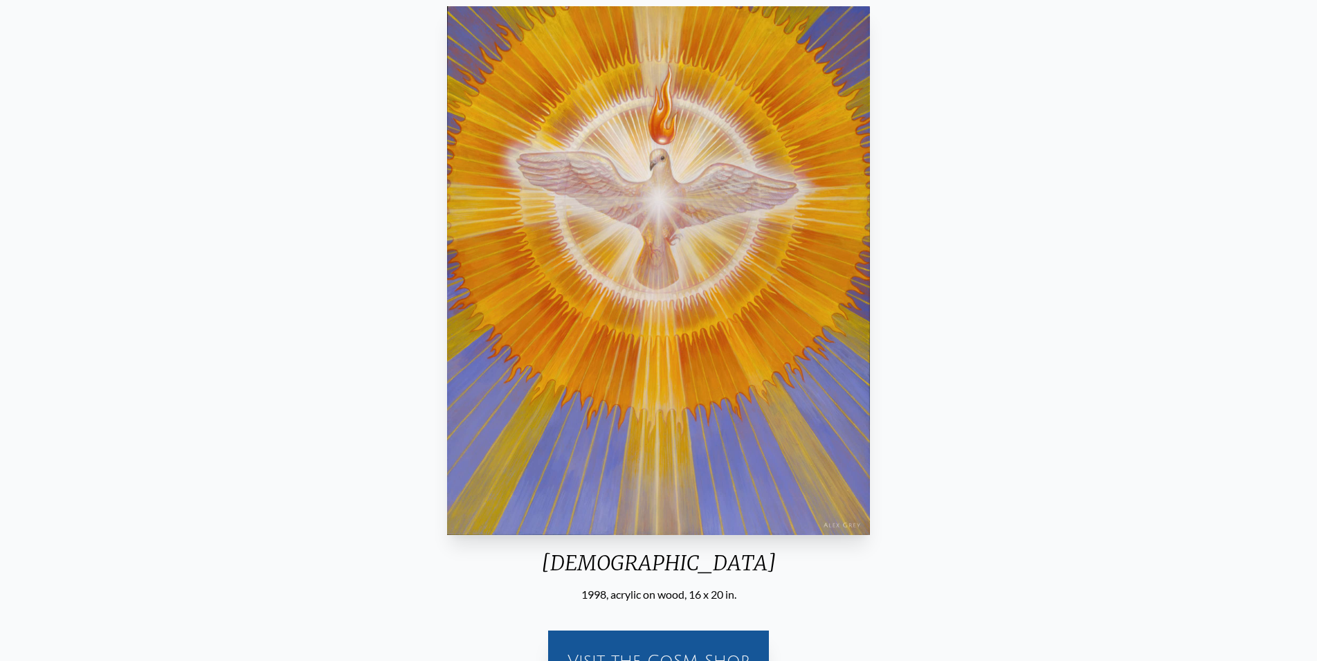
scroll to position [71, 0]
